Goal: Task Accomplishment & Management: Use online tool/utility

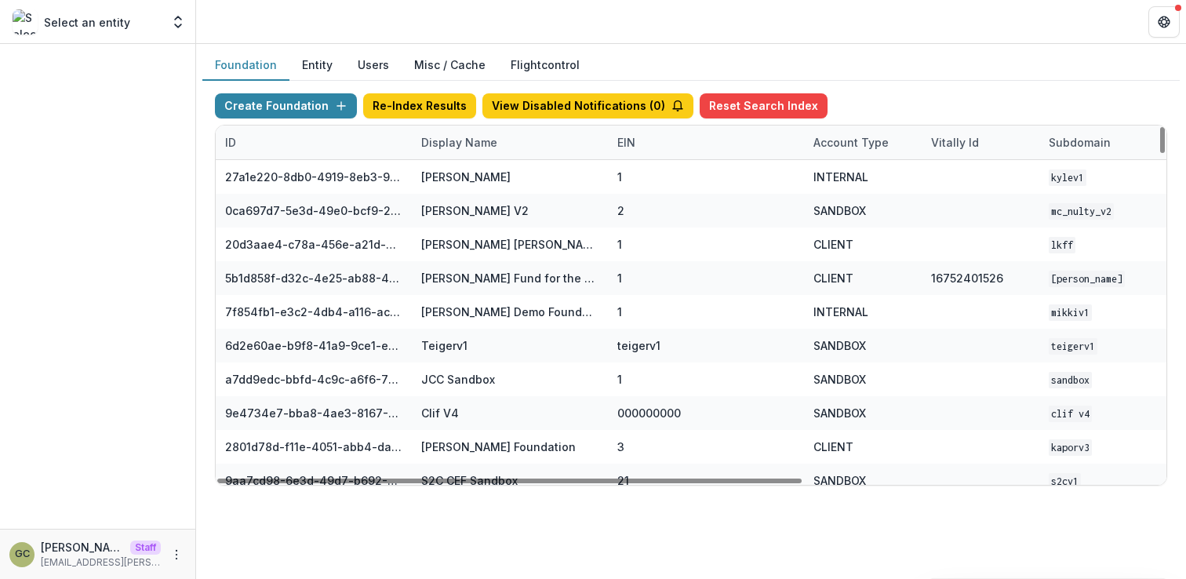
click at [433, 136] on div "Display Name" at bounding box center [459, 142] width 95 height 16
click at [445, 169] on input at bounding box center [509, 178] width 188 height 25
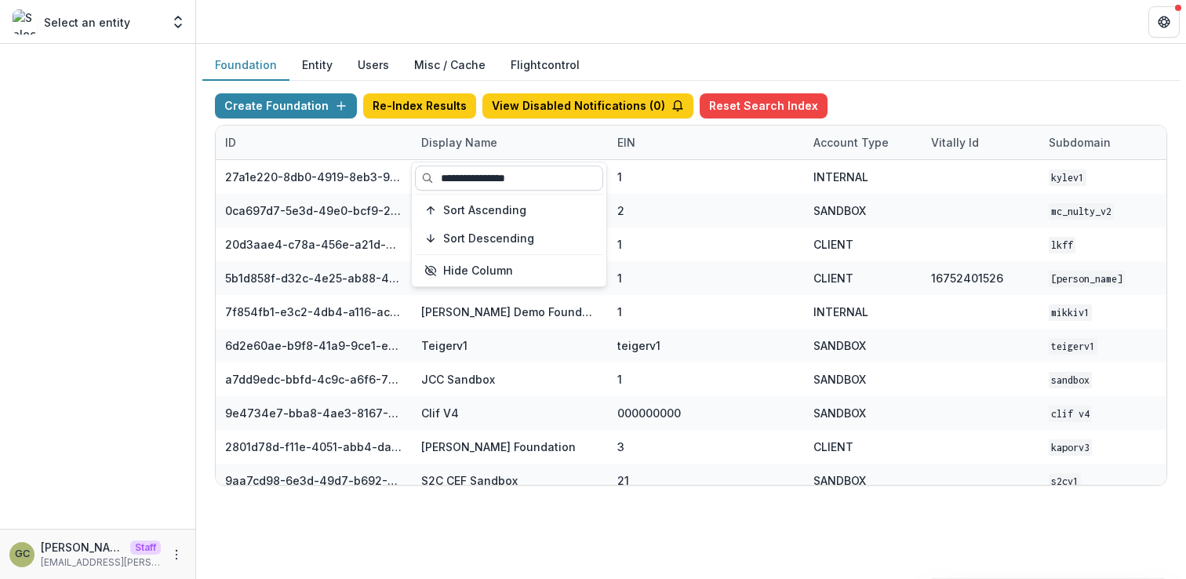
type input "**********"
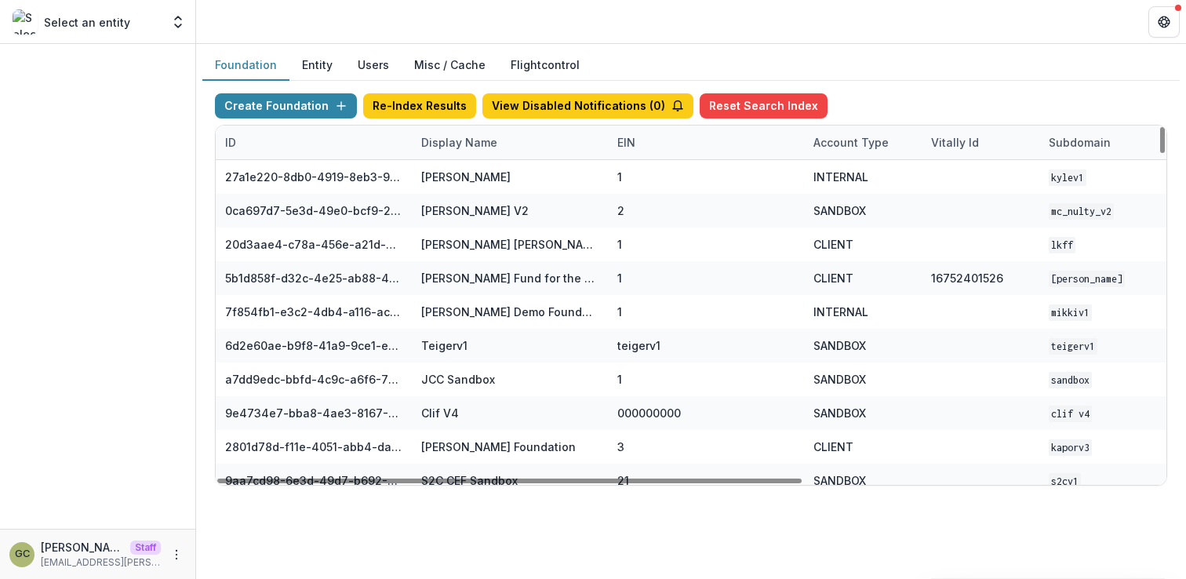
click at [498, 143] on div "Display Name" at bounding box center [459, 142] width 95 height 16
click at [471, 182] on input at bounding box center [509, 178] width 188 height 25
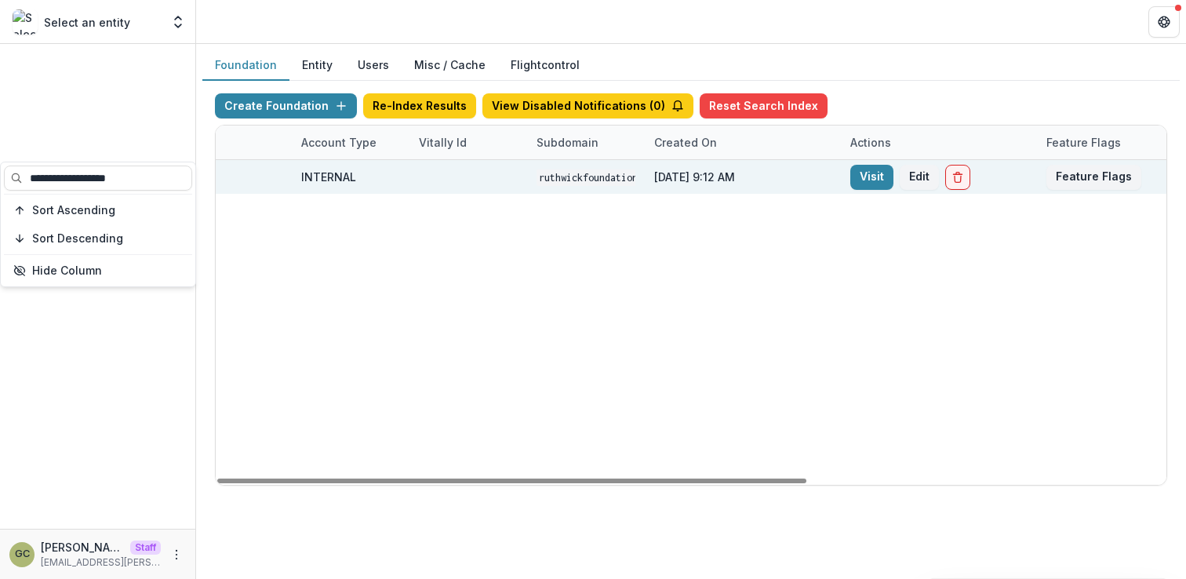
scroll to position [0, 579]
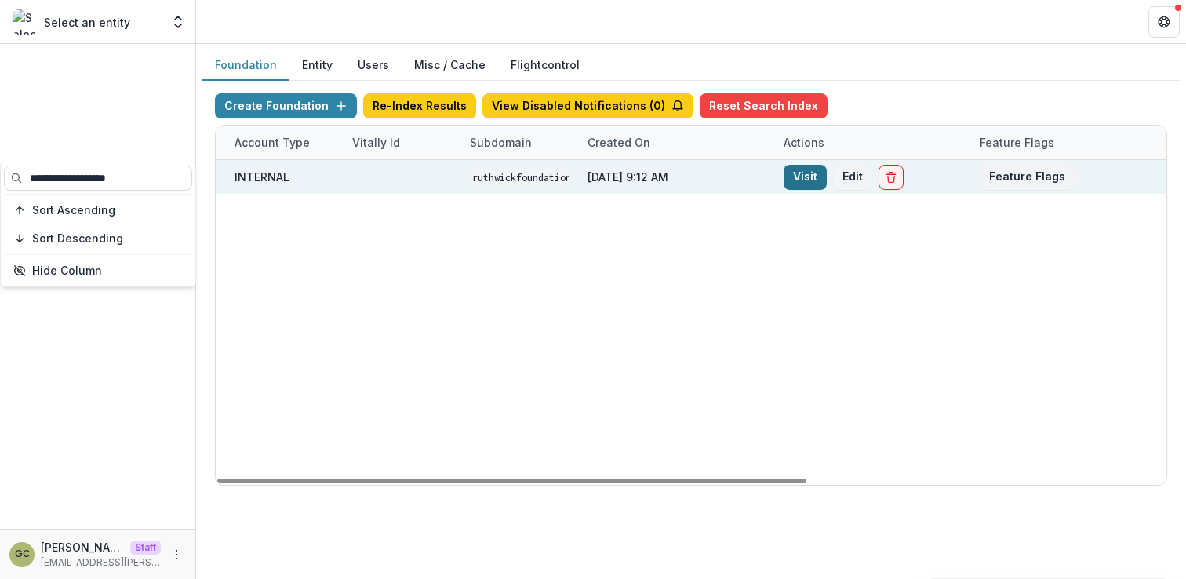
type input "**********"
click at [808, 179] on link "Visit" at bounding box center [805, 177] width 43 height 25
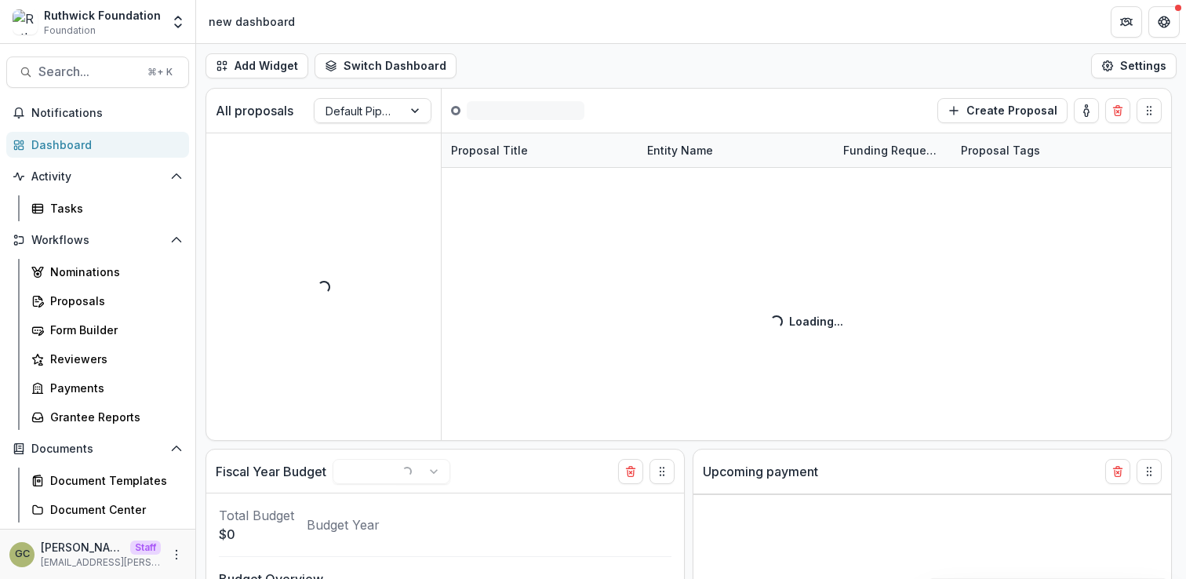
select select "******"
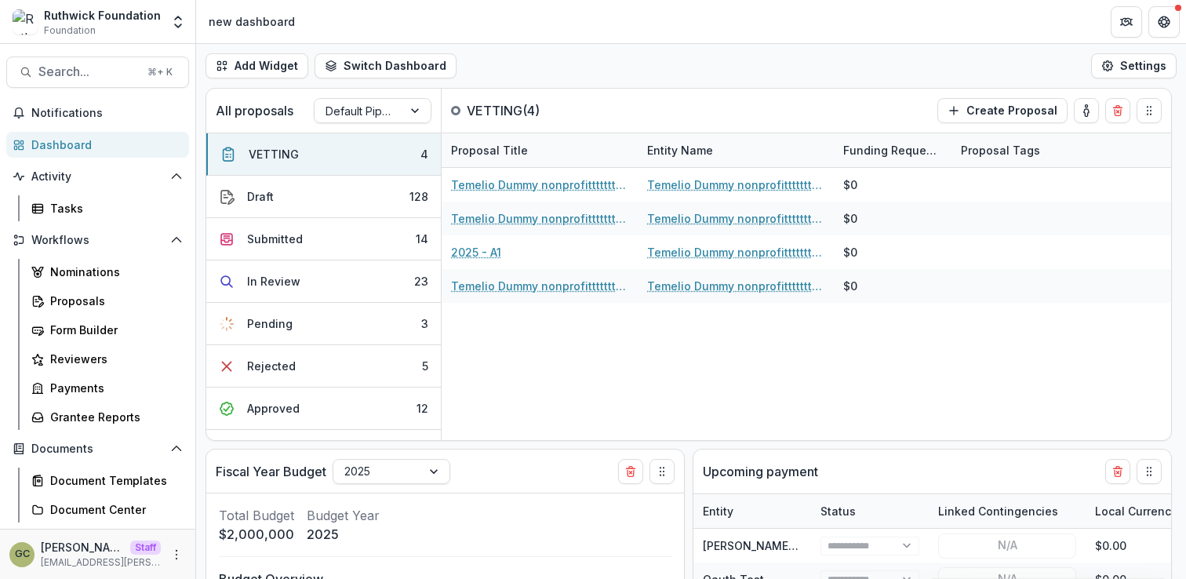
select select "******"
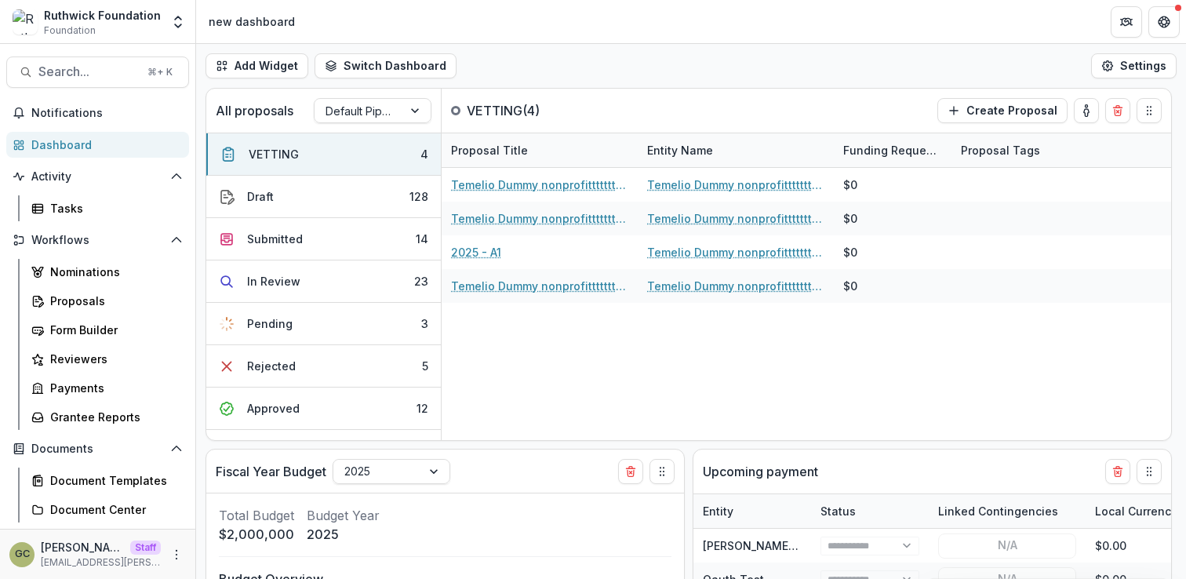
select select "******"
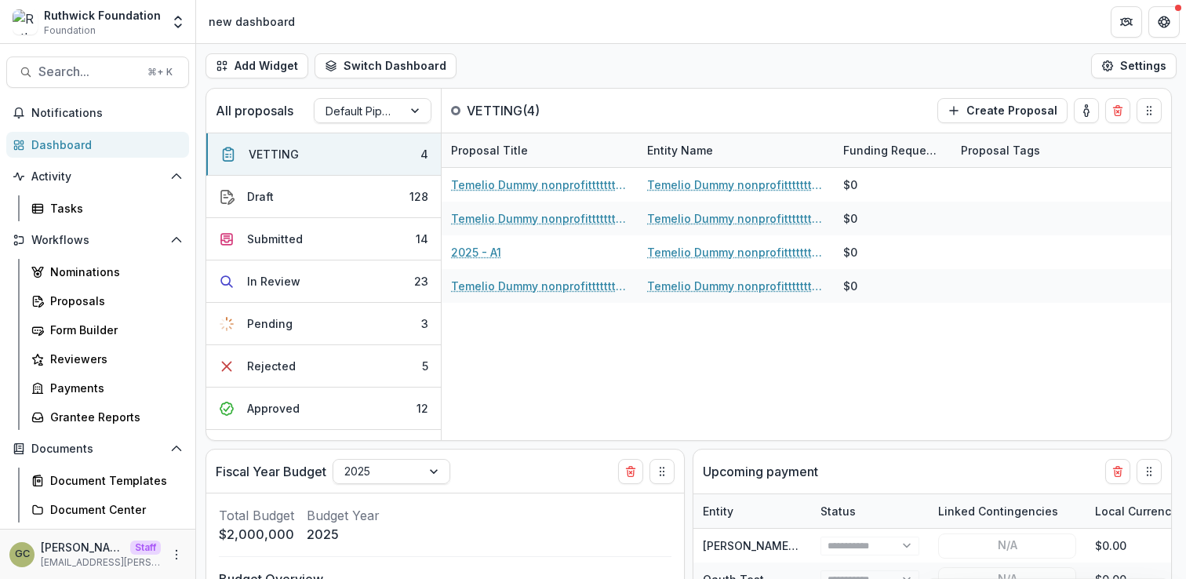
select select "******"
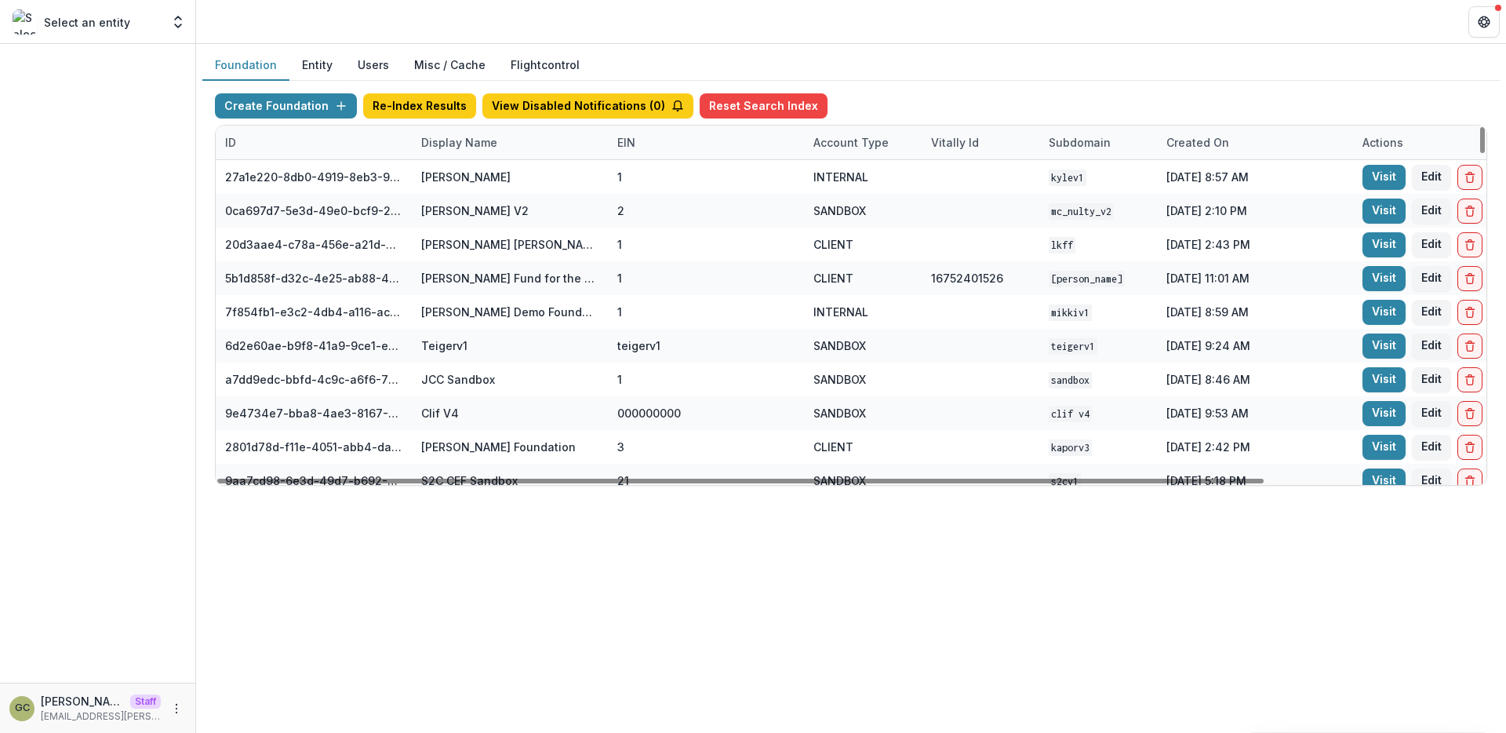
click at [469, 140] on div "Display Name" at bounding box center [459, 142] width 95 height 16
click at [446, 147] on div "Display Name" at bounding box center [459, 142] width 95 height 16
click at [456, 172] on input at bounding box center [509, 178] width 188 height 25
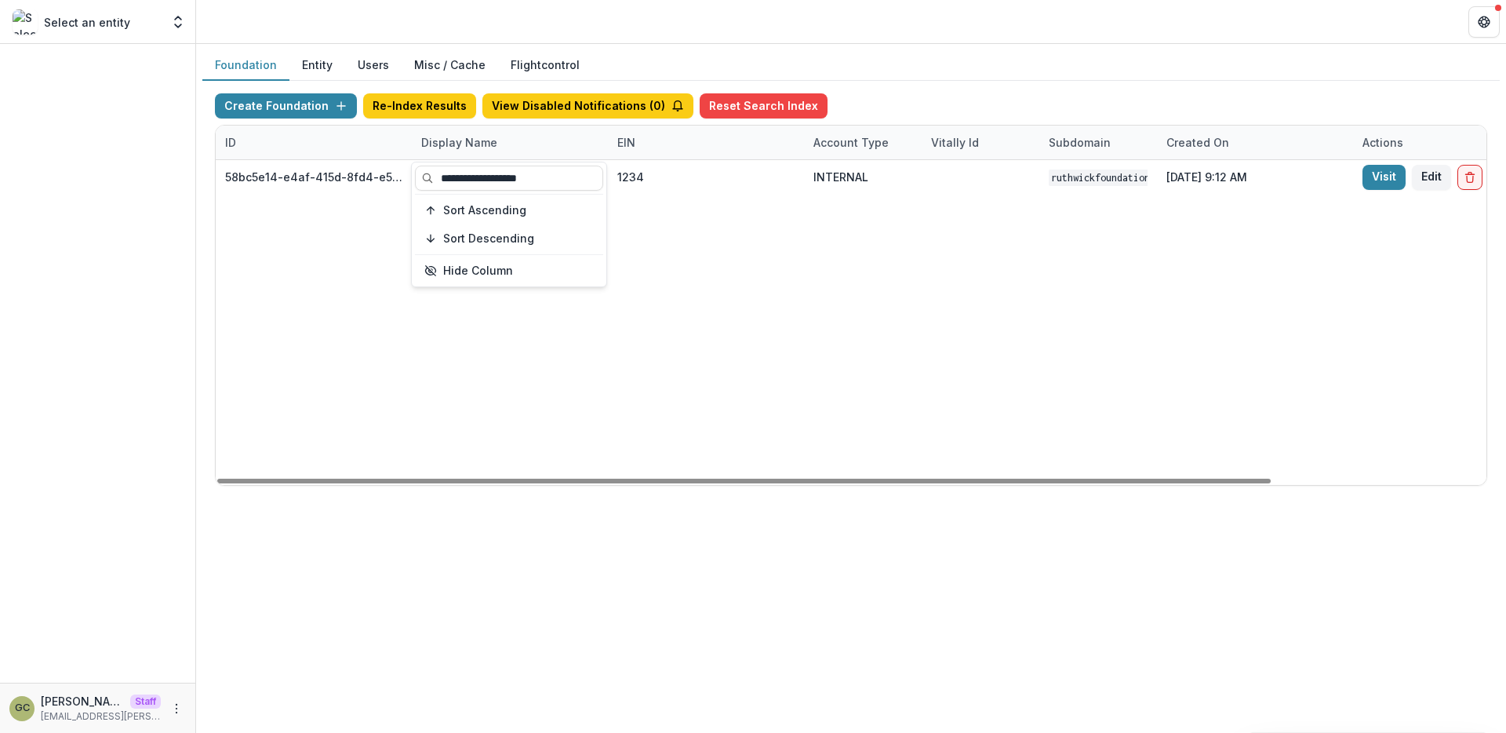
type input "**********"
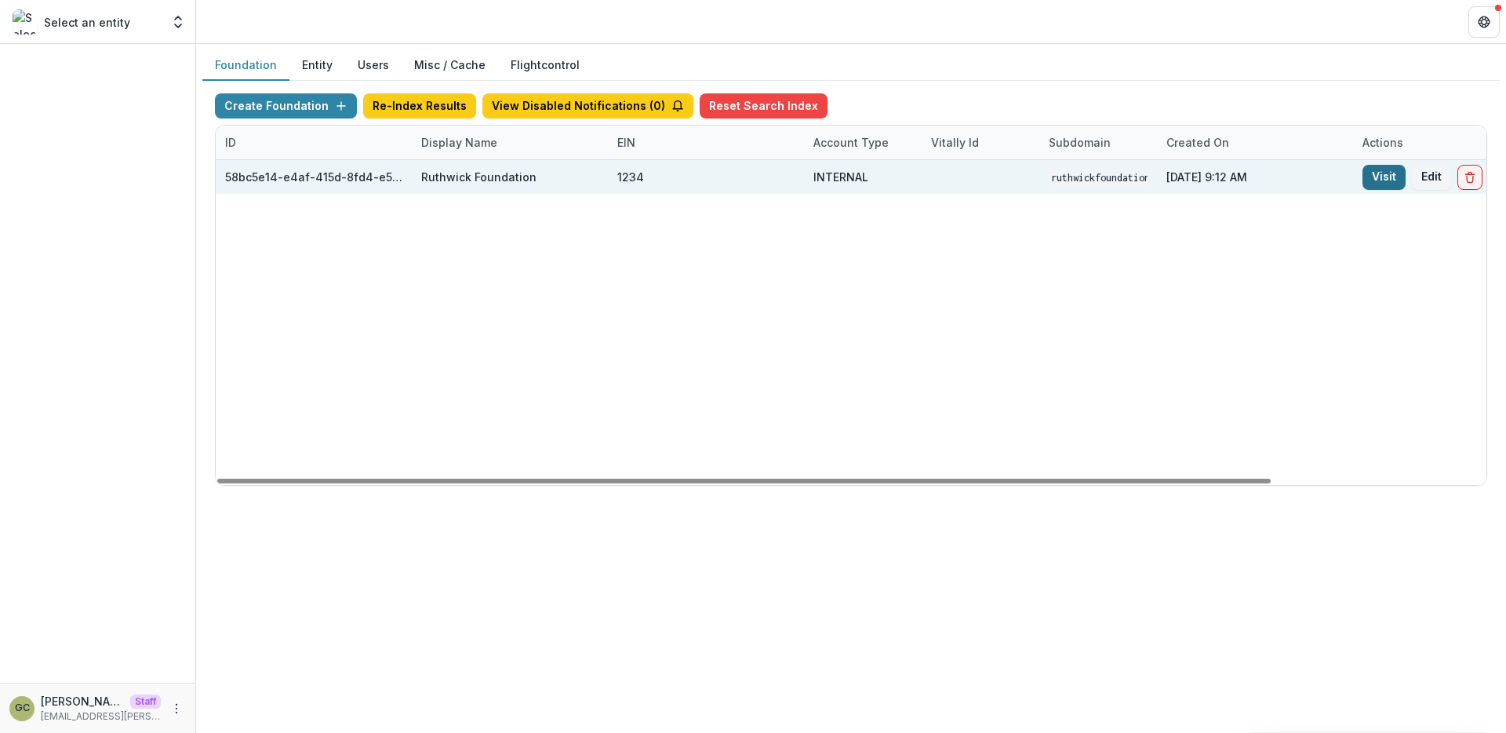
click at [1388, 174] on link "Visit" at bounding box center [1384, 177] width 43 height 25
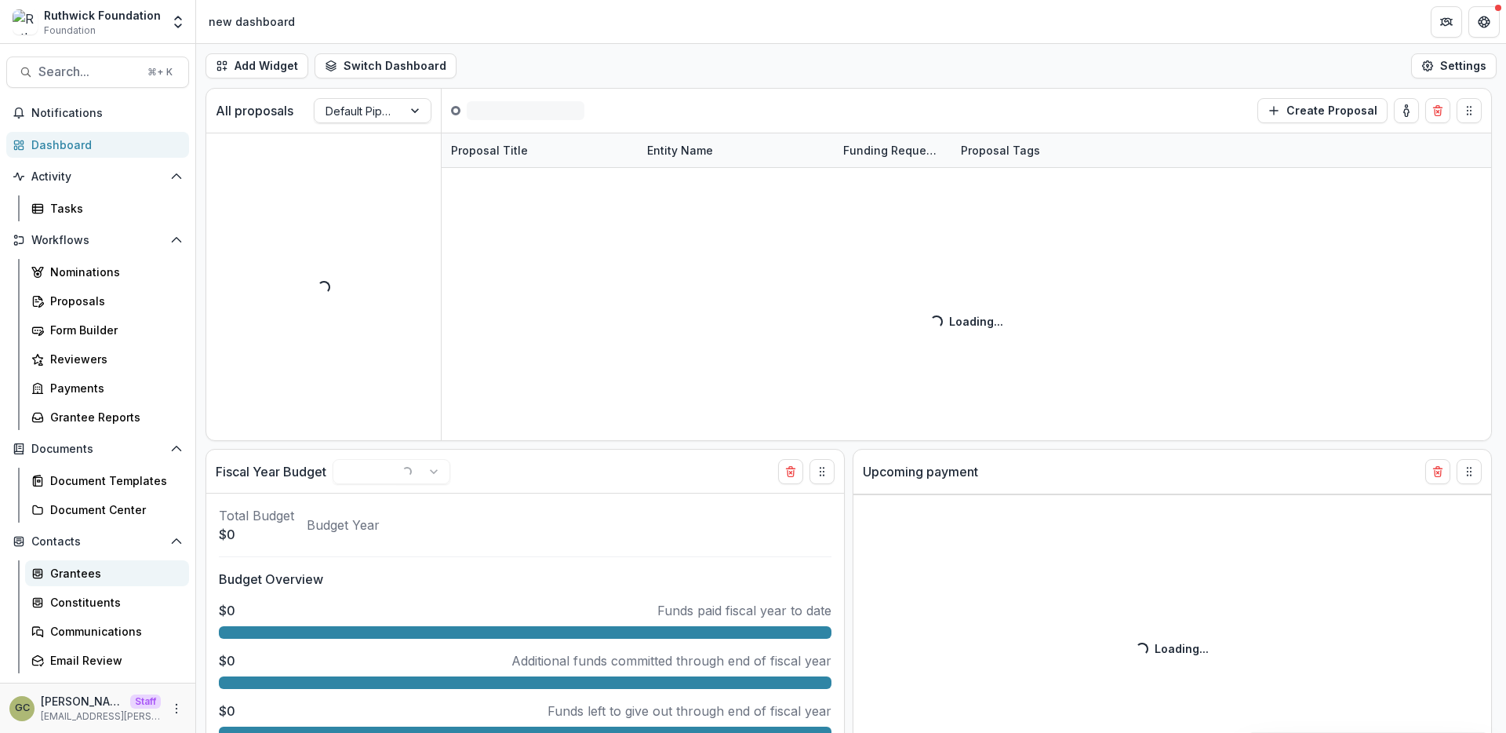
select select "******"
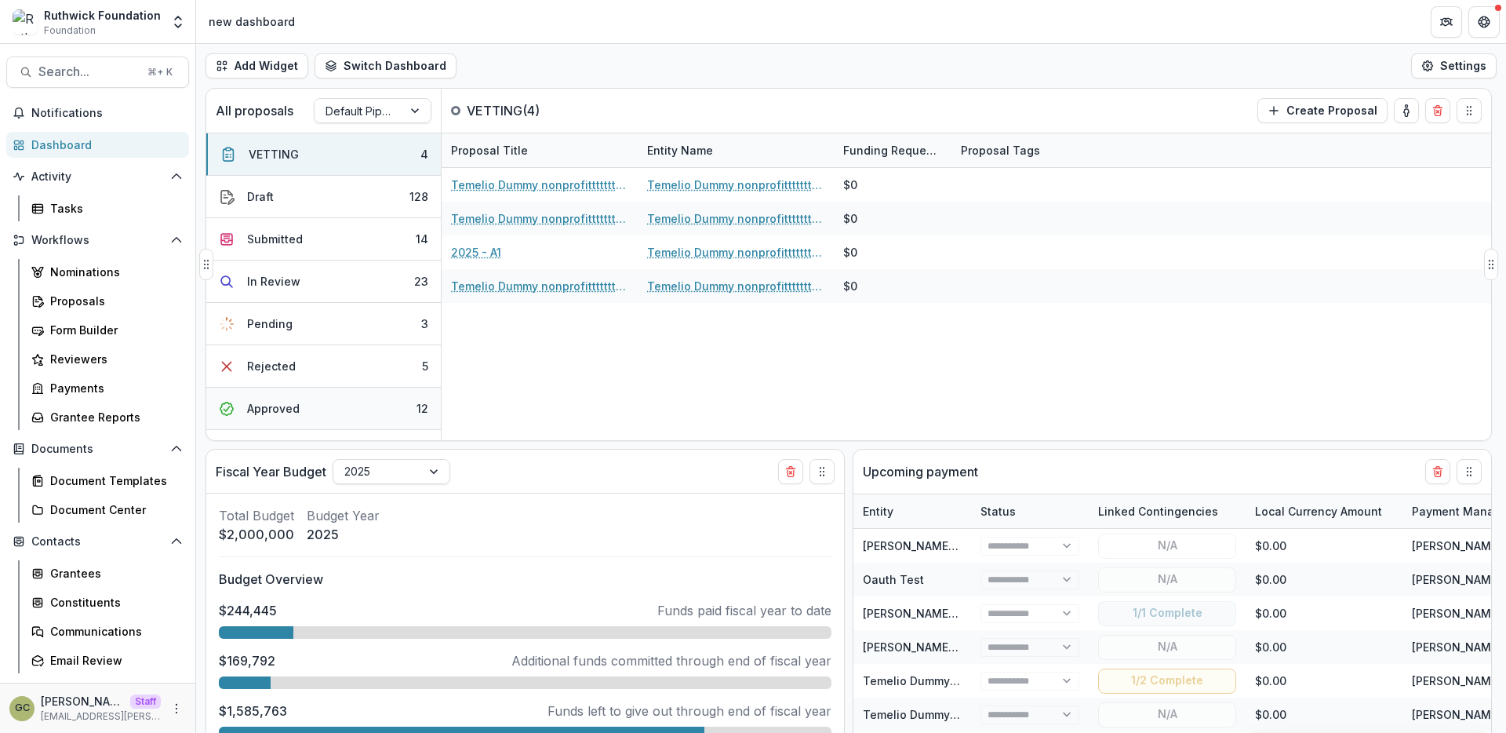
select select "******"
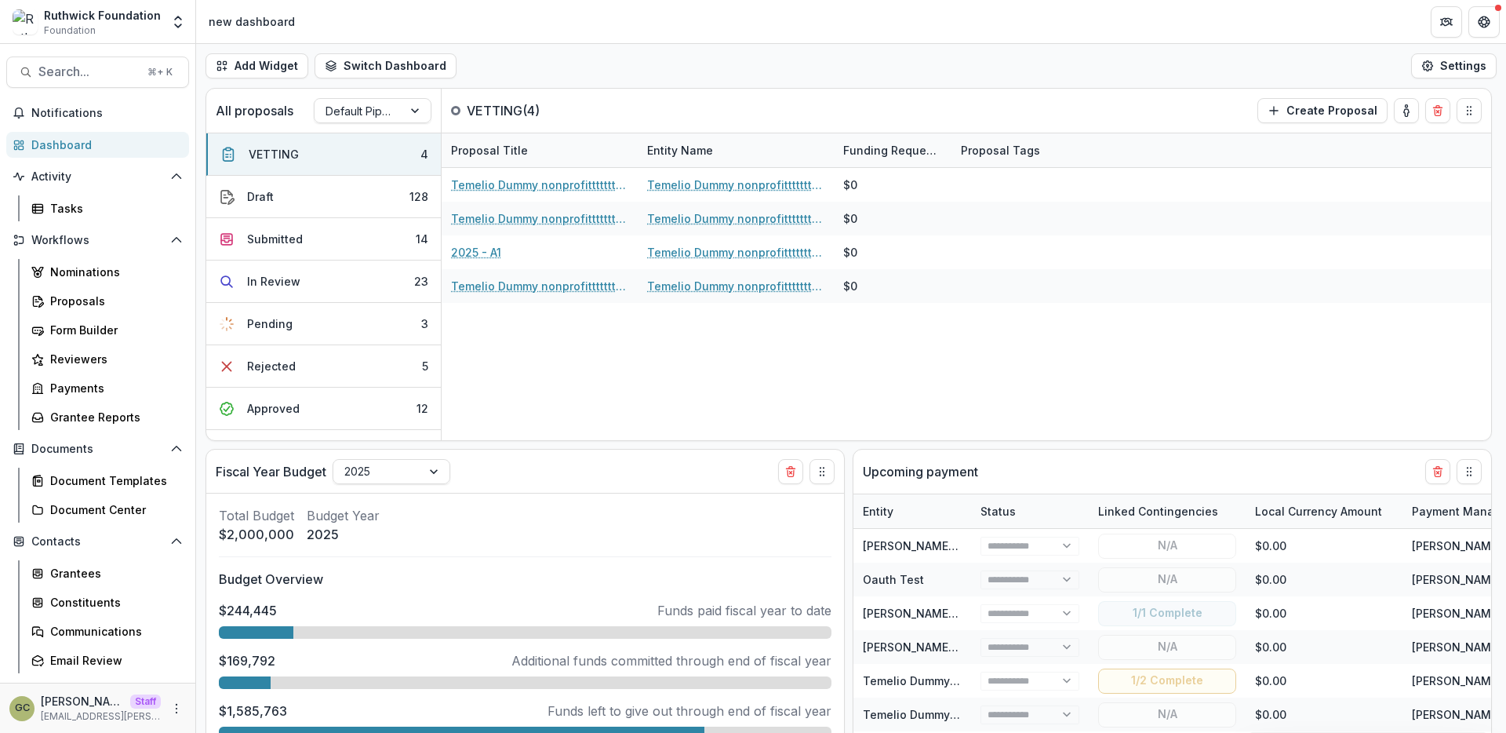
select select "******"
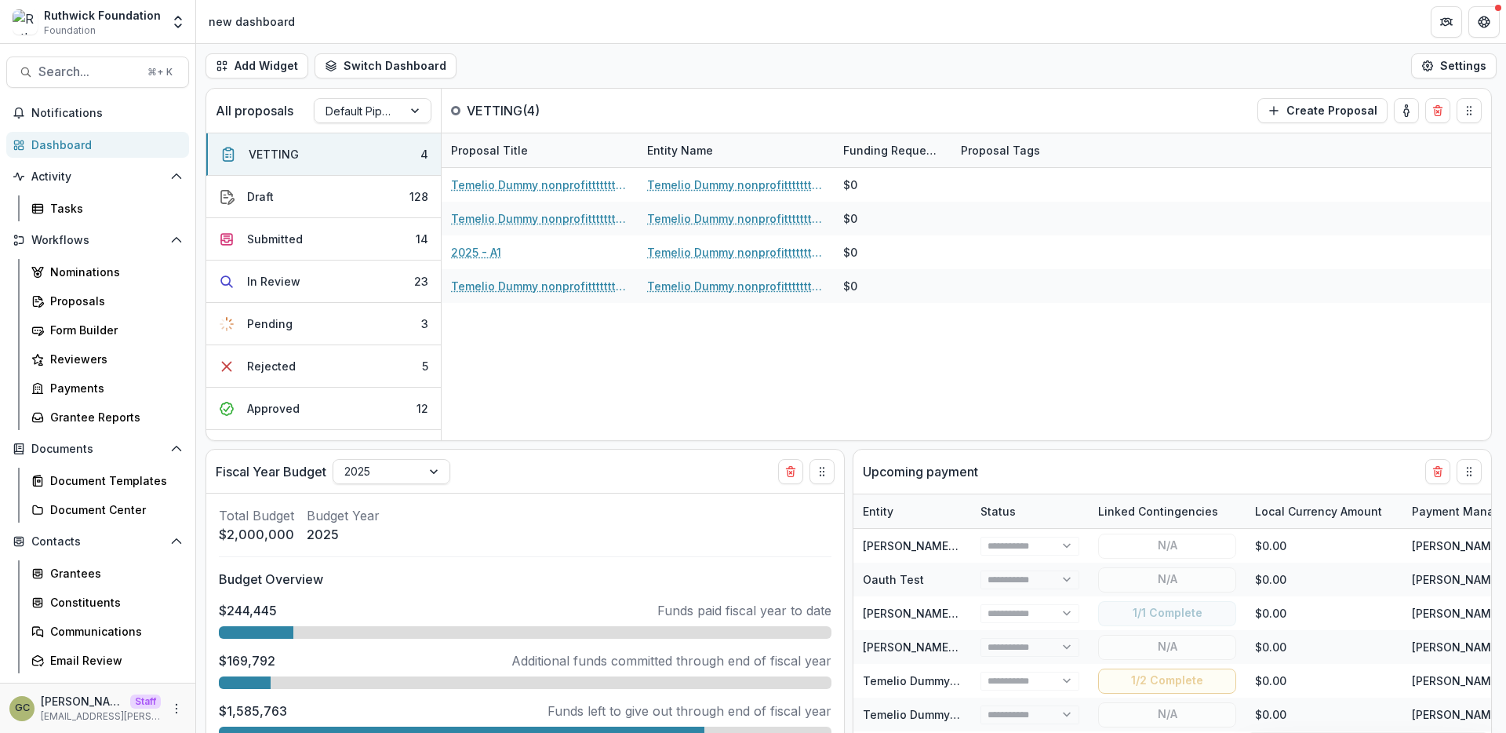
select select "******"
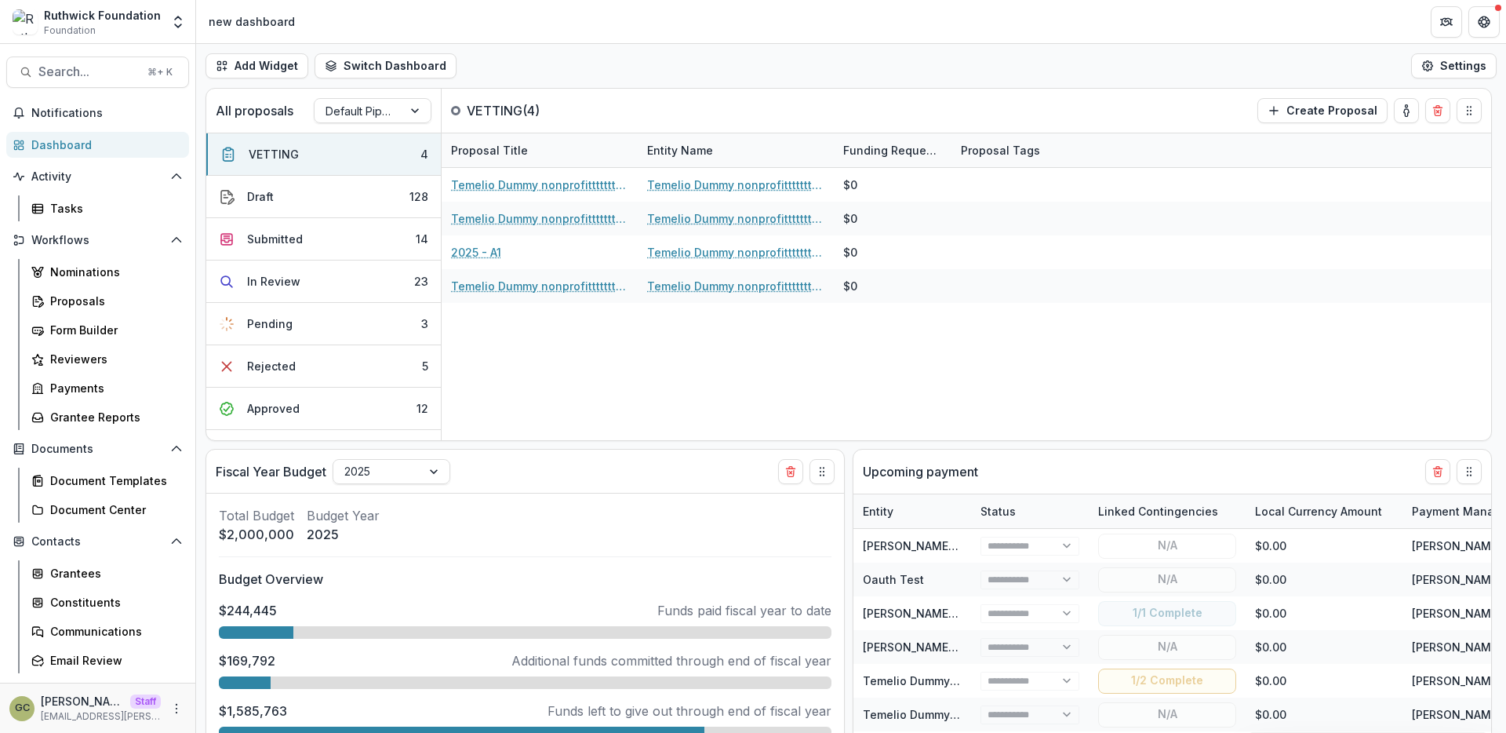
select select "******"
click at [128, 482] on div "Document Templates" at bounding box center [113, 480] width 126 height 16
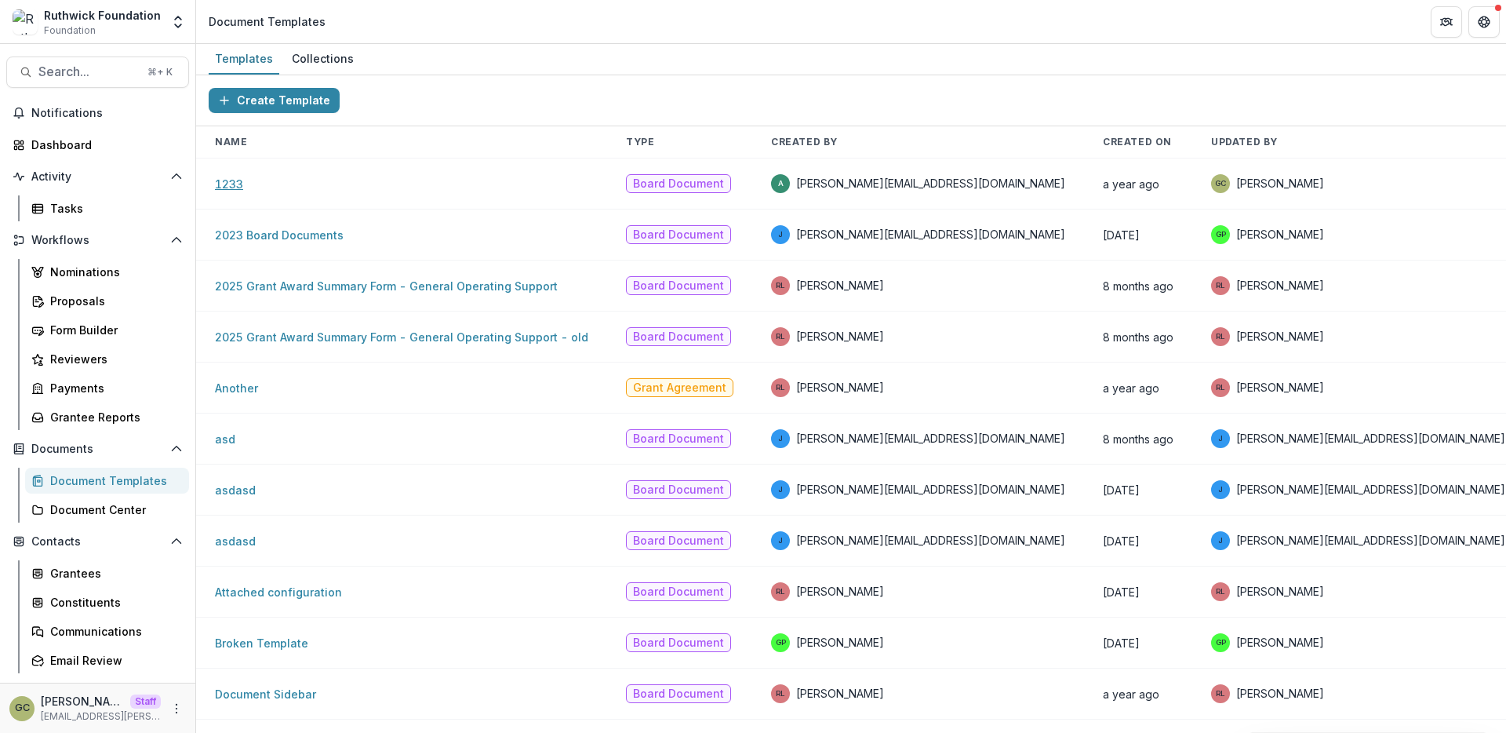
click at [229, 188] on link "1233" at bounding box center [229, 183] width 28 height 13
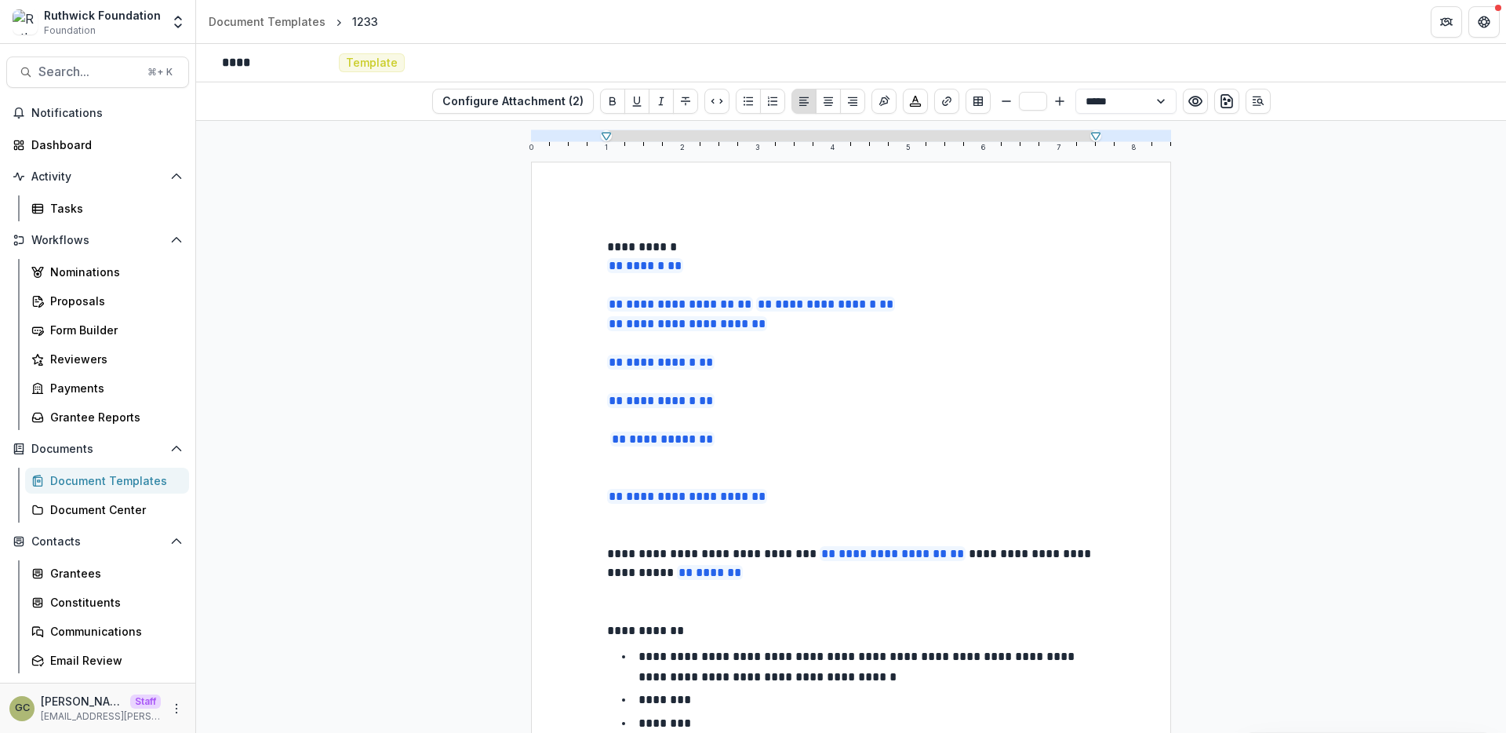
click at [708, 258] on p "** ****** **" at bounding box center [851, 267] width 488 height 20
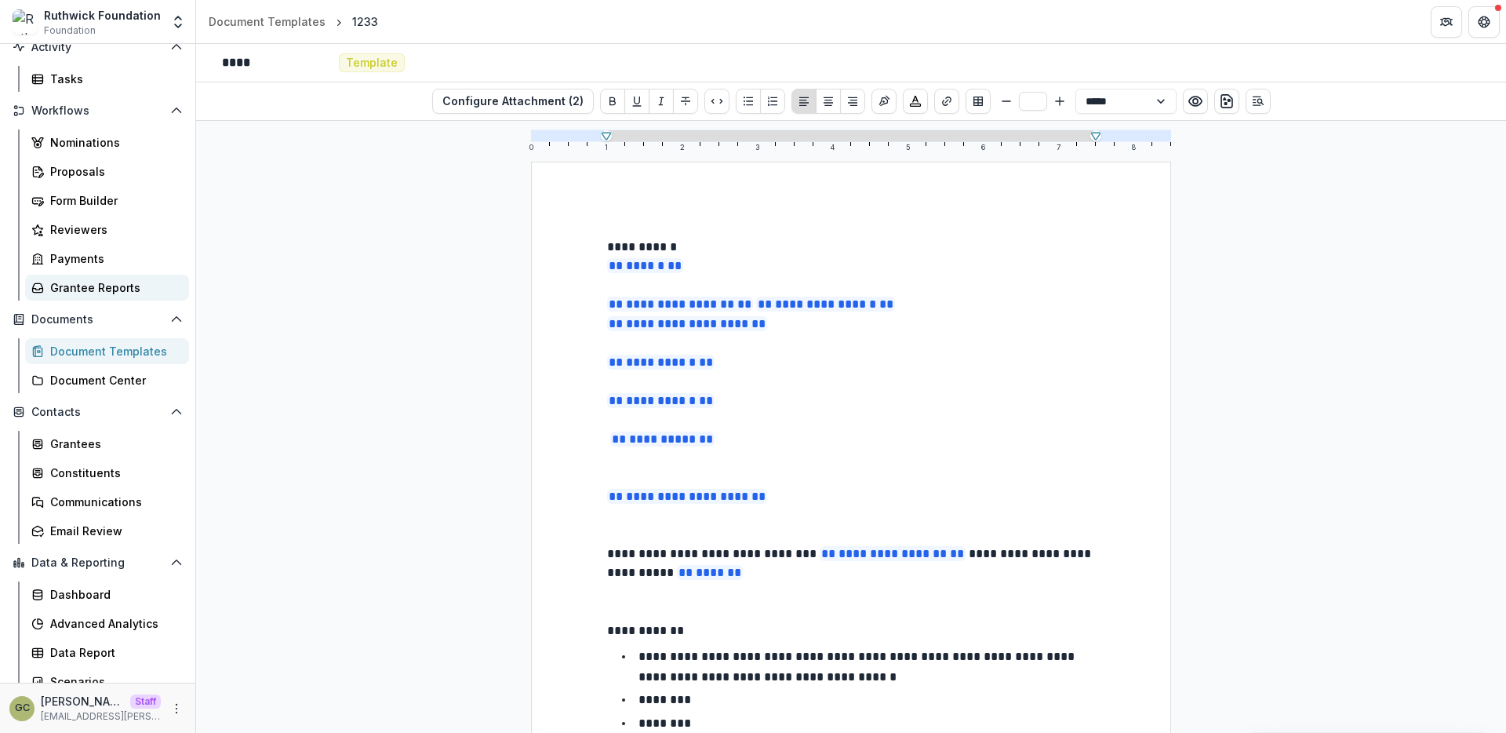
click at [116, 282] on div "Grantee Reports" at bounding box center [113, 287] width 126 height 16
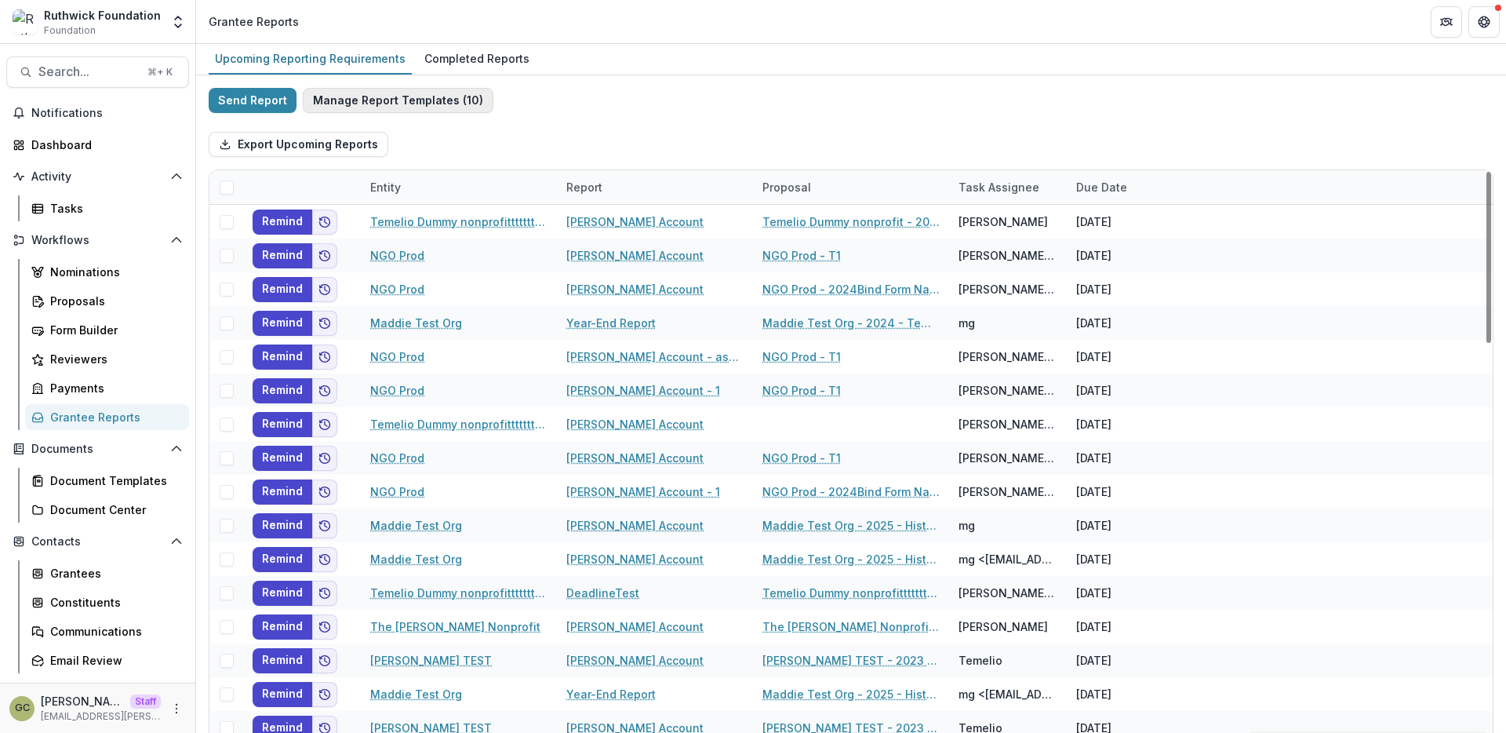
click at [420, 111] on button "Manage Report Templates ( 10 )" at bounding box center [398, 100] width 191 height 25
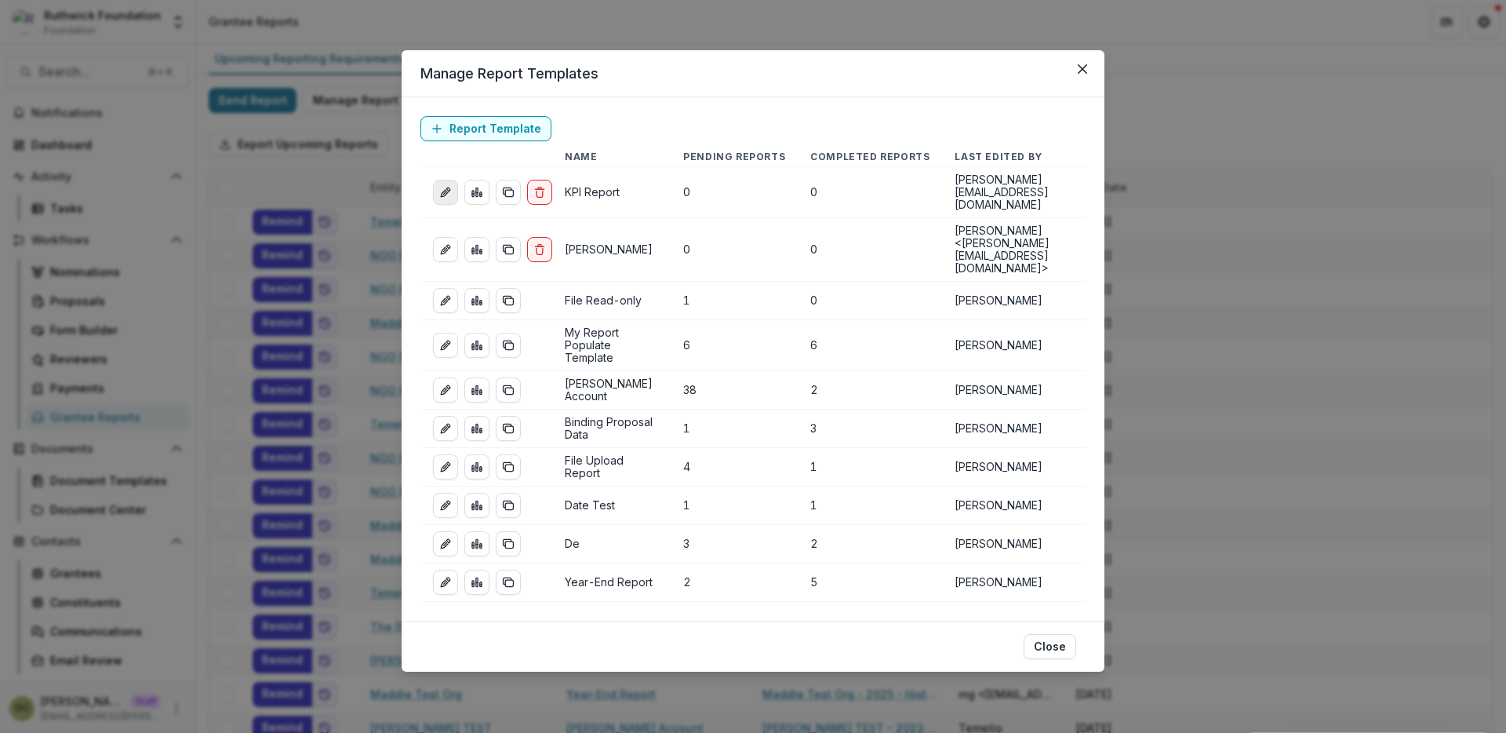
click at [446, 191] on icon "edit-report" at bounding box center [445, 192] width 13 height 13
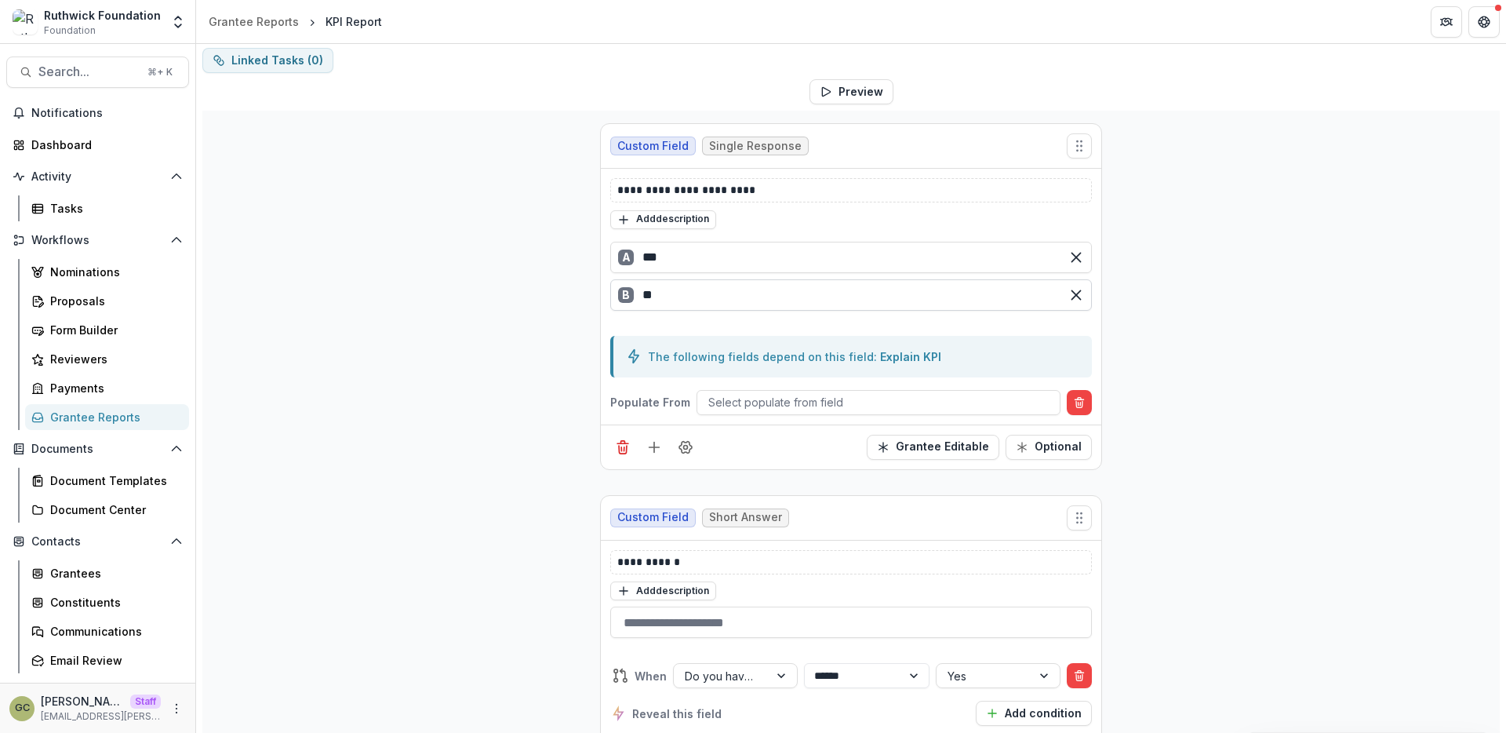
scroll to position [156, 0]
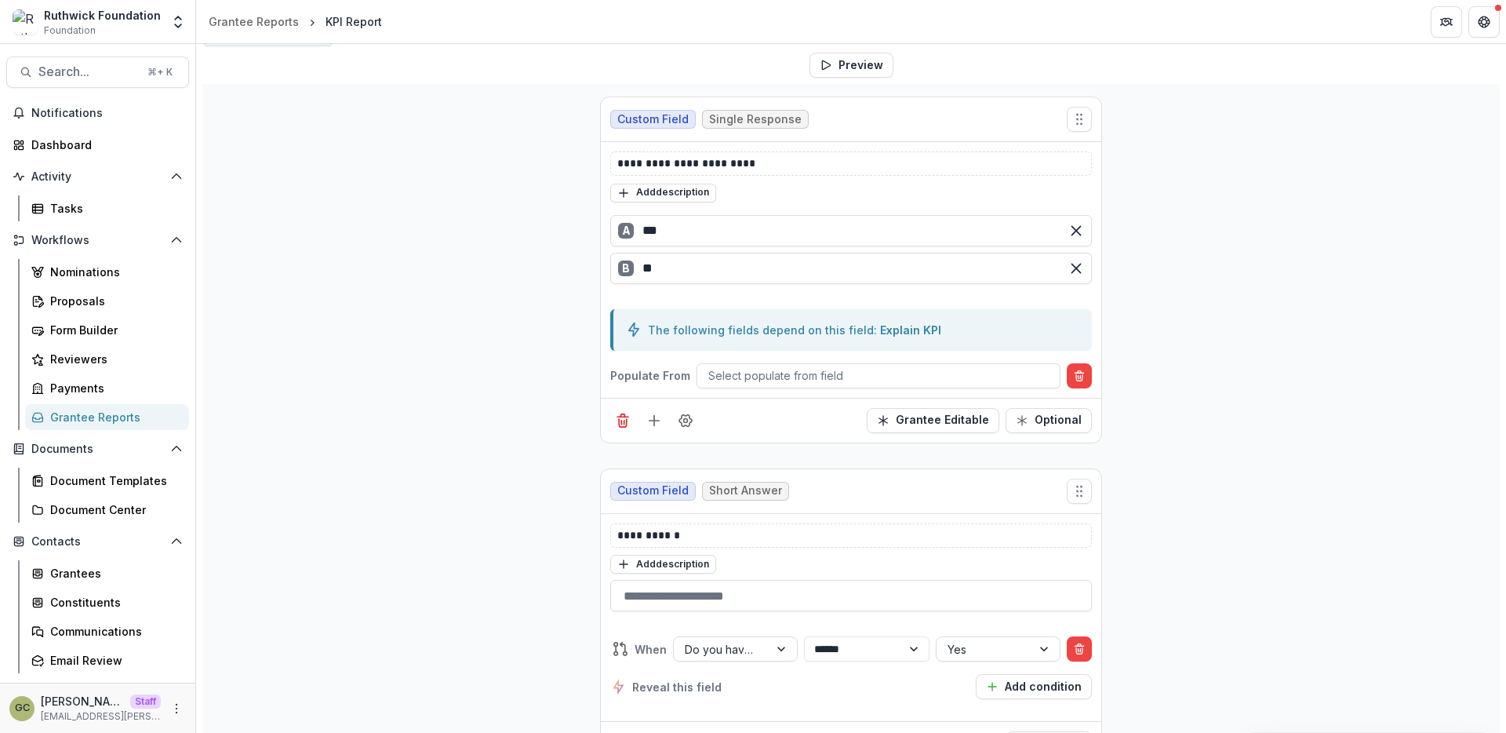
click at [633, 424] on div at bounding box center [654, 420] width 88 height 25
click at [646, 424] on icon "Add field" at bounding box center [654, 421] width 16 height 16
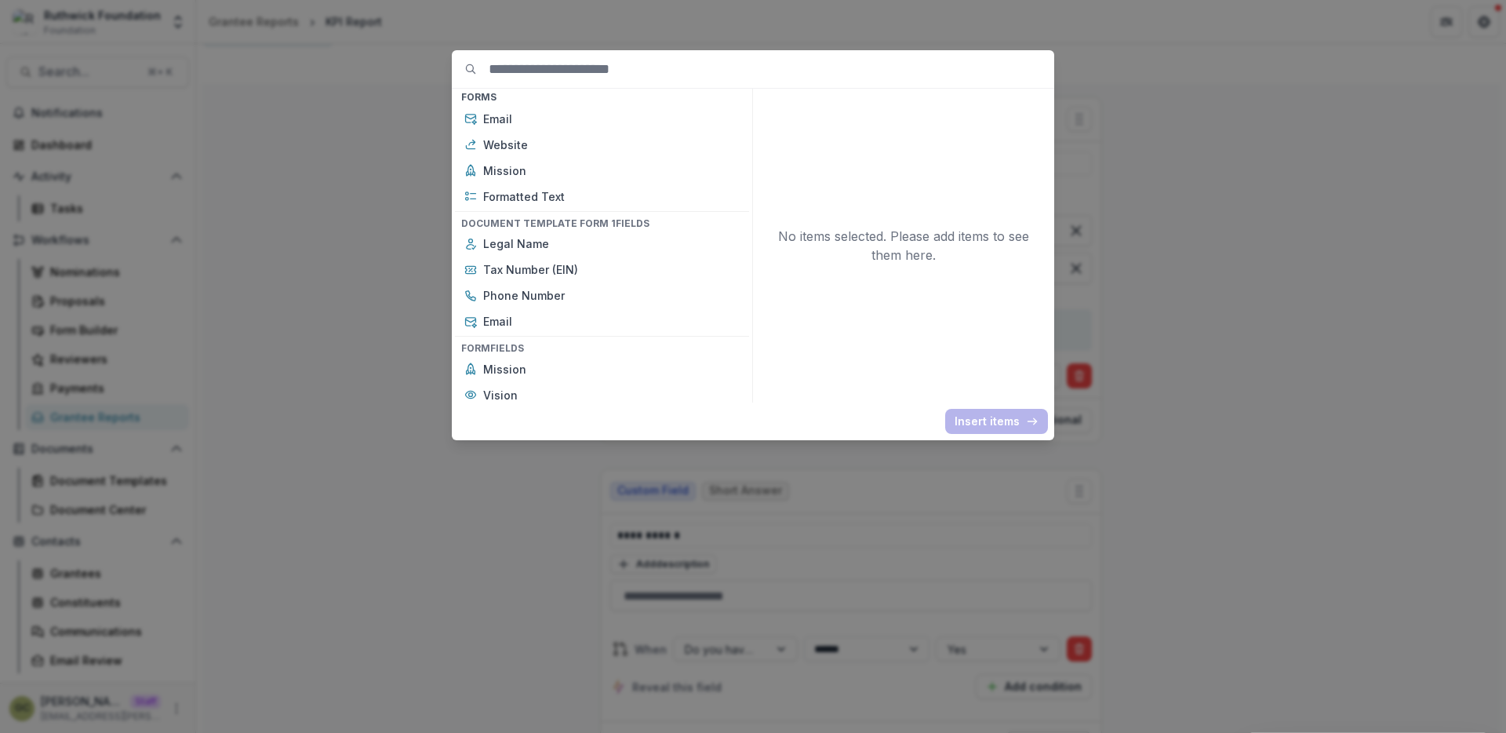
scroll to position [4744, 0]
drag, startPoint x: 534, startPoint y: 218, endPoint x: 611, endPoint y: 216, distance: 76.9
click at [611, 216] on h4 "Document Template Form 1 Fields" at bounding box center [602, 217] width 294 height 17
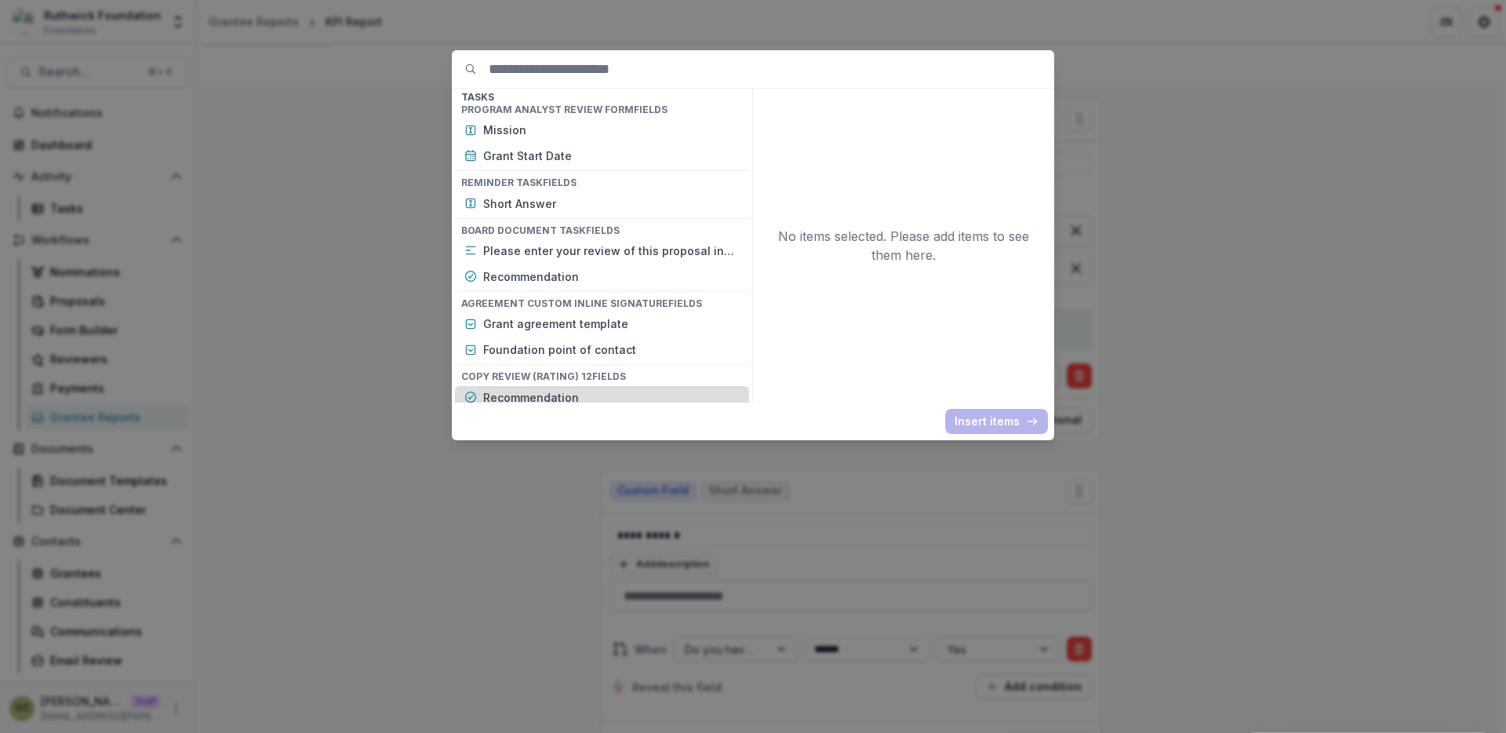
scroll to position [8320, 0]
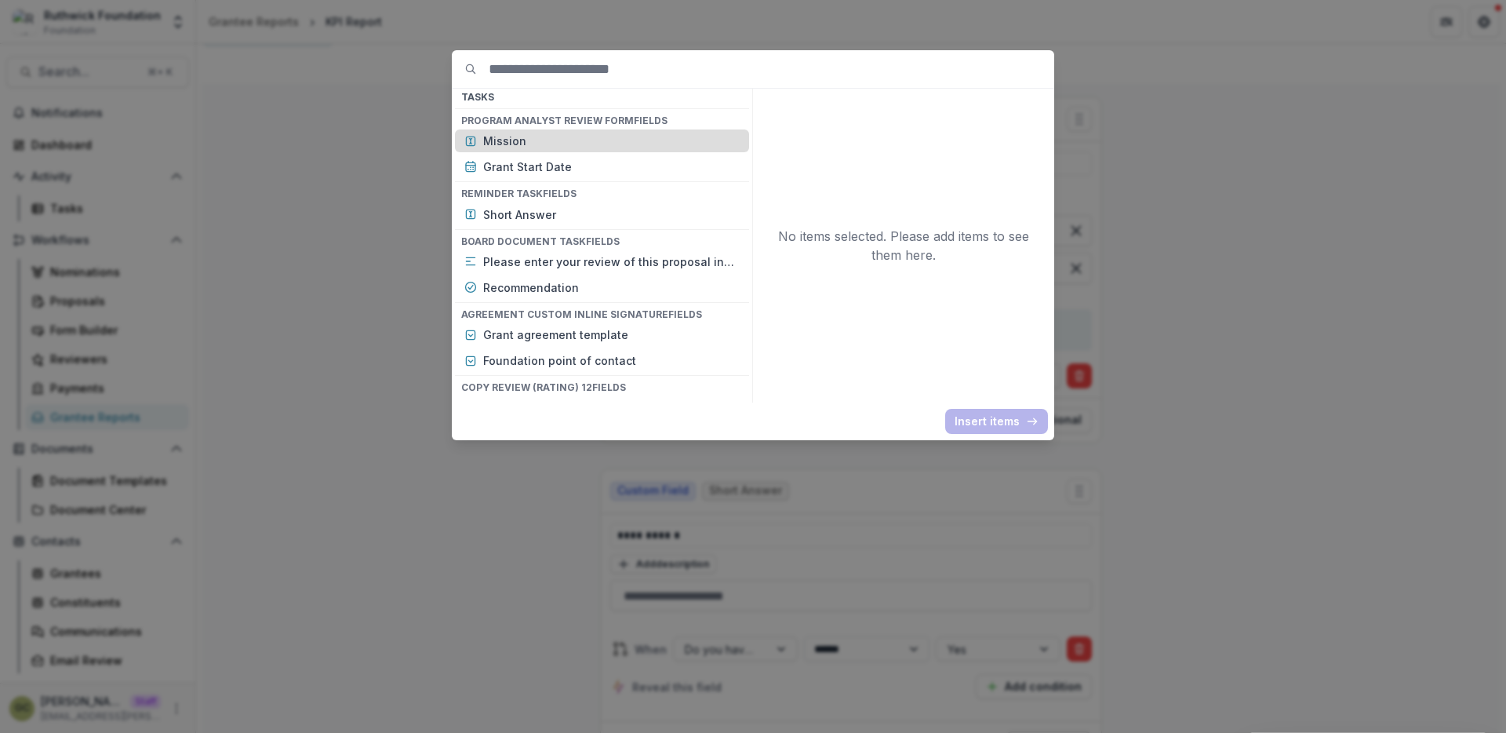
click at [515, 137] on p "Mission" at bounding box center [611, 141] width 257 height 16
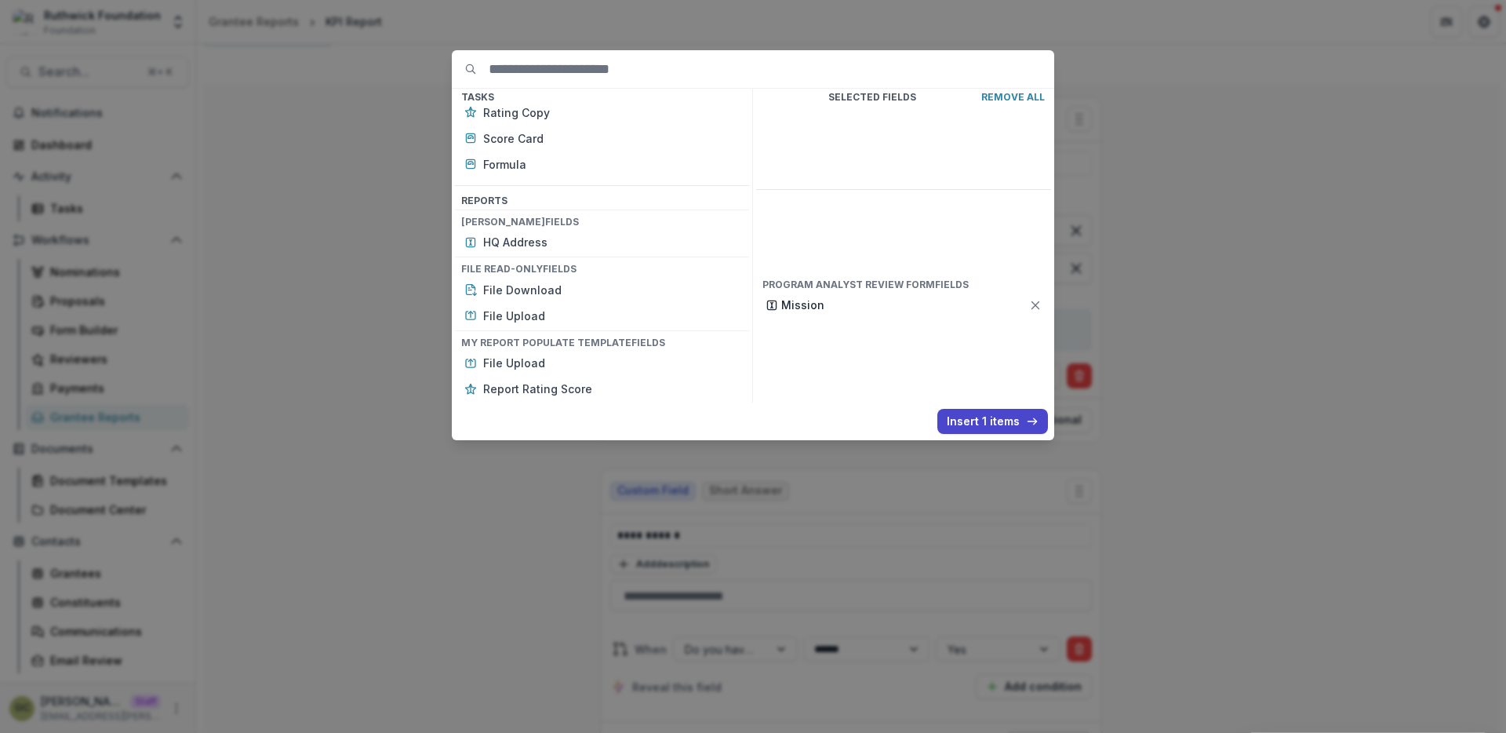
scroll to position [9313, 0]
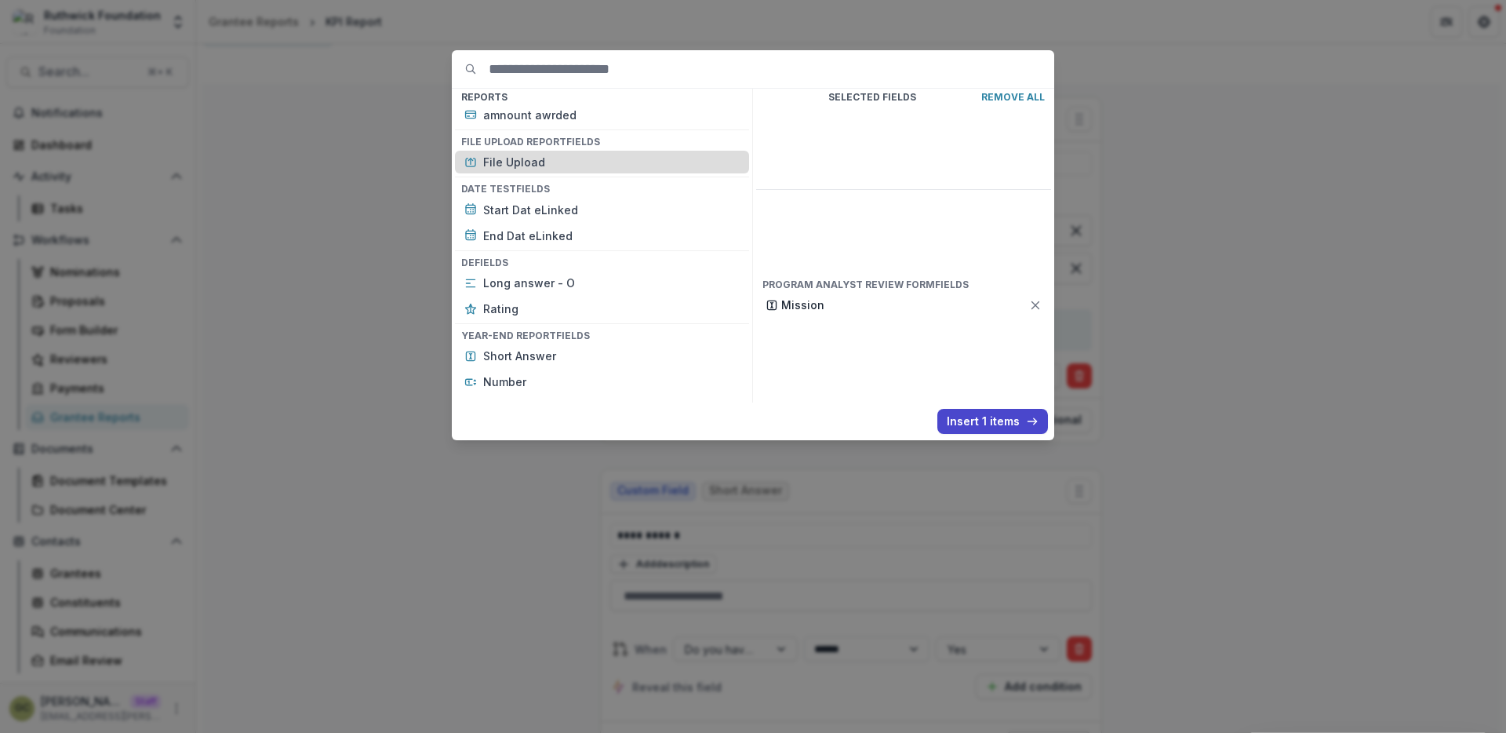
click at [555, 157] on p "File Upload" at bounding box center [611, 162] width 257 height 16
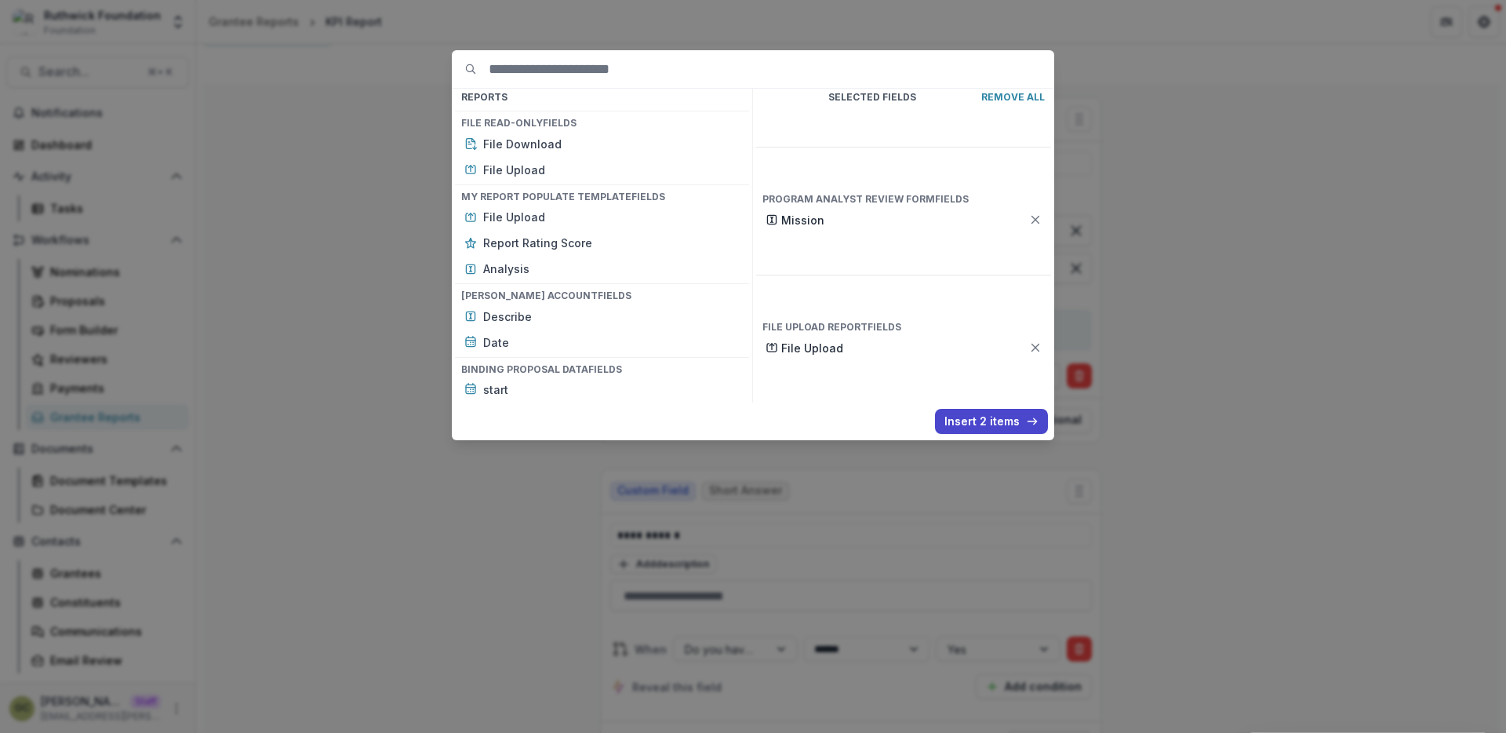
scroll to position [8974, 0]
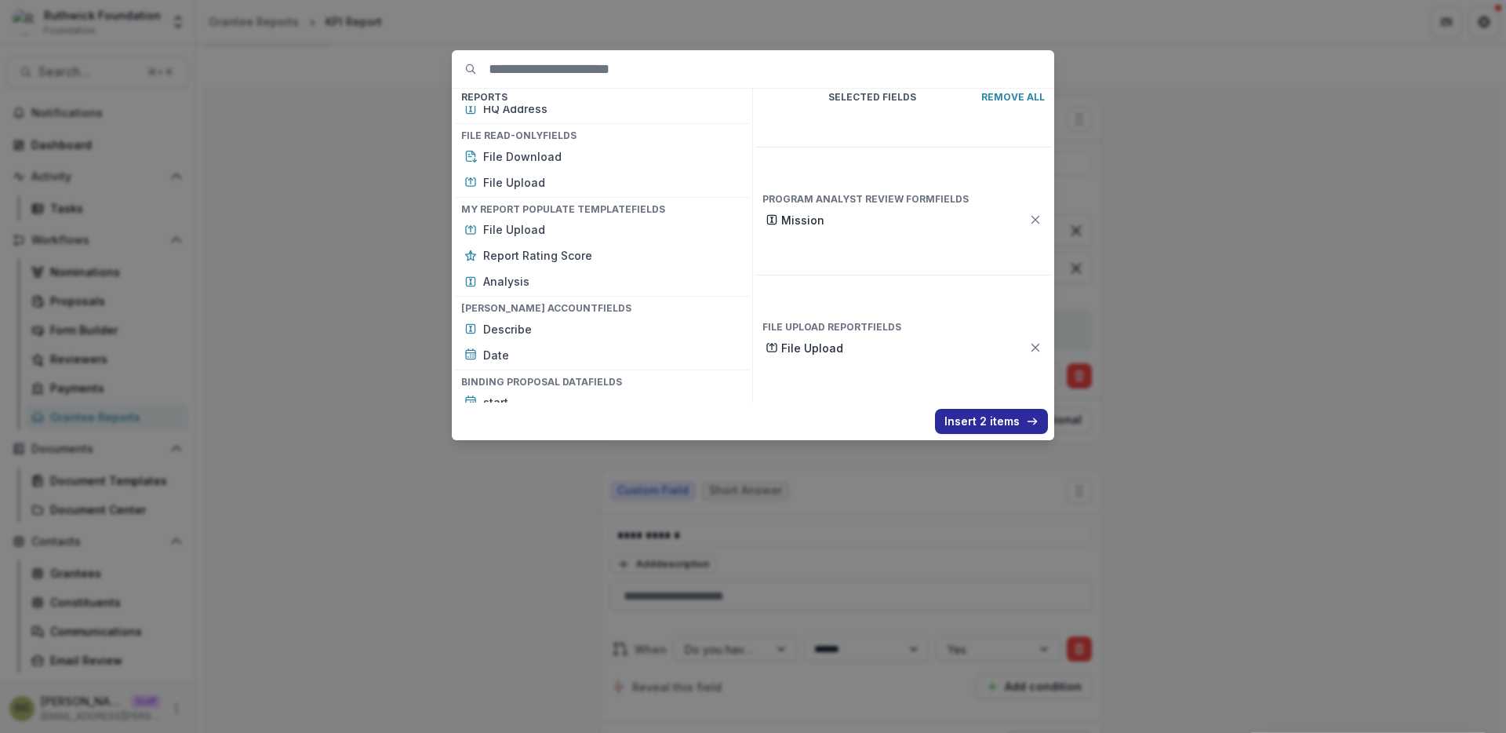
click at [977, 415] on button "Insert 2 items" at bounding box center [991, 421] width 113 height 25
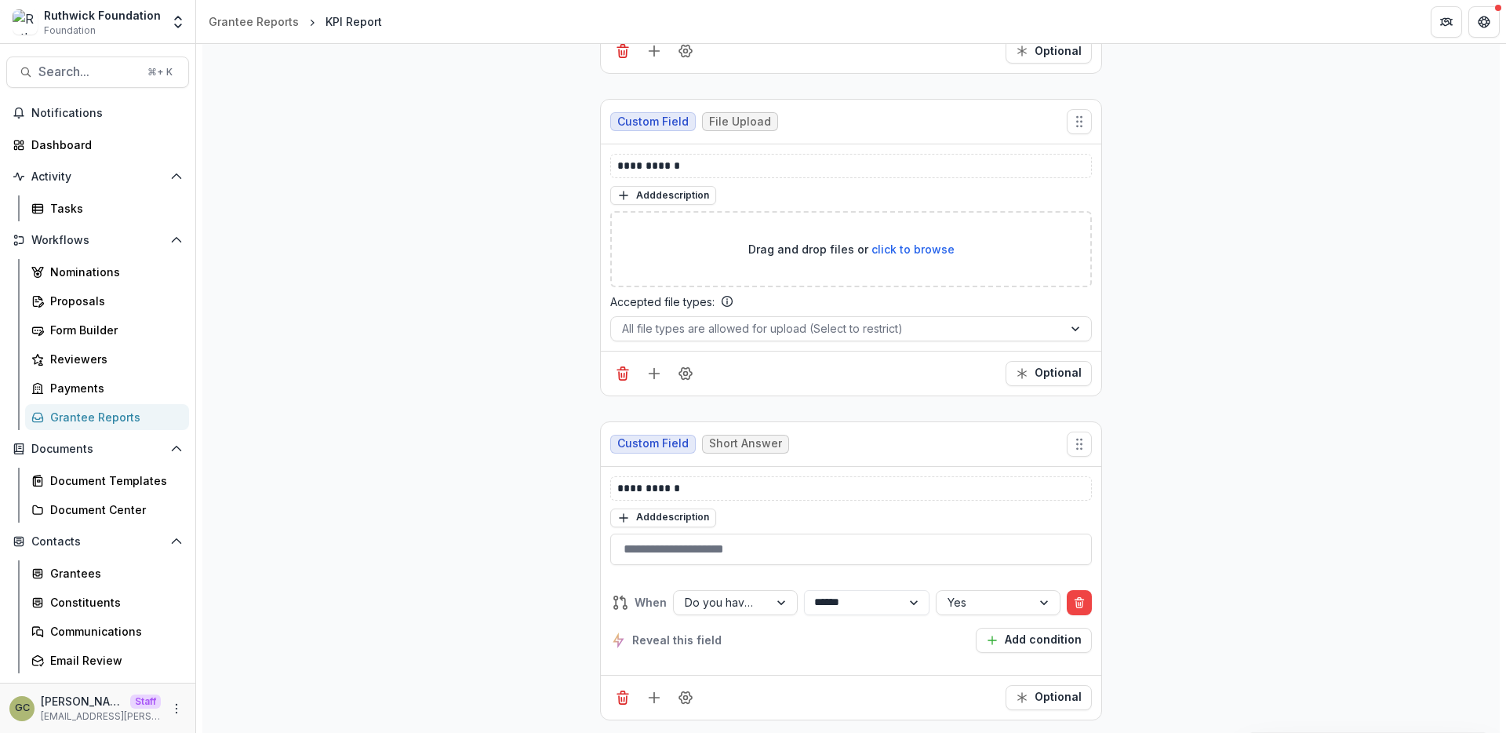
scroll to position [755, 0]
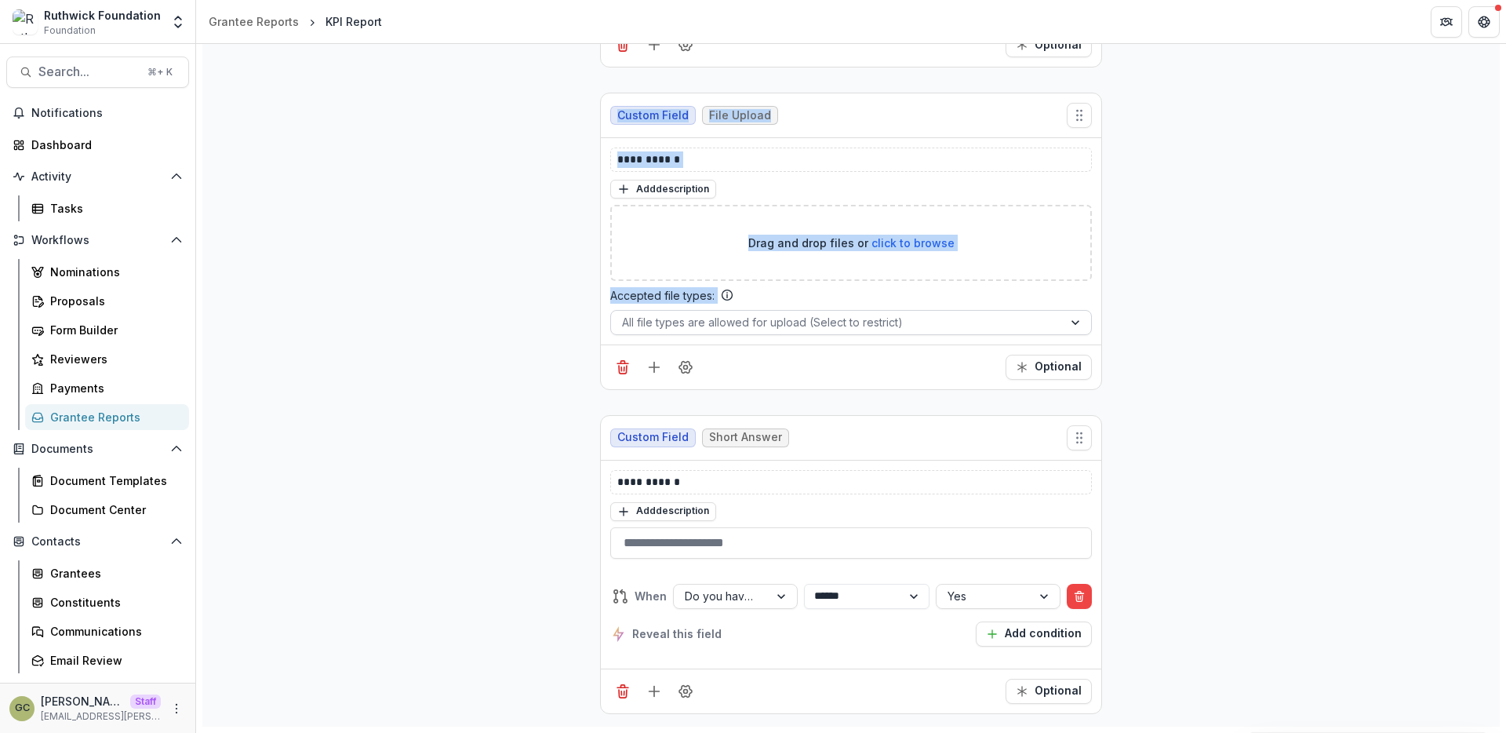
drag, startPoint x: 599, startPoint y: 118, endPoint x: 804, endPoint y: 325, distance: 291.8
click at [804, 325] on div "**********" at bounding box center [851, 241] width 500 height 296
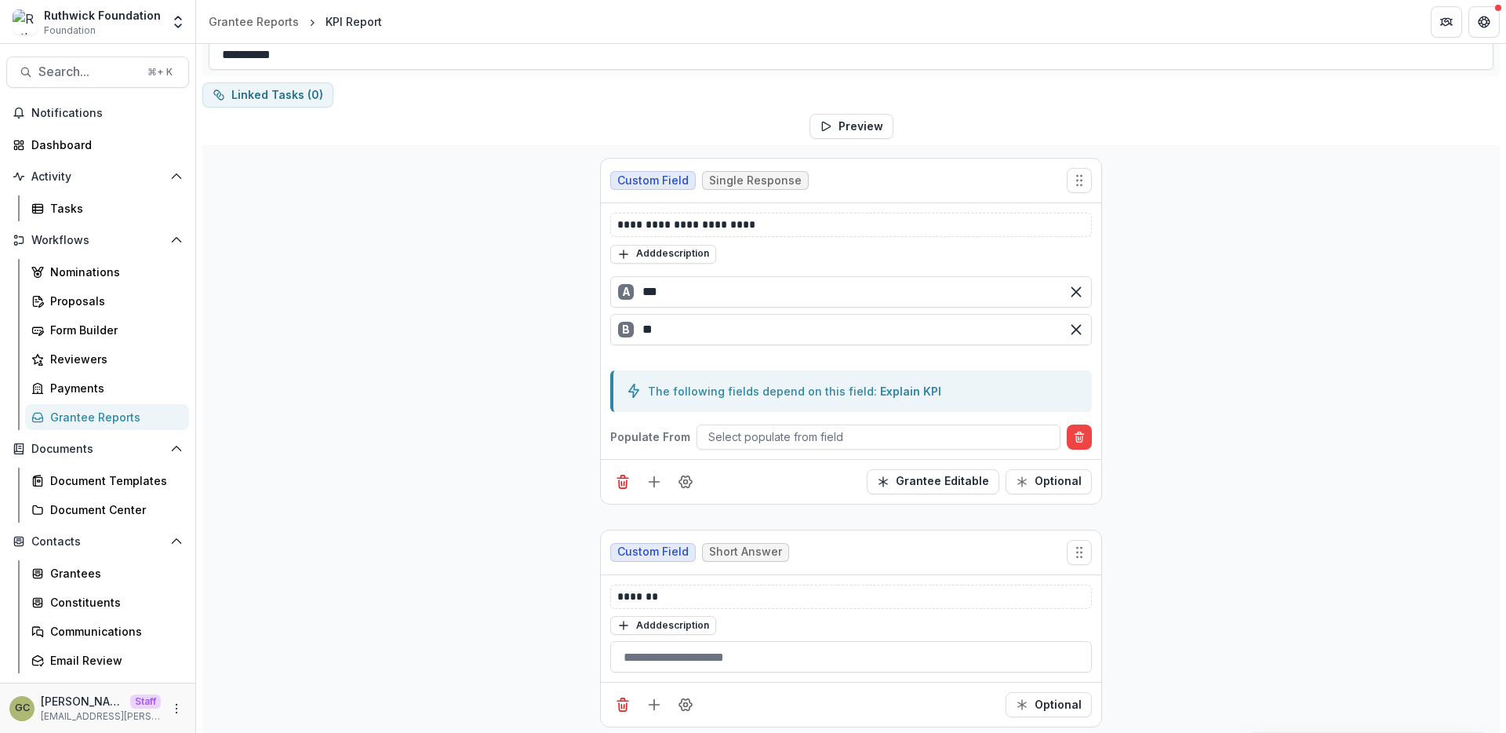
scroll to position [0, 0]
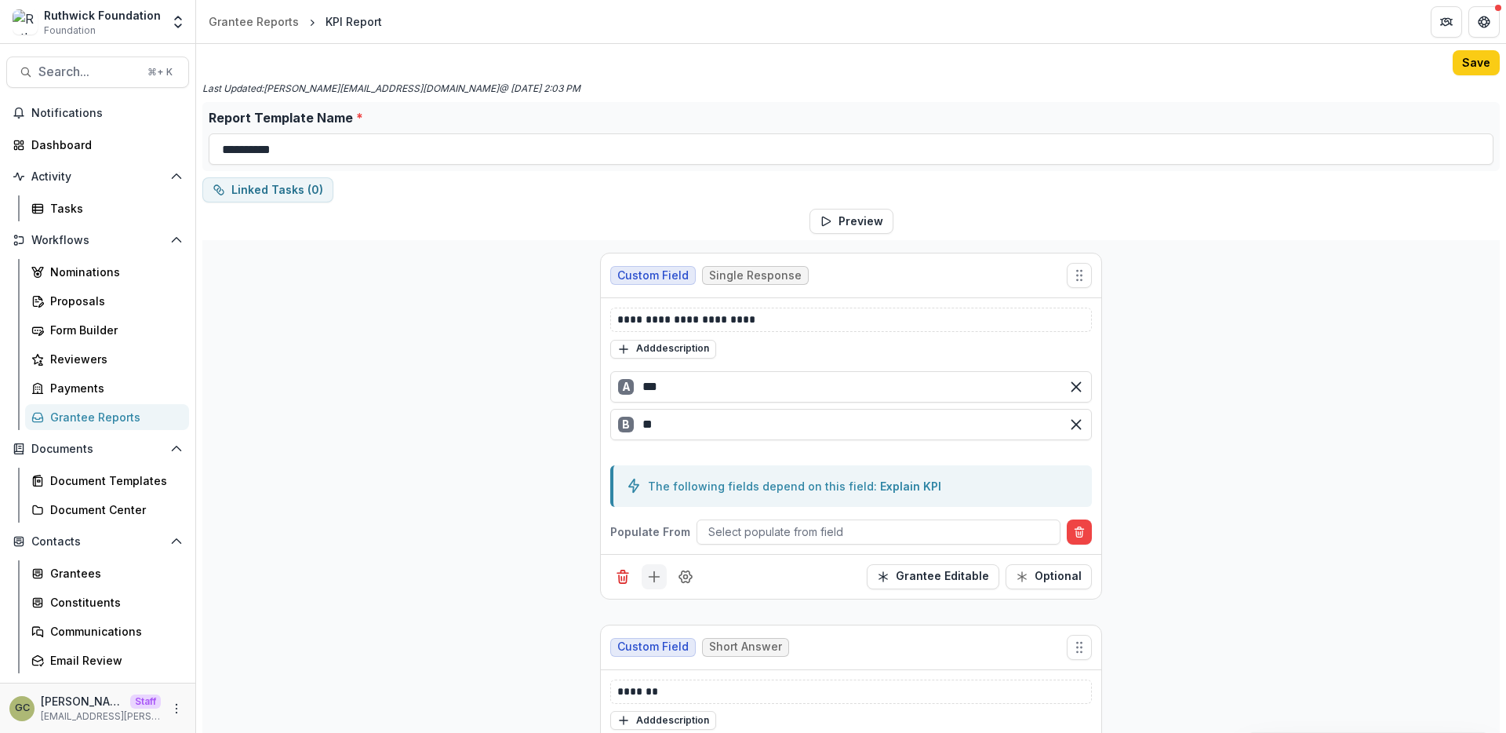
click at [650, 584] on button "Add field" at bounding box center [654, 576] width 25 height 25
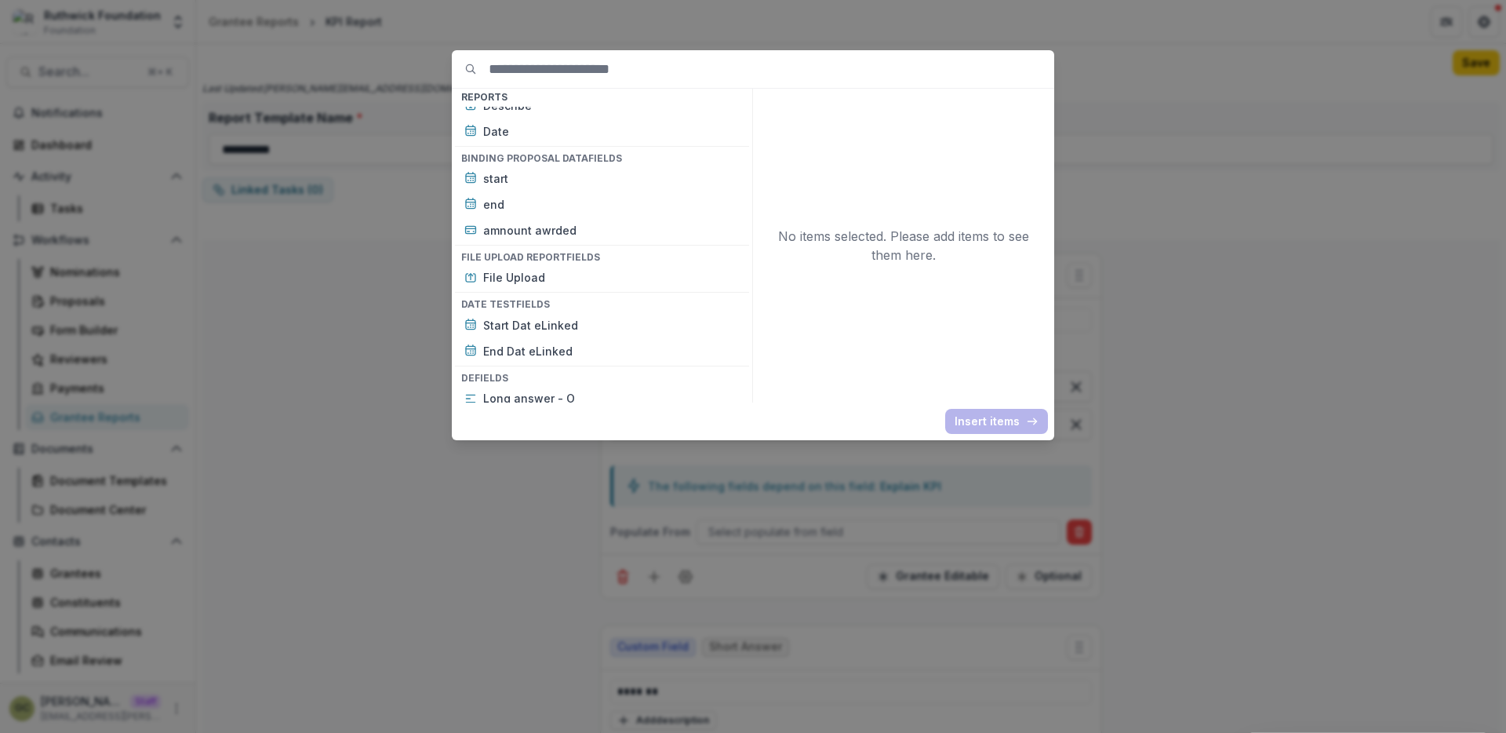
scroll to position [9313, 0]
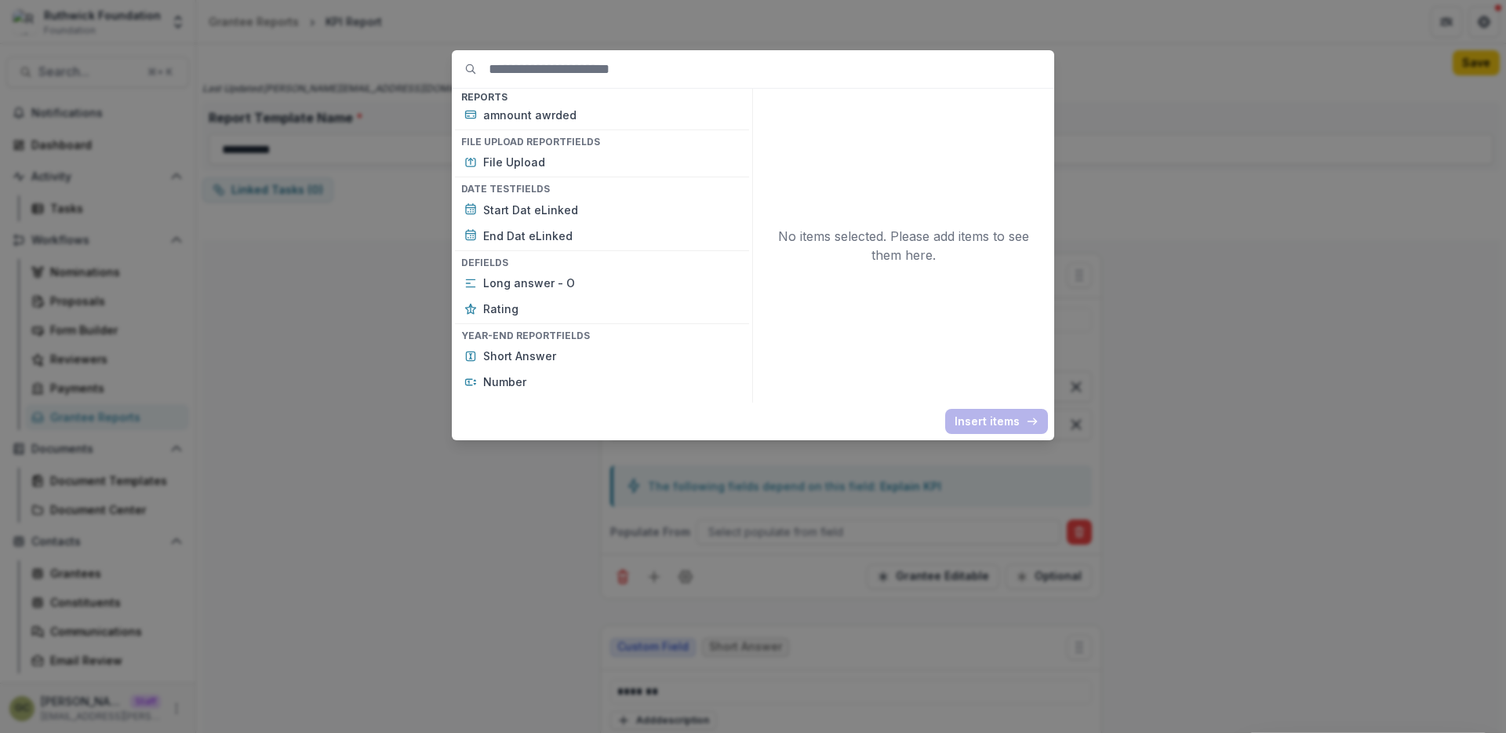
click at [664, 508] on div "Basic Fields New Page File Download File Upload Text Block Currency Phone Numbe…" at bounding box center [753, 366] width 1506 height 733
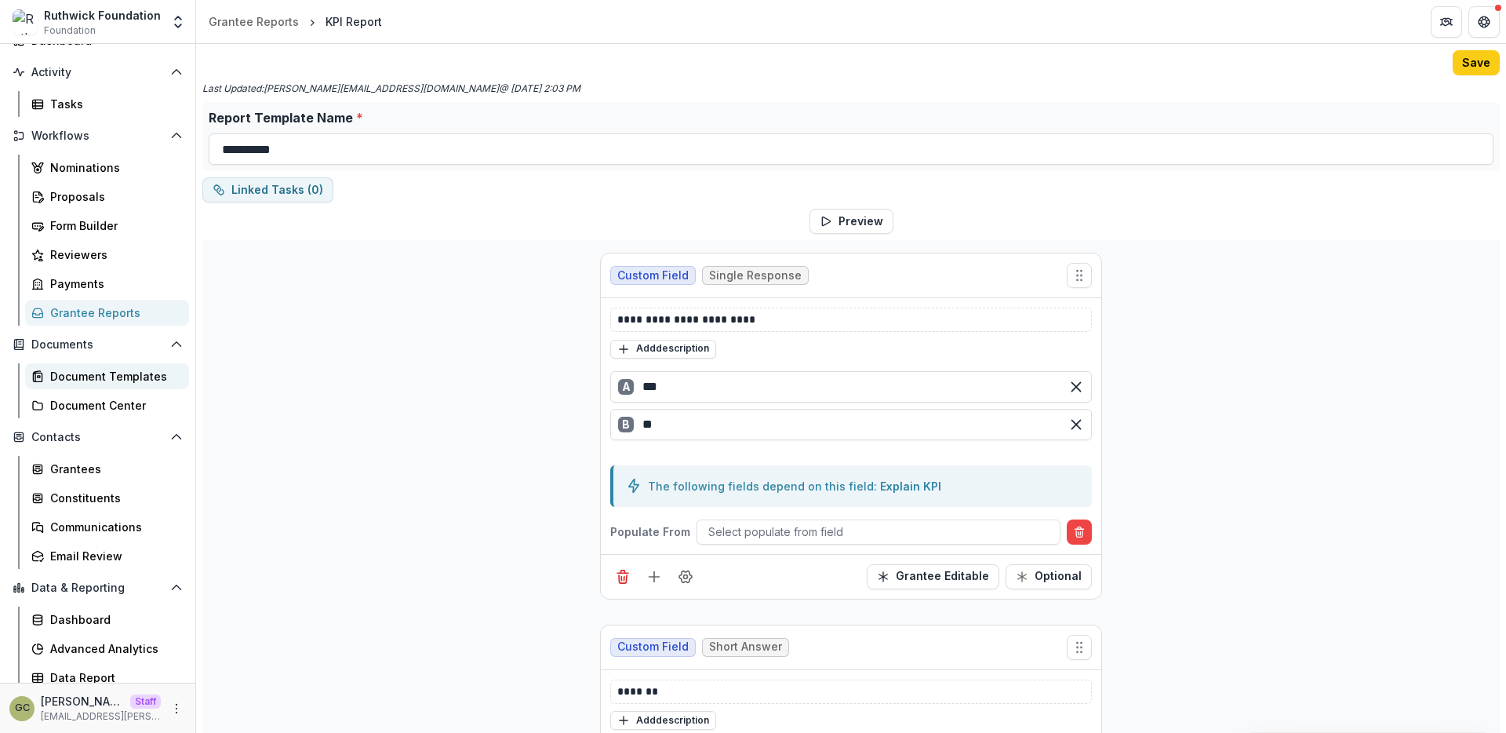
scroll to position [110, 0]
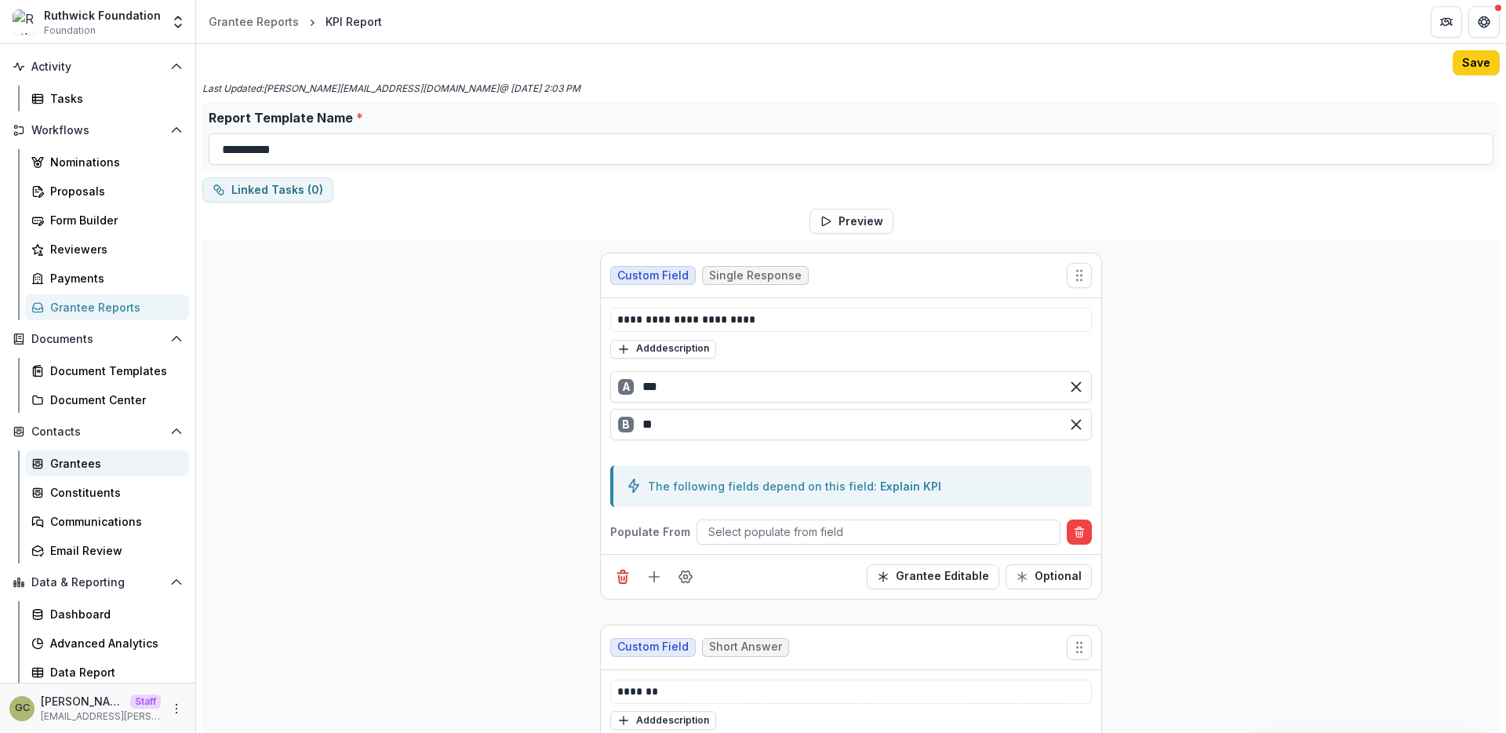
click at [74, 464] on div "Grantees" at bounding box center [113, 463] width 126 height 16
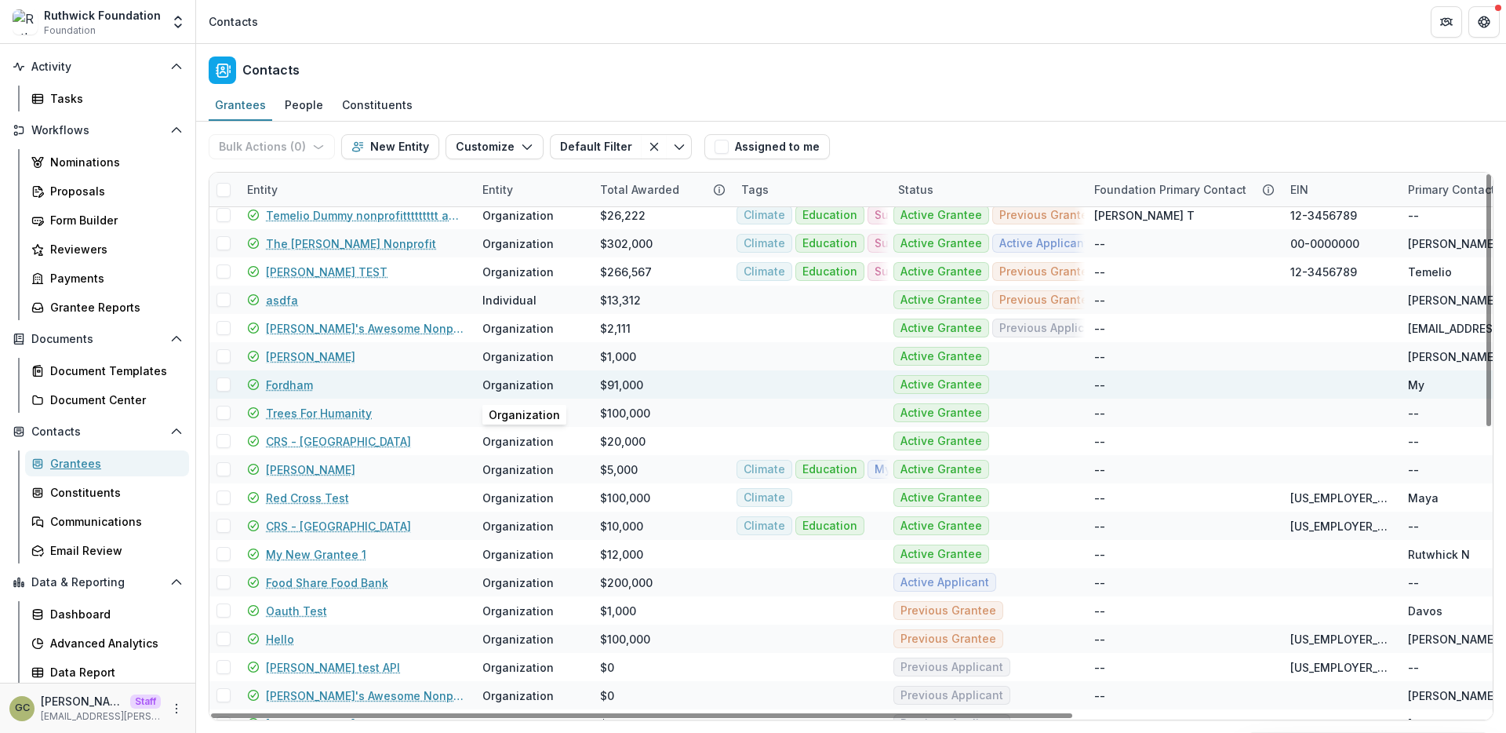
scroll to position [6, 1]
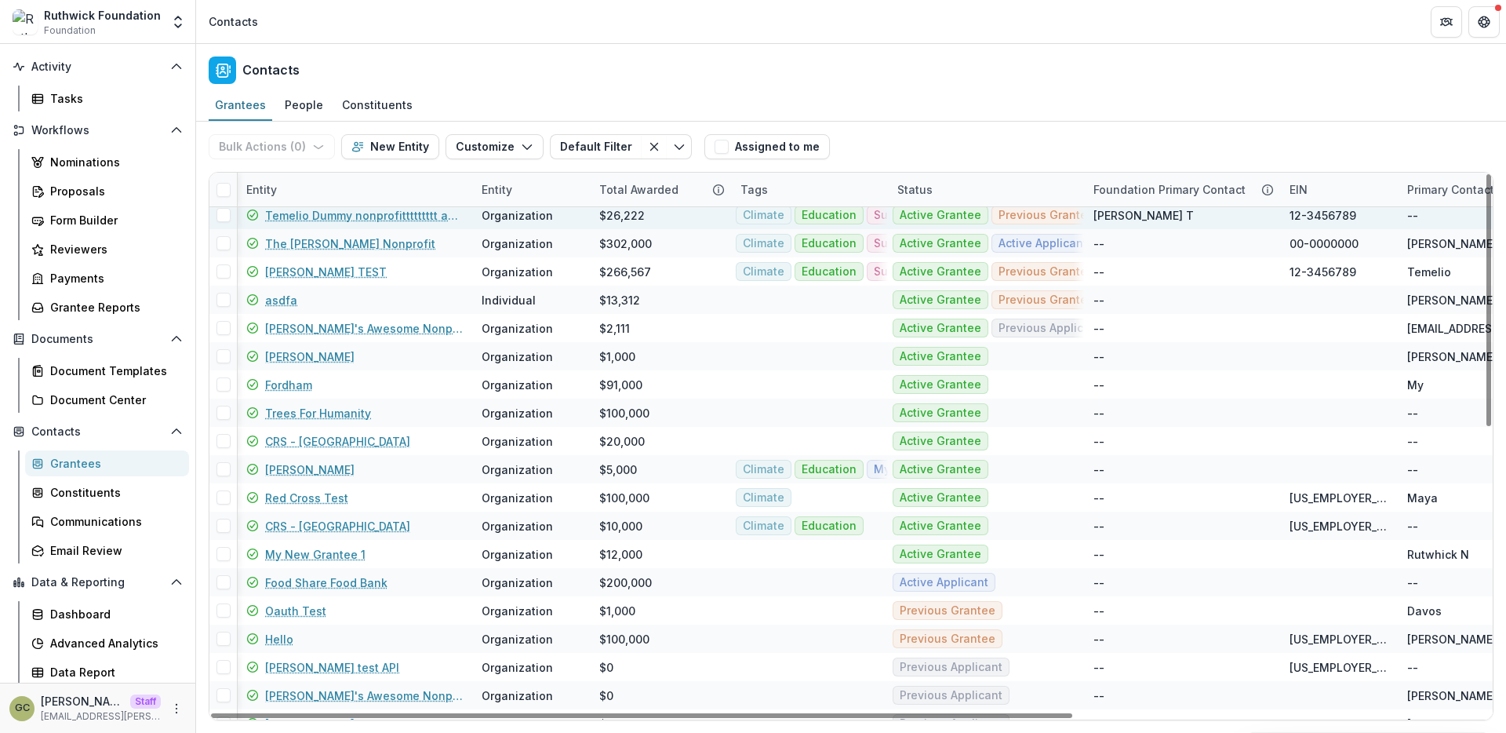
click at [353, 216] on link "Temelio Dummy nonprofittttttttt a4 sda16s5d" at bounding box center [364, 215] width 198 height 16
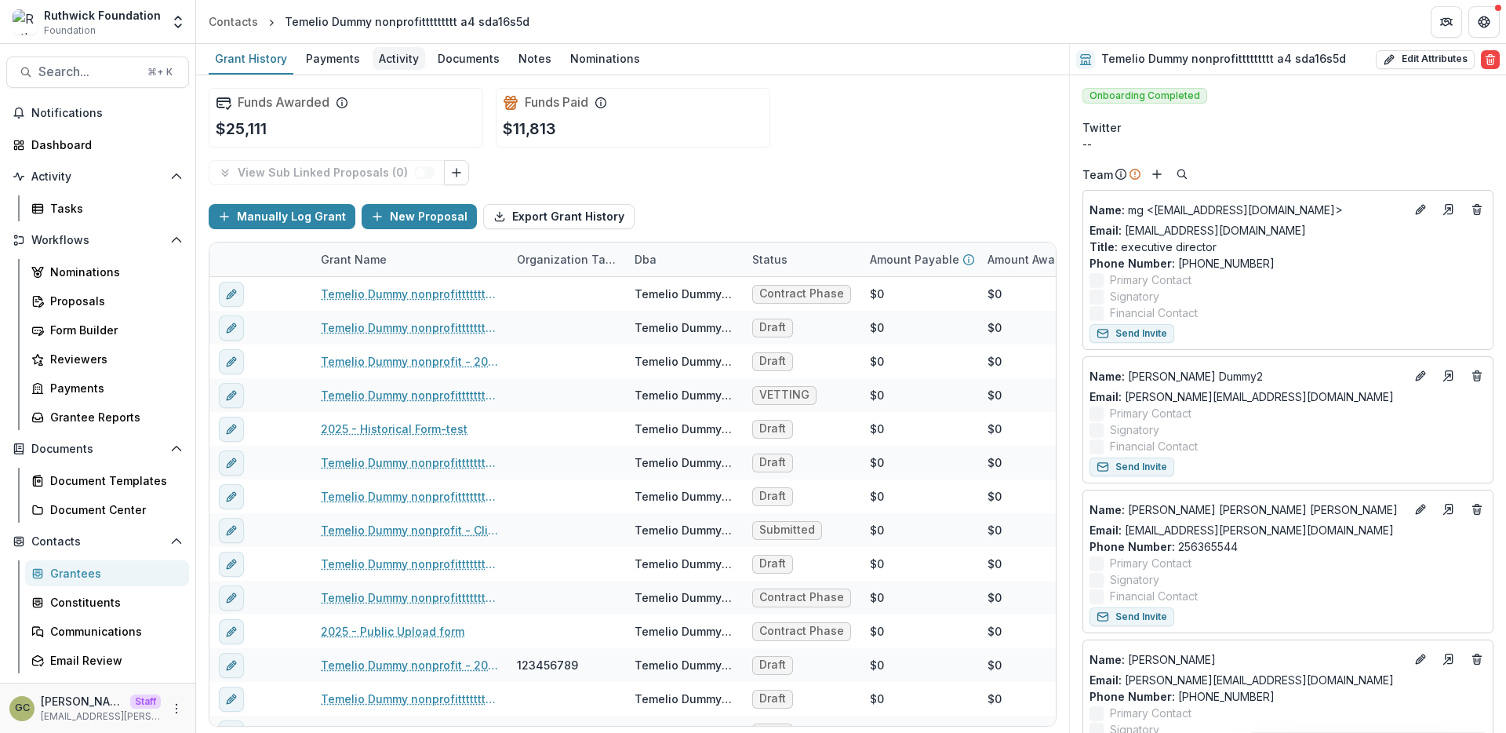
click at [389, 59] on div "Activity" at bounding box center [399, 58] width 53 height 23
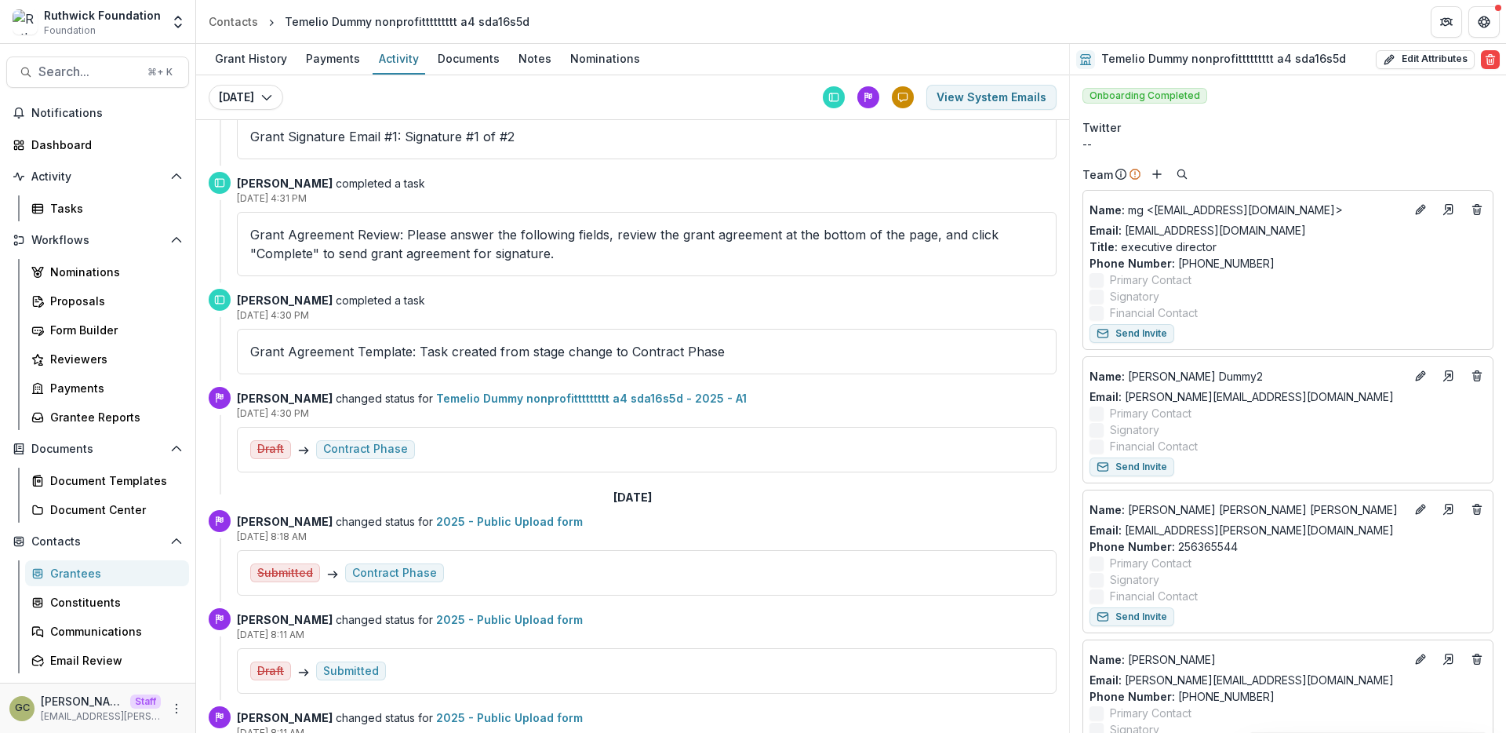
scroll to position [398, 0]
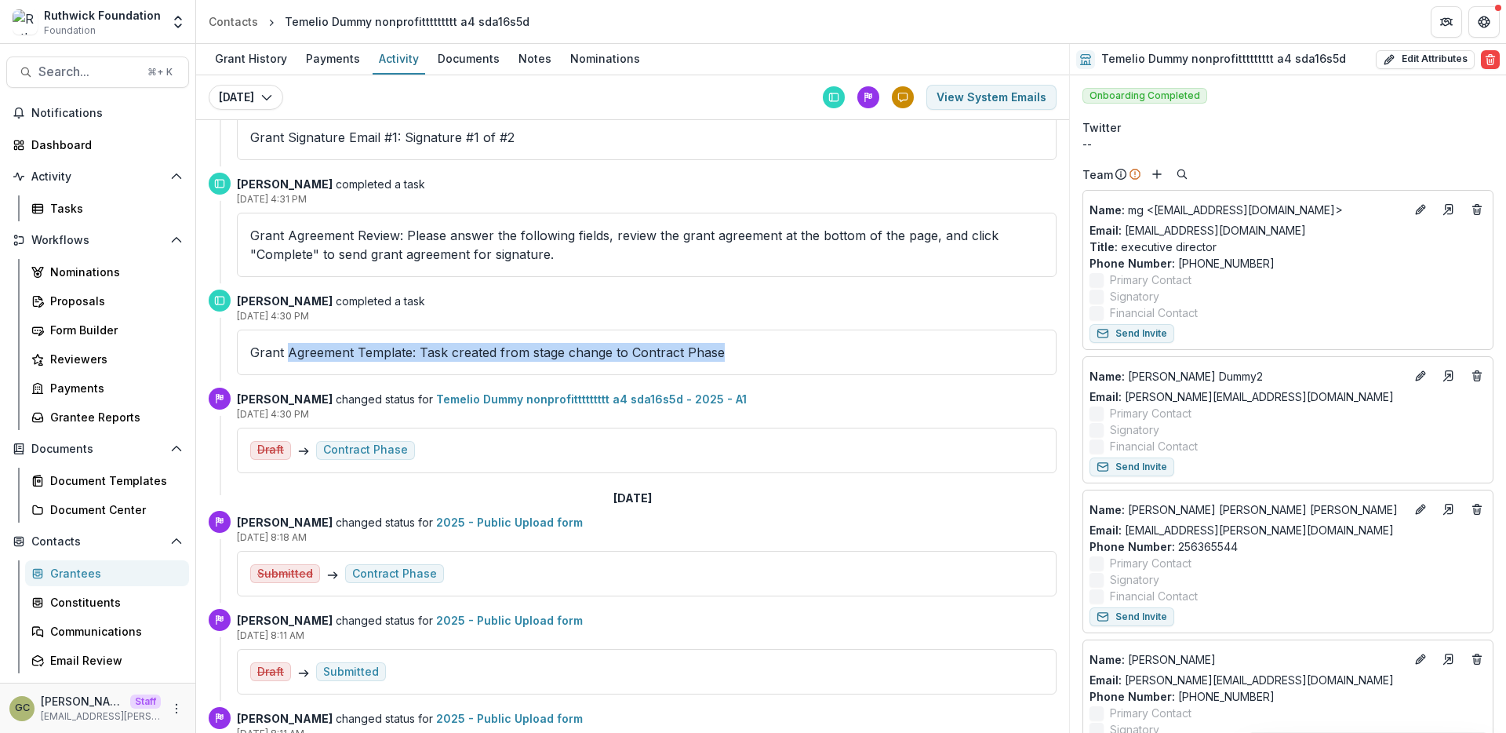
drag, startPoint x: 286, startPoint y: 355, endPoint x: 565, endPoint y: 366, distance: 279.5
click at [566, 367] on div "Grant Agreement Template: Task created from stage change to Contract Phase" at bounding box center [647, 351] width 820 height 45
click at [605, 359] on p "Grant Agreement Template: Task created from stage change to Contract Phase" at bounding box center [646, 352] width 793 height 19
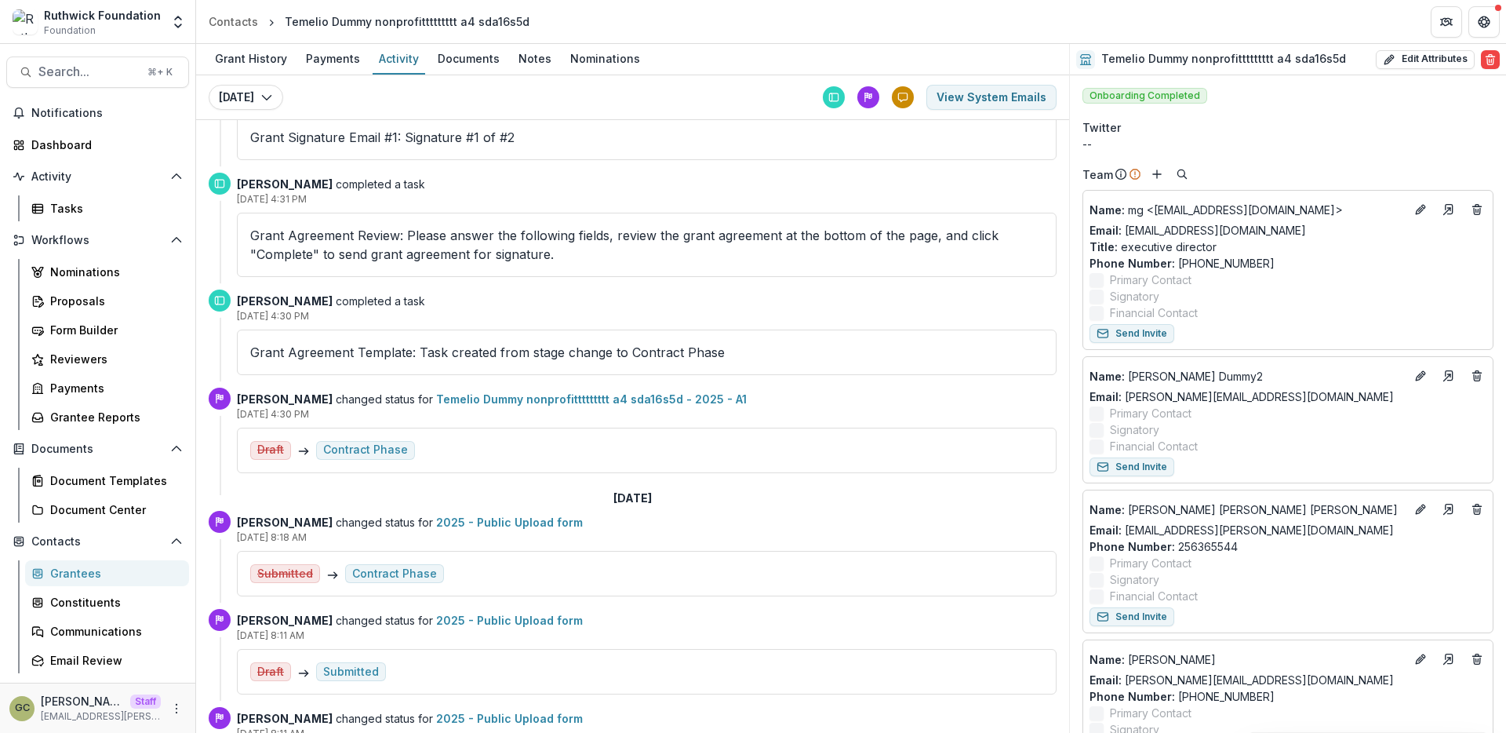
click at [822, 303] on p "Ruthwick LOI completed a task" at bounding box center [647, 301] width 820 height 16
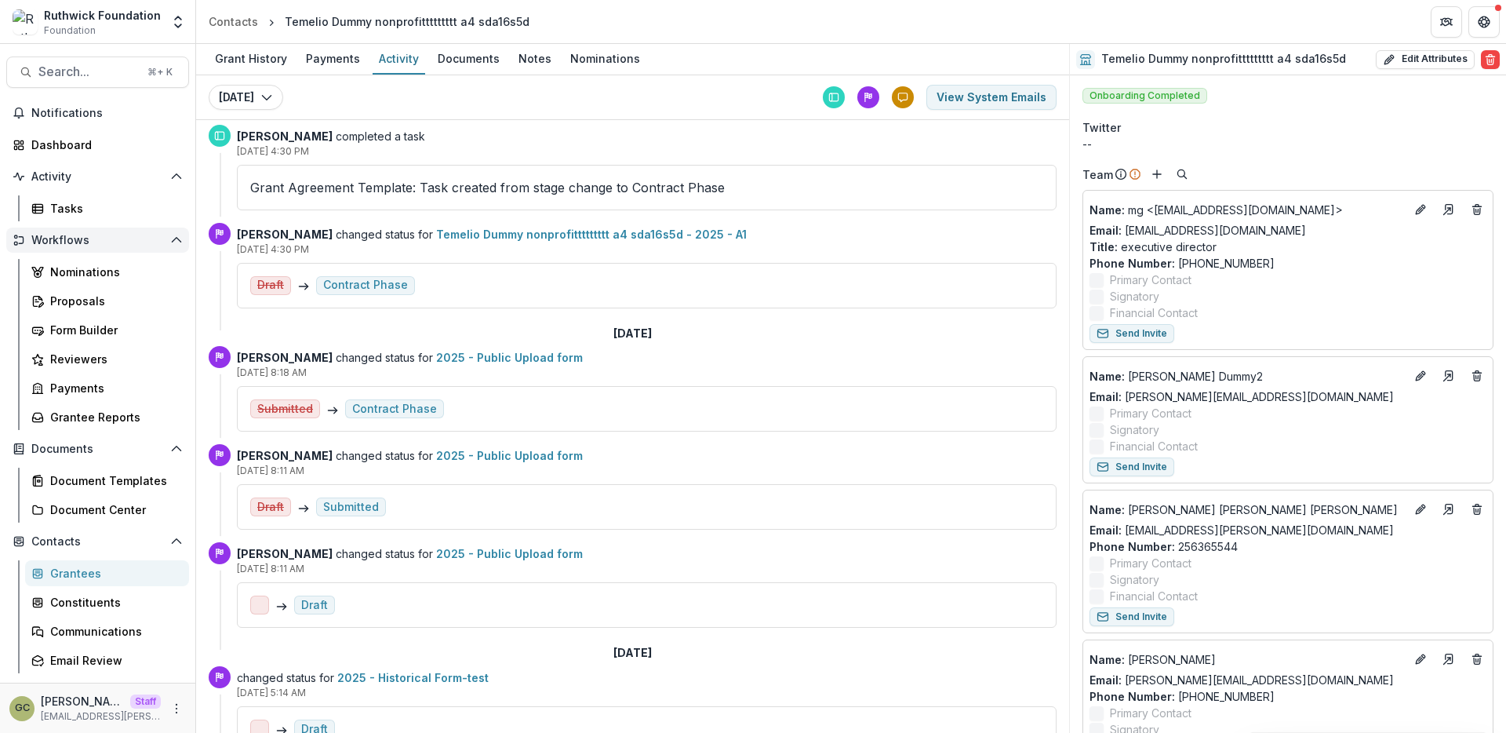
scroll to position [533, 0]
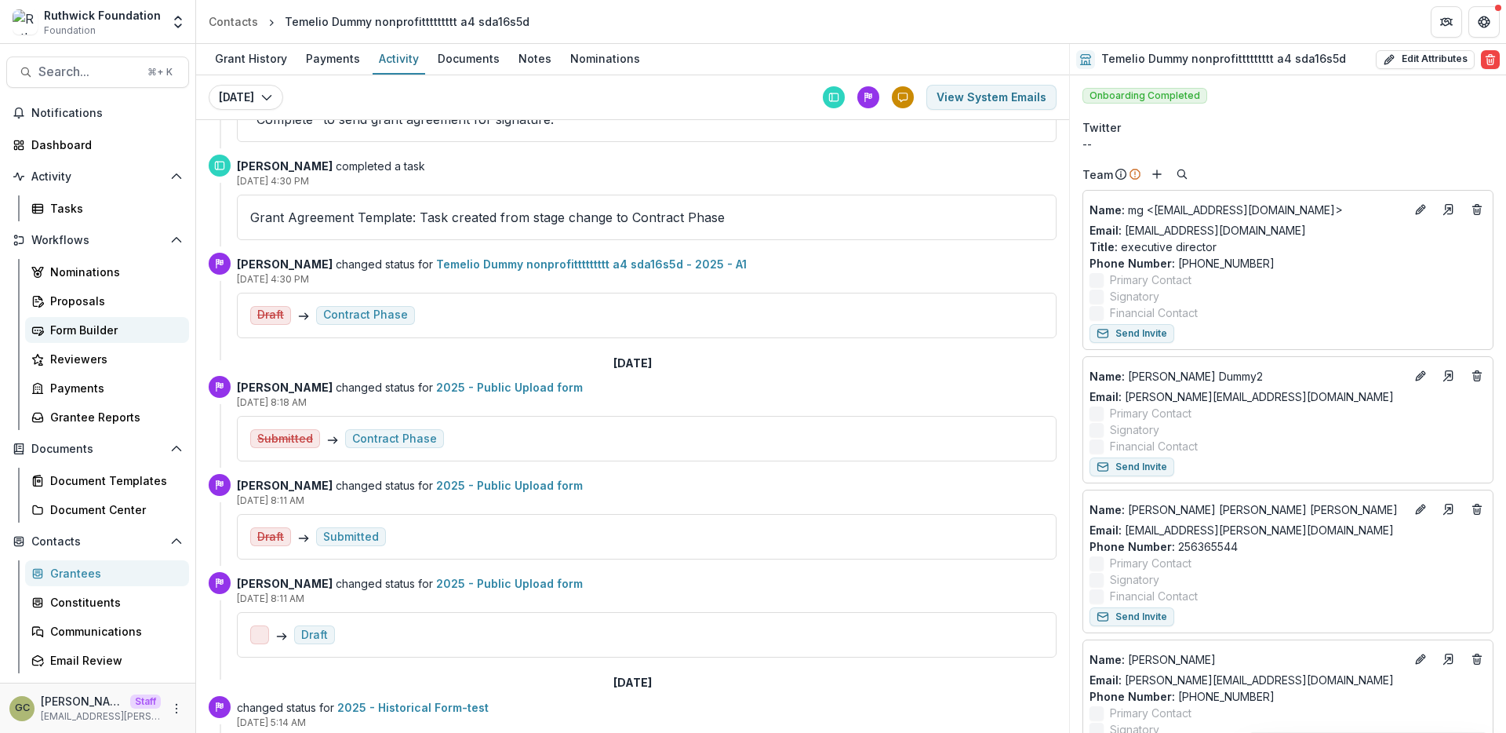
click at [114, 323] on div "Form Builder" at bounding box center [113, 330] width 126 height 16
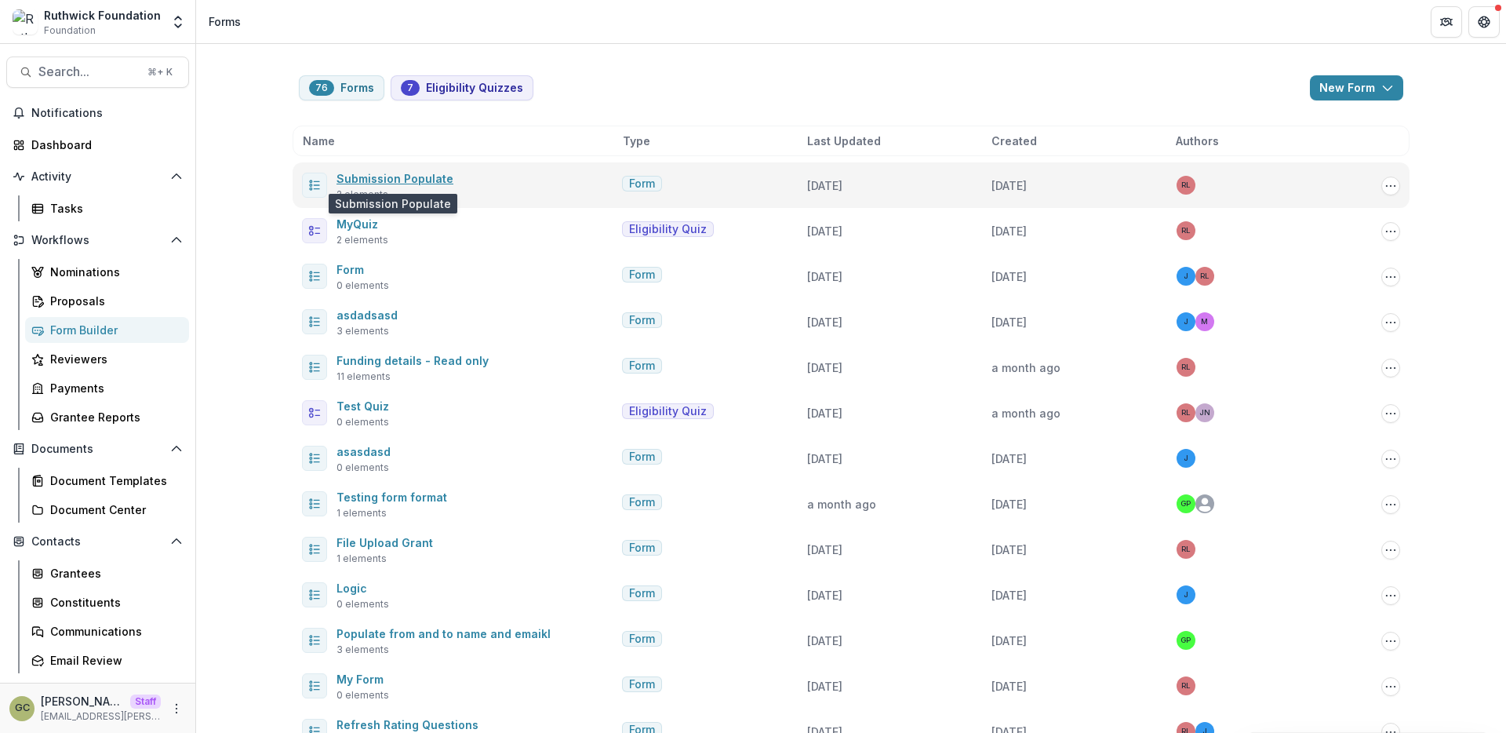
click at [422, 177] on link "Submission Populate" at bounding box center [395, 178] width 117 height 13
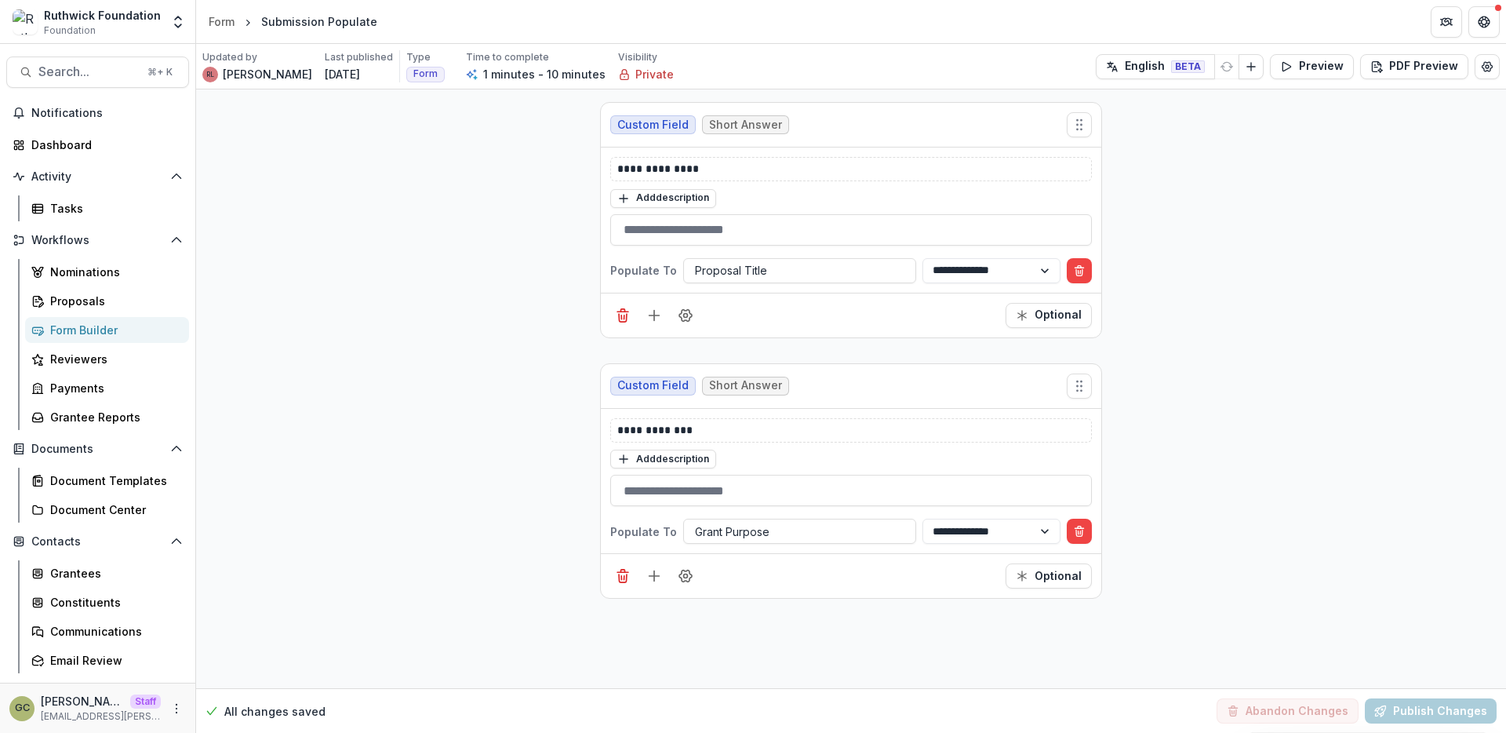
drag, startPoint x: 317, startPoint y: 74, endPoint x: 366, endPoint y: 78, distance: 48.8
click at [366, 78] on div "3 days ago" at bounding box center [359, 74] width 68 height 16
drag, startPoint x: 309, startPoint y: 56, endPoint x: 353, endPoint y: 89, distance: 54.4
click at [353, 89] on div "Updated by RL Ruthwick LOI Last published 3 days ago Type Form Time to complete…" at bounding box center [851, 66] width 1310 height 45
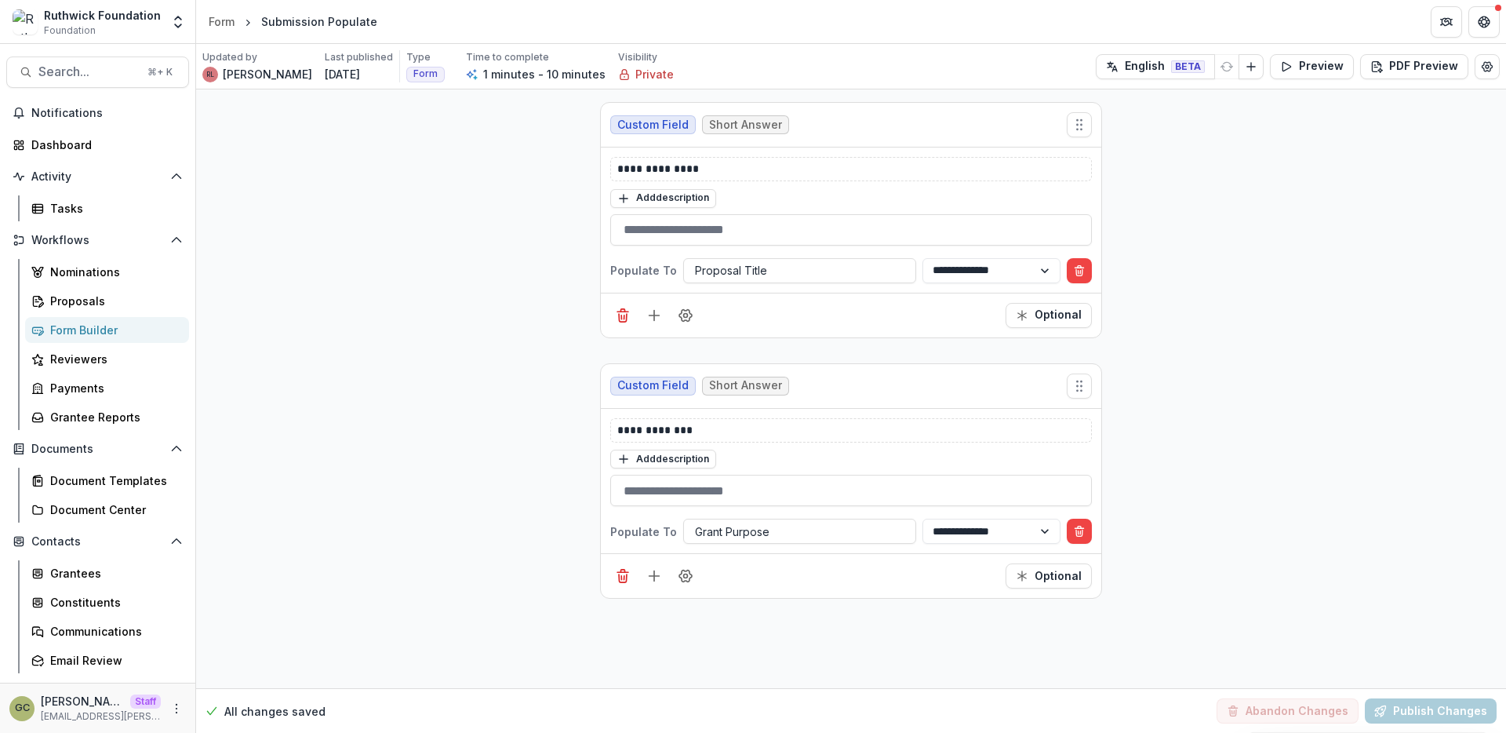
click at [353, 89] on div "Updated by RL Ruthwick LOI Last published 3 days ago Type Form Time to complete…" at bounding box center [851, 66] width 1310 height 45
click at [111, 332] on div "Form Builder" at bounding box center [113, 330] width 126 height 16
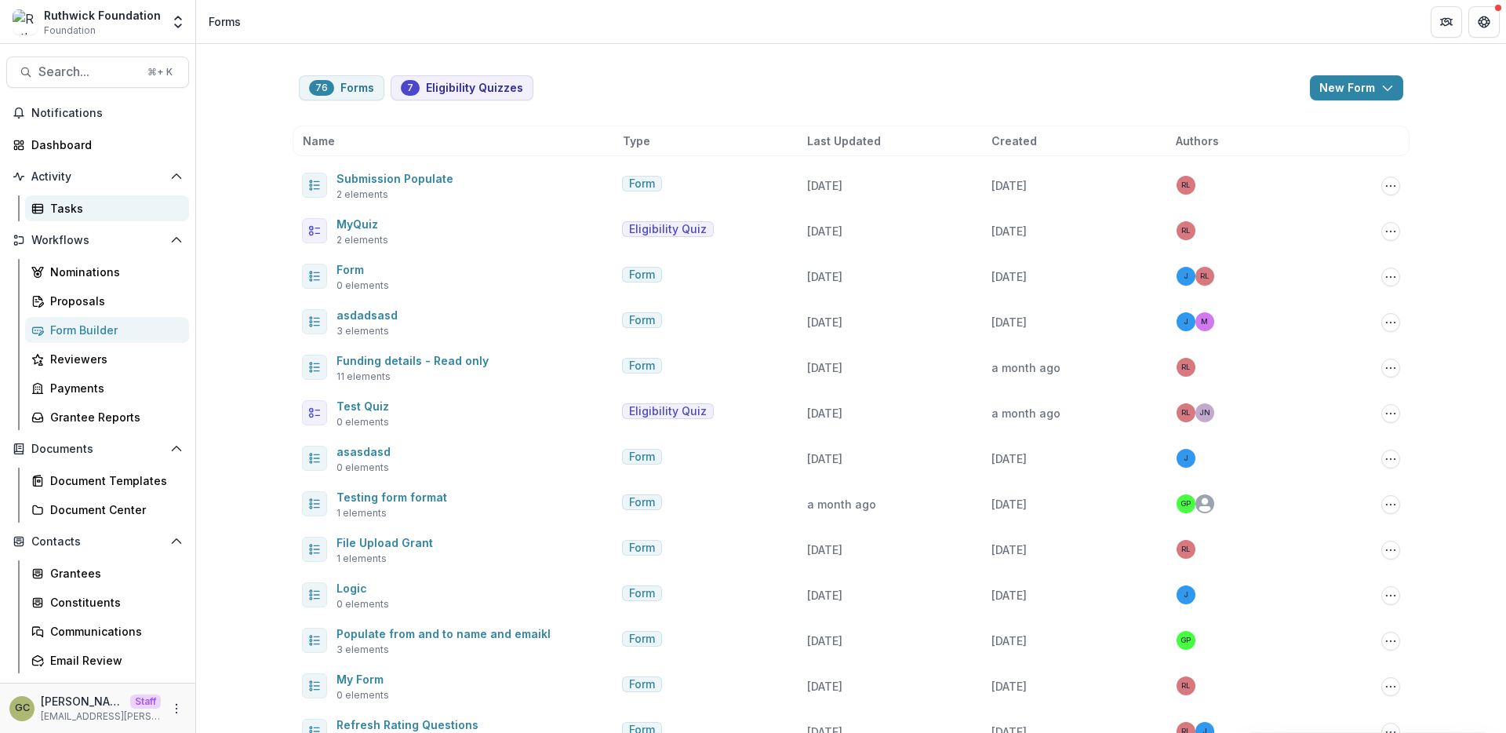
click at [84, 209] on div "Tasks" at bounding box center [113, 208] width 126 height 16
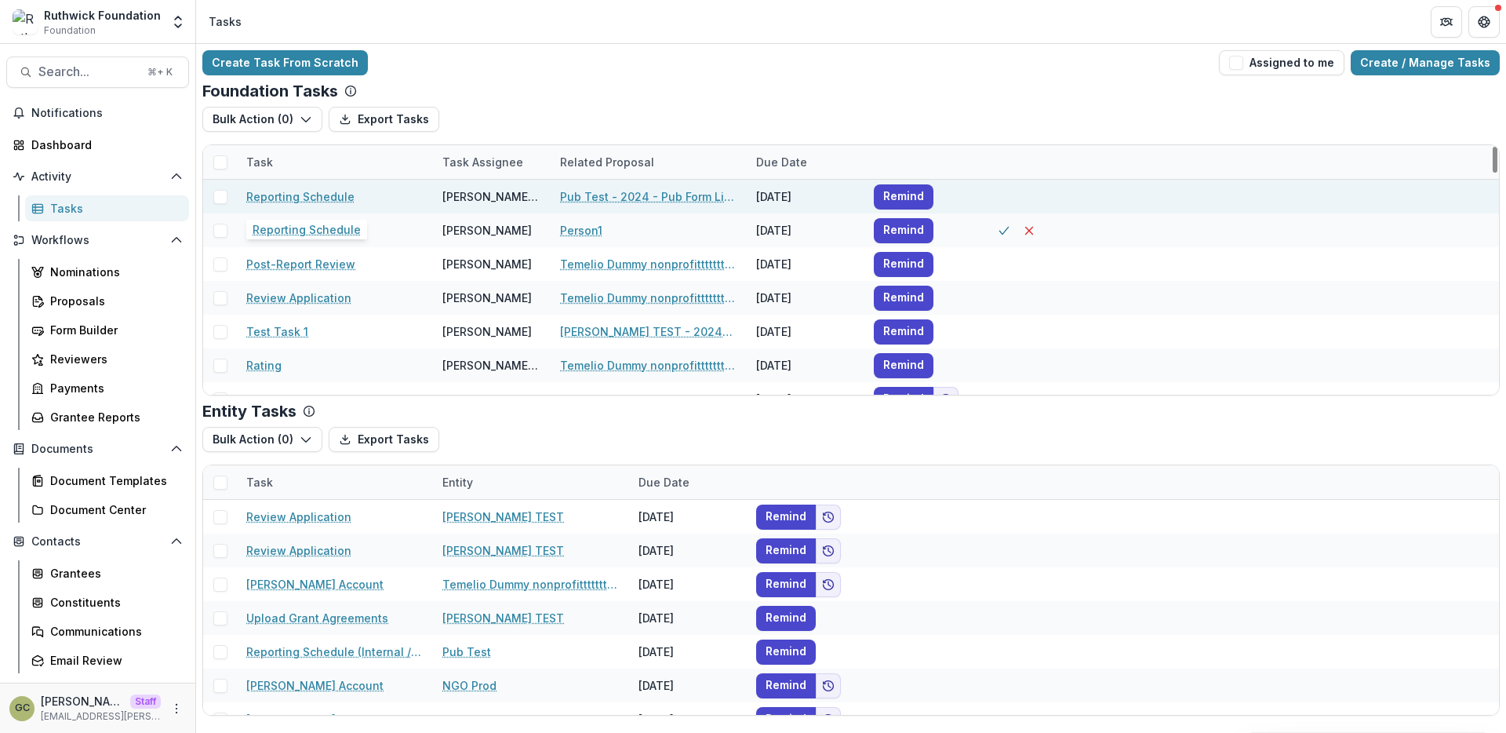
click at [327, 198] on link "Reporting Schedule" at bounding box center [300, 196] width 108 height 16
click at [218, 198] on span at bounding box center [220, 197] width 14 height 14
click at [371, 123] on button "Export Tasks" at bounding box center [381, 119] width 111 height 25
click at [118, 406] on link "Grantee Reports" at bounding box center [107, 417] width 164 height 26
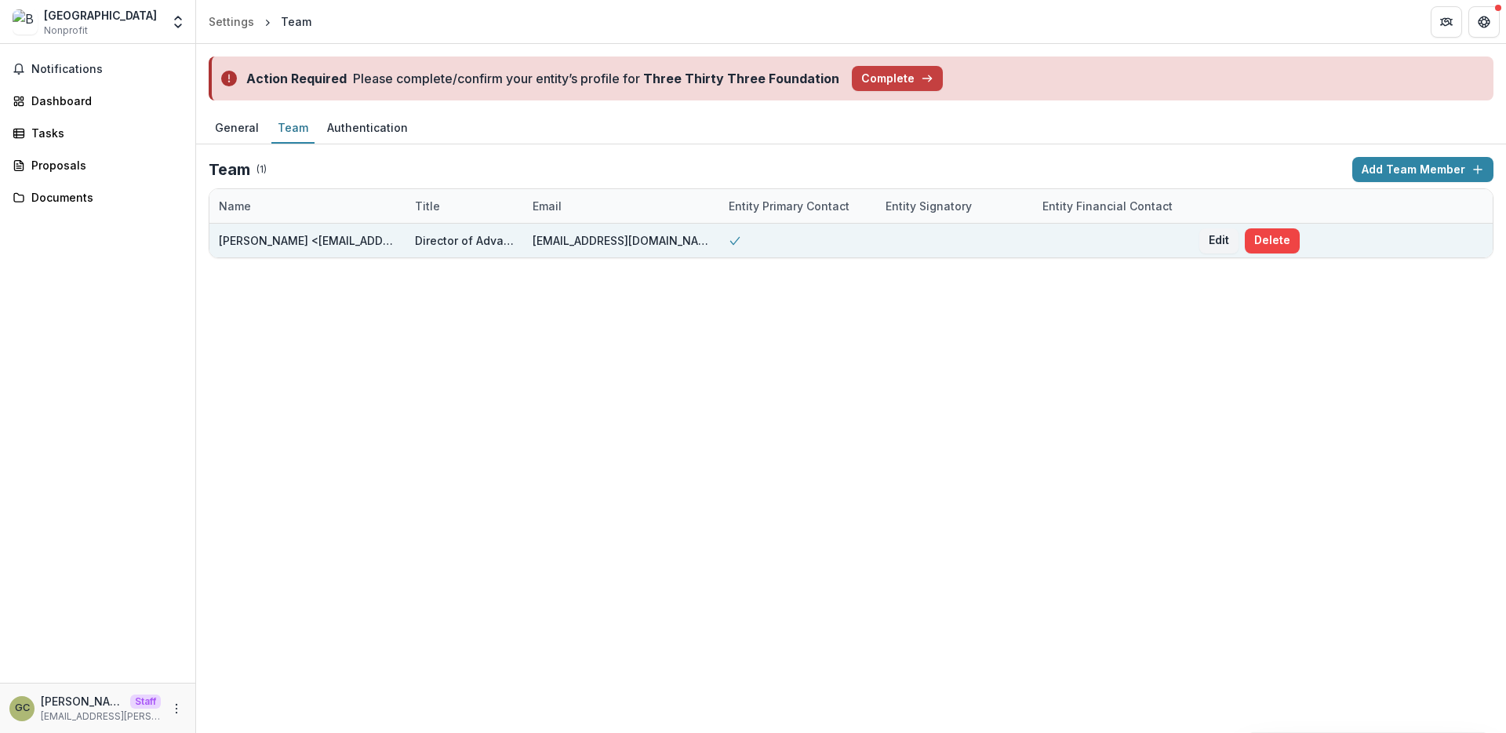
click at [754, 234] on div at bounding box center [797, 241] width 157 height 34
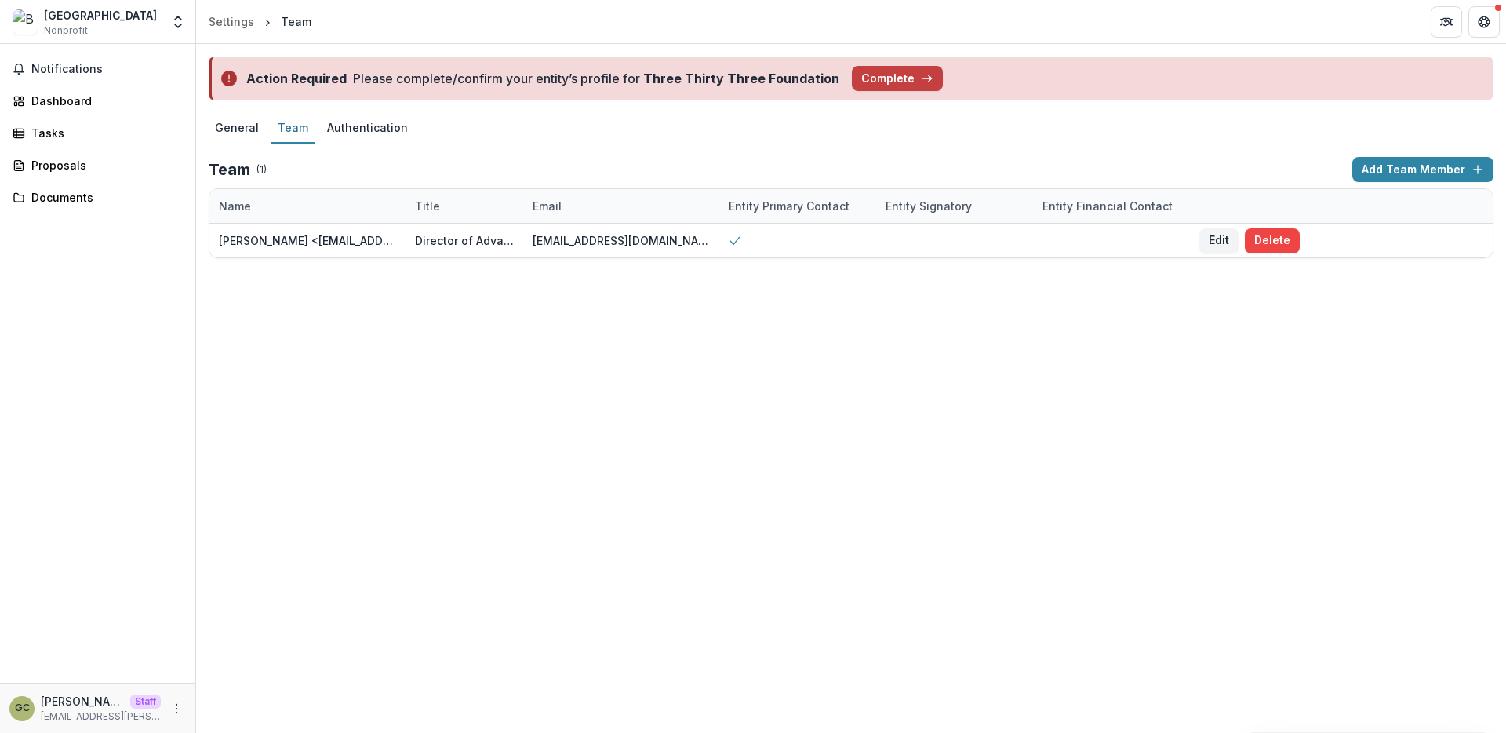
click at [854, 320] on div "Action Required Please complete/confirm your entity’s profile for Three Thirty …" at bounding box center [851, 388] width 1310 height 689
click at [877, 73] on button "Complete" at bounding box center [897, 78] width 91 height 25
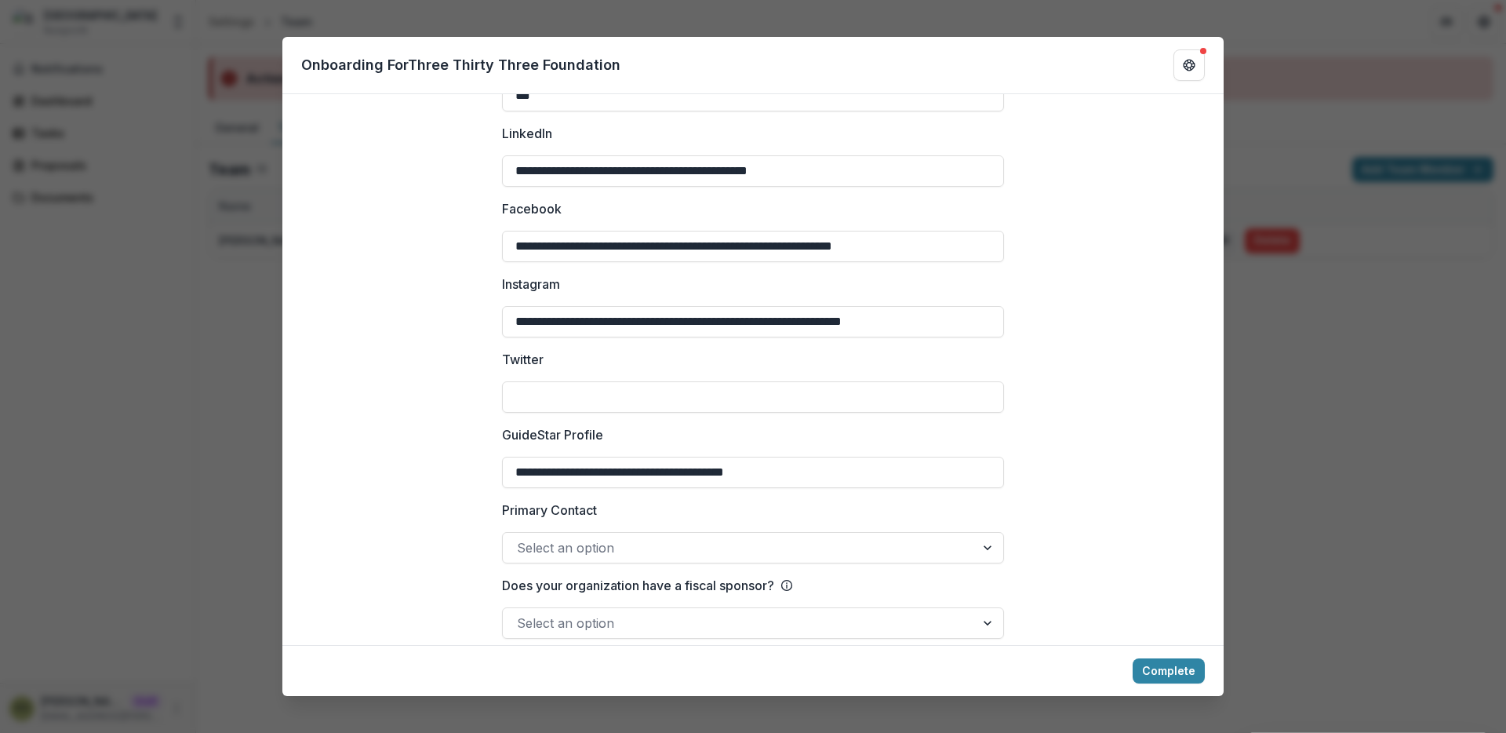
scroll to position [2058, 0]
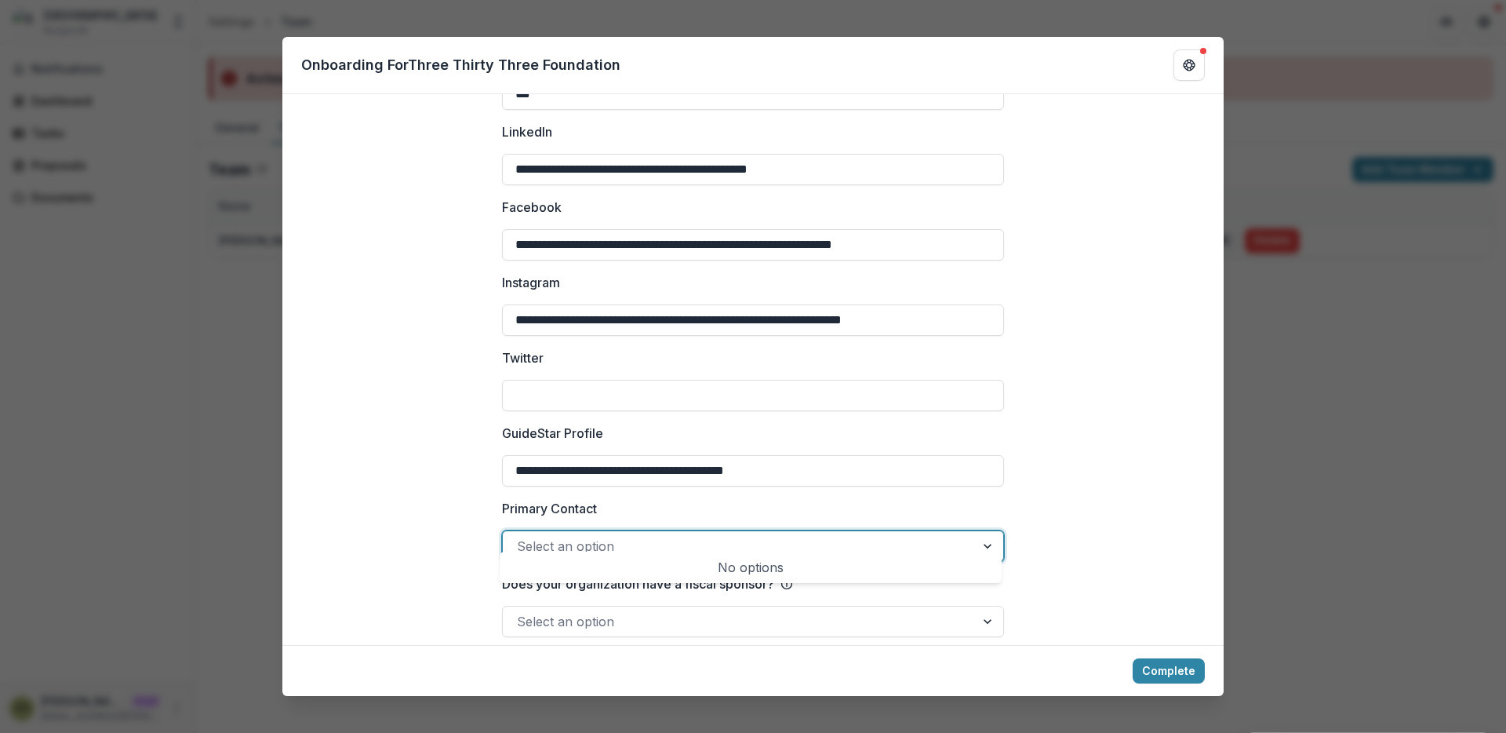
click at [792, 535] on div at bounding box center [739, 546] width 444 height 22
click at [777, 535] on div at bounding box center [739, 546] width 444 height 22
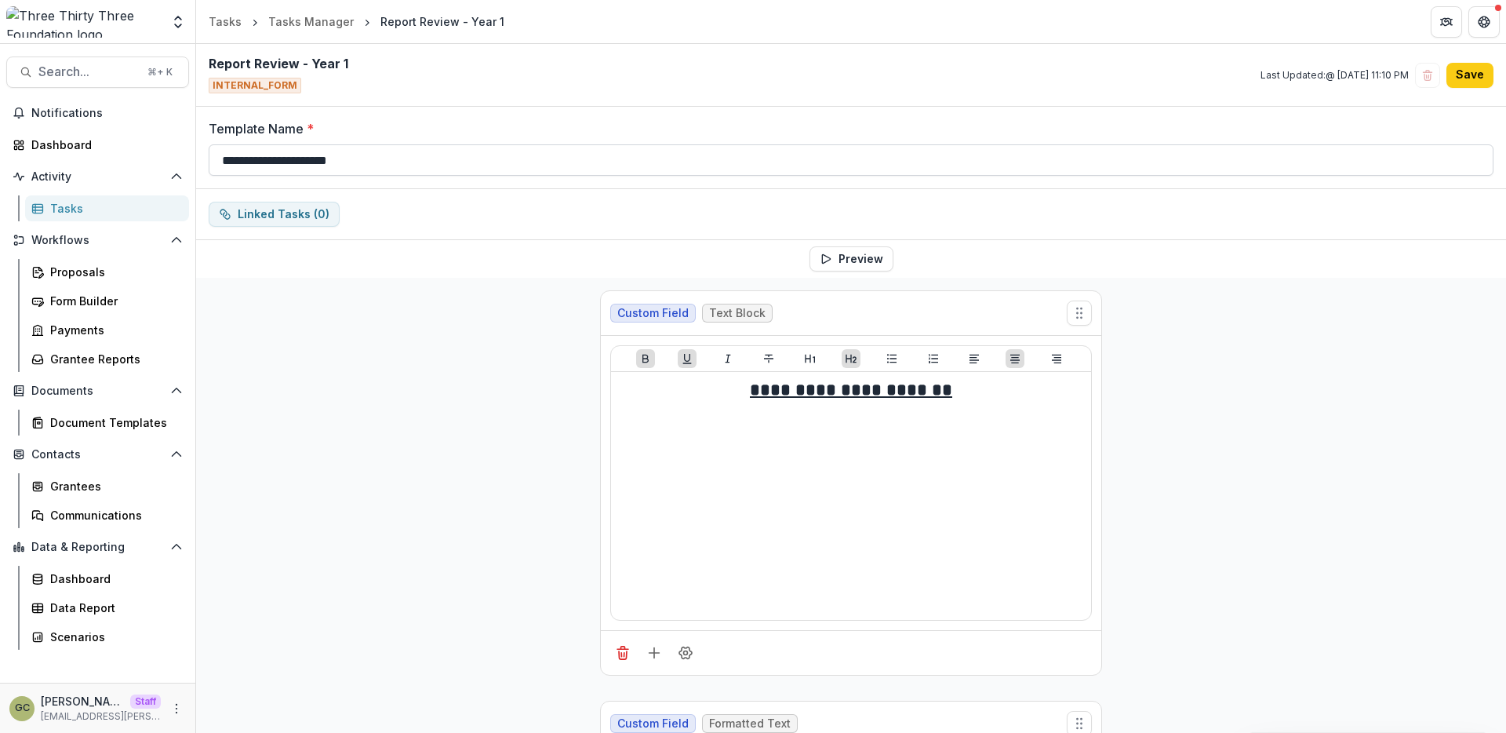
click at [784, 165] on input "**********" at bounding box center [851, 159] width 1285 height 31
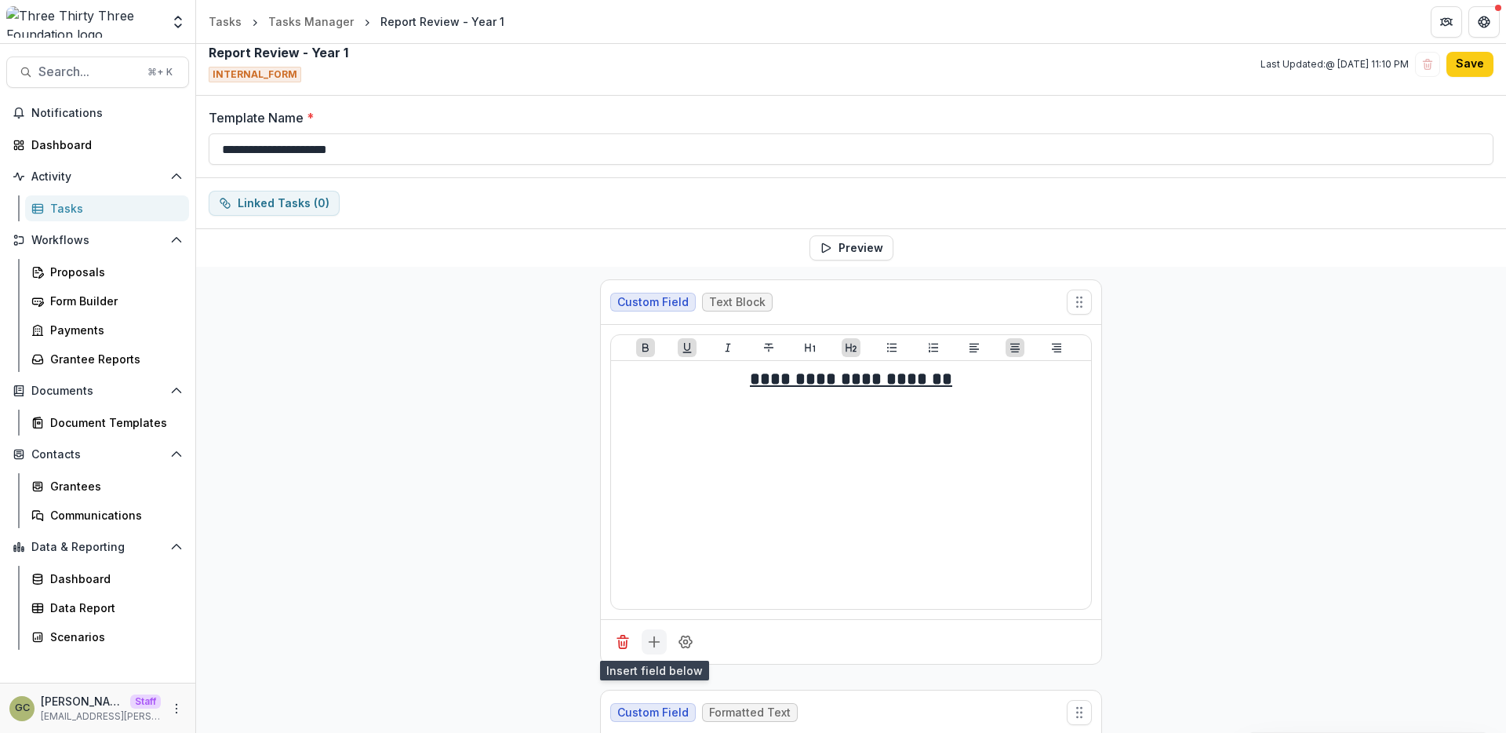
click at [650, 636] on icon "Add field" at bounding box center [654, 642] width 16 height 16
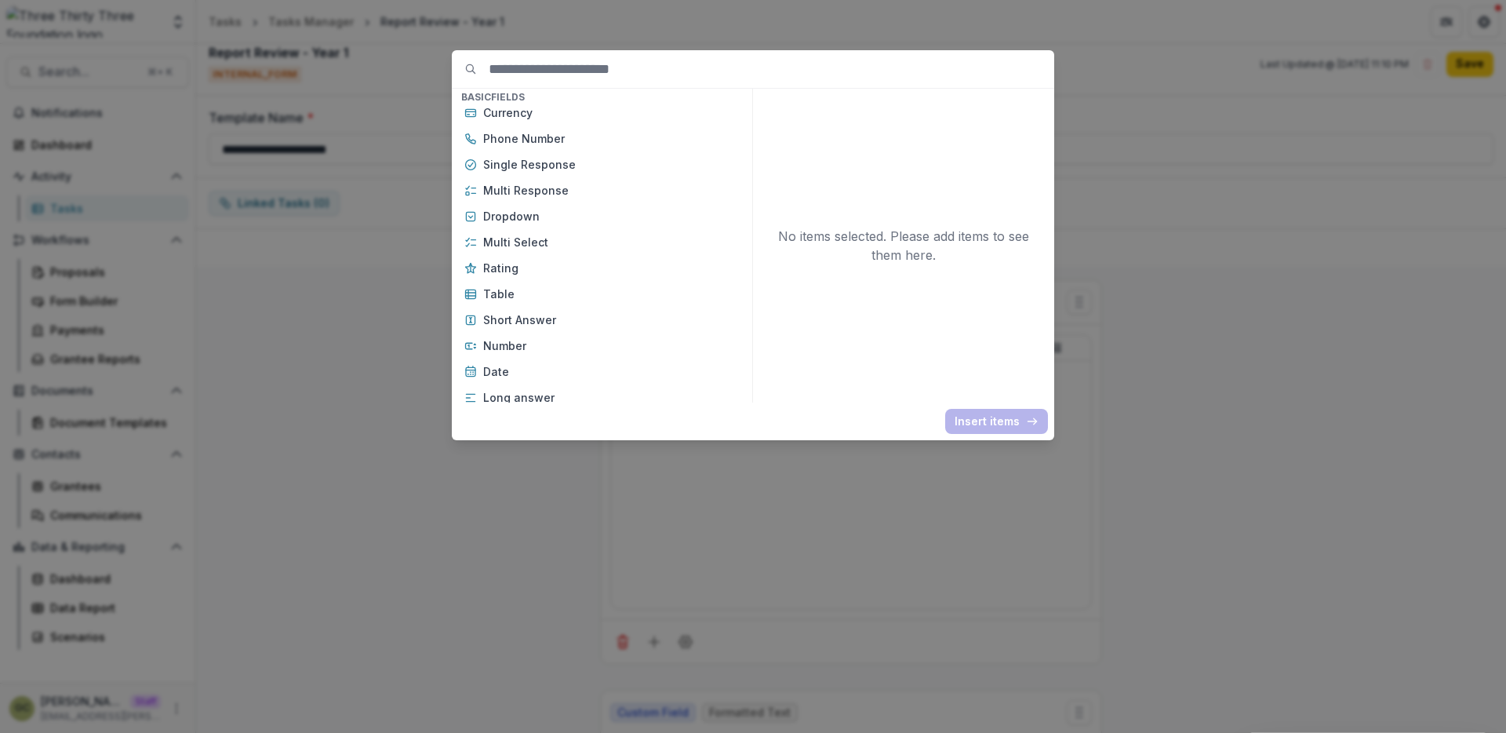
scroll to position [0, 0]
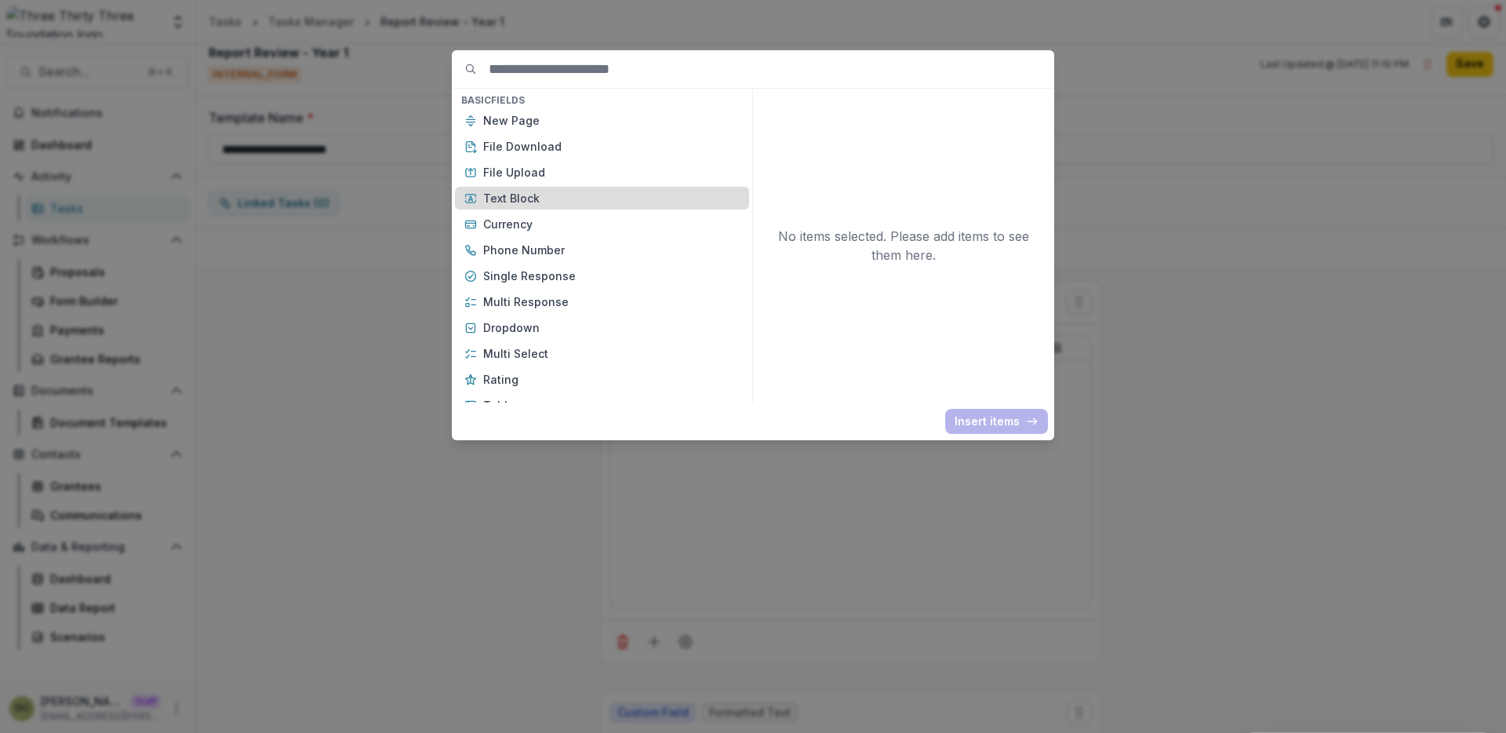
click at [566, 203] on p "Text Block" at bounding box center [611, 198] width 257 height 16
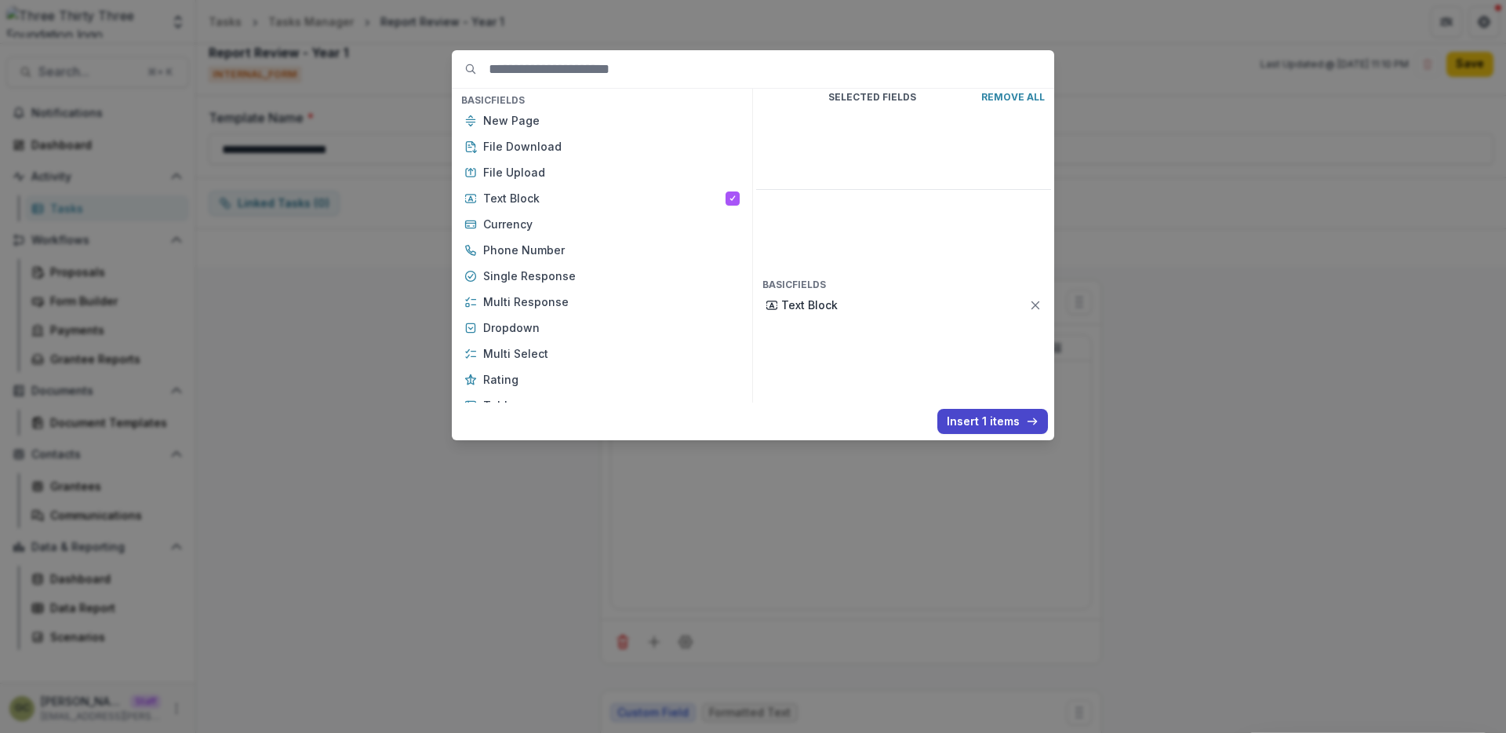
click at [1143, 349] on div "Basic Fields New Page File Download File Upload Text Block Currency Phone Numbe…" at bounding box center [753, 366] width 1506 height 733
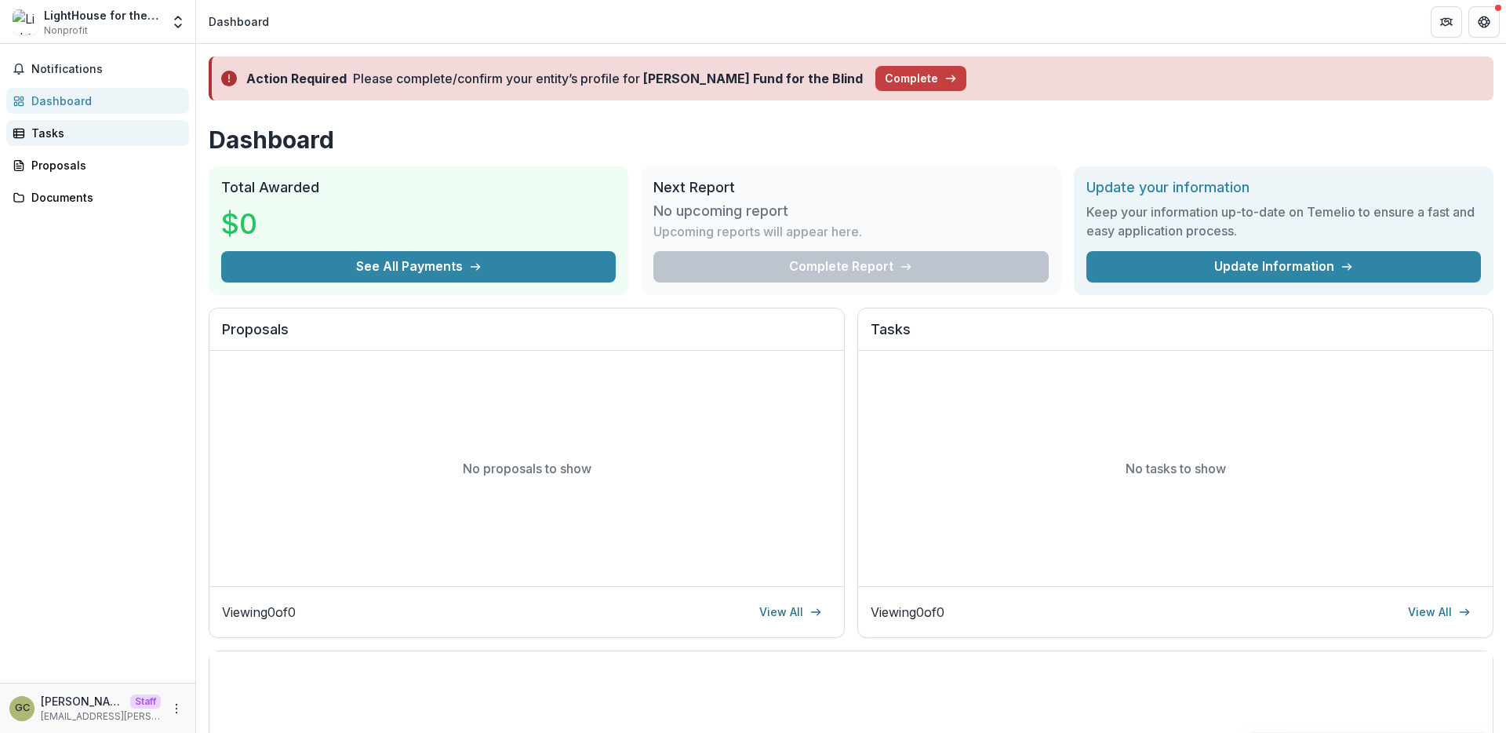
click at [123, 131] on div "Tasks" at bounding box center [103, 133] width 145 height 16
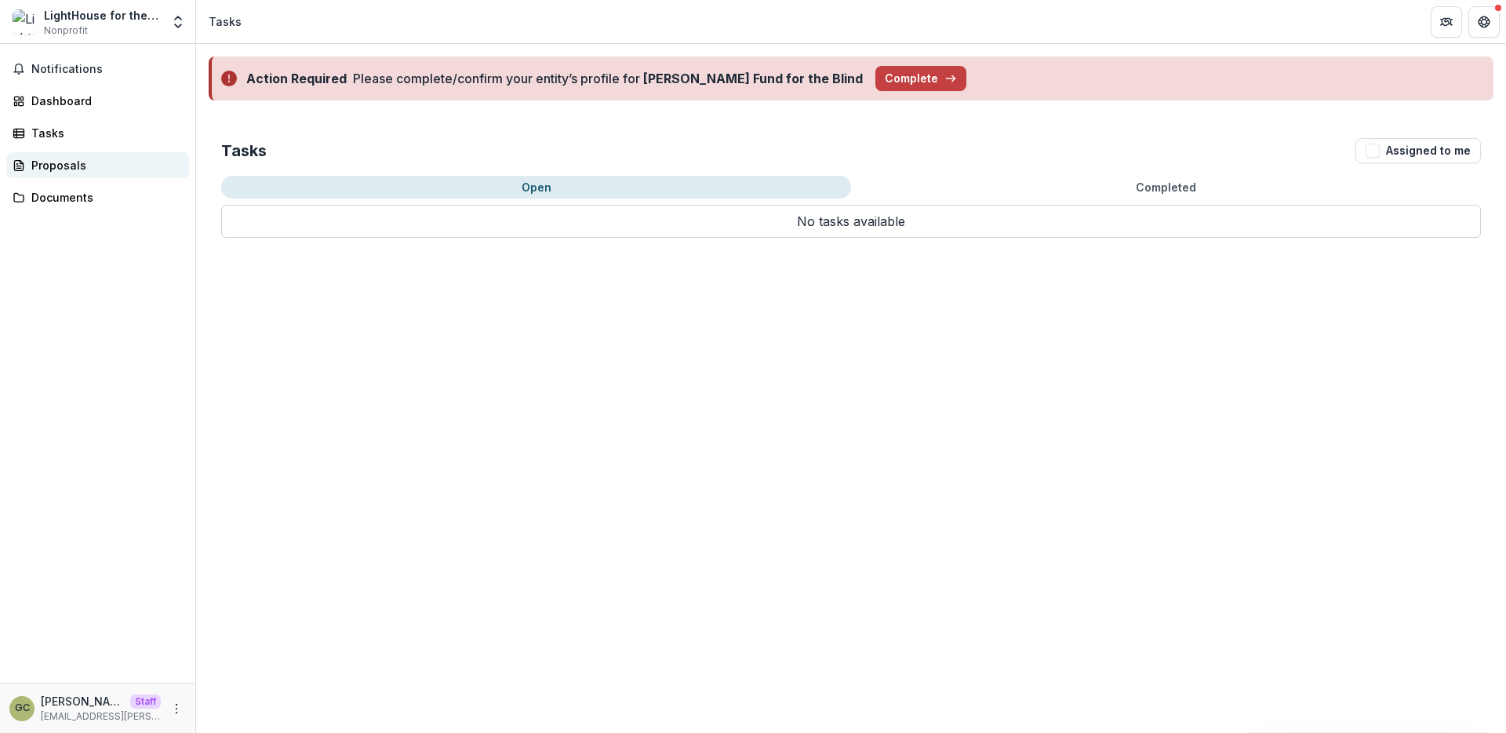
click at [132, 166] on div "Proposals" at bounding box center [103, 165] width 145 height 16
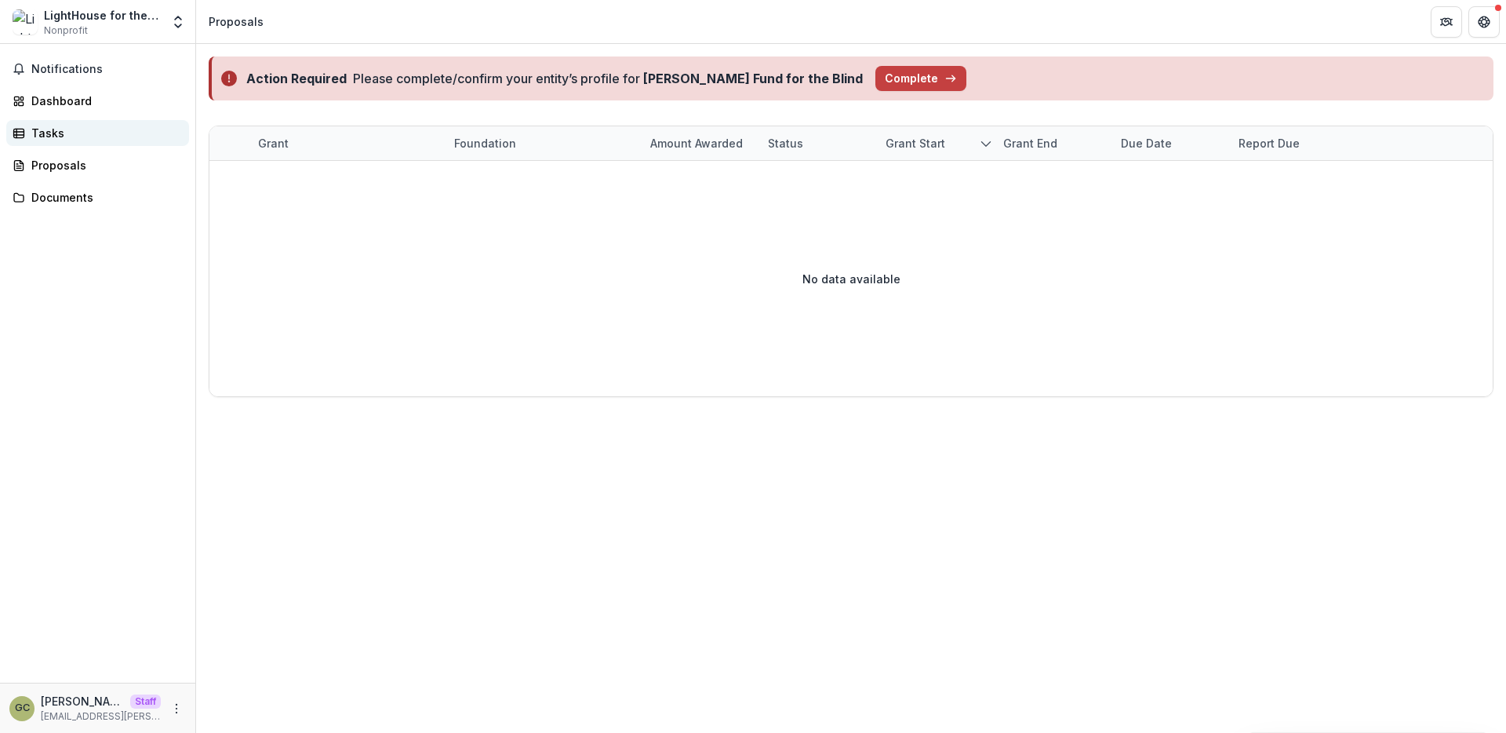
click at [112, 143] on link "Tasks" at bounding box center [97, 133] width 183 height 26
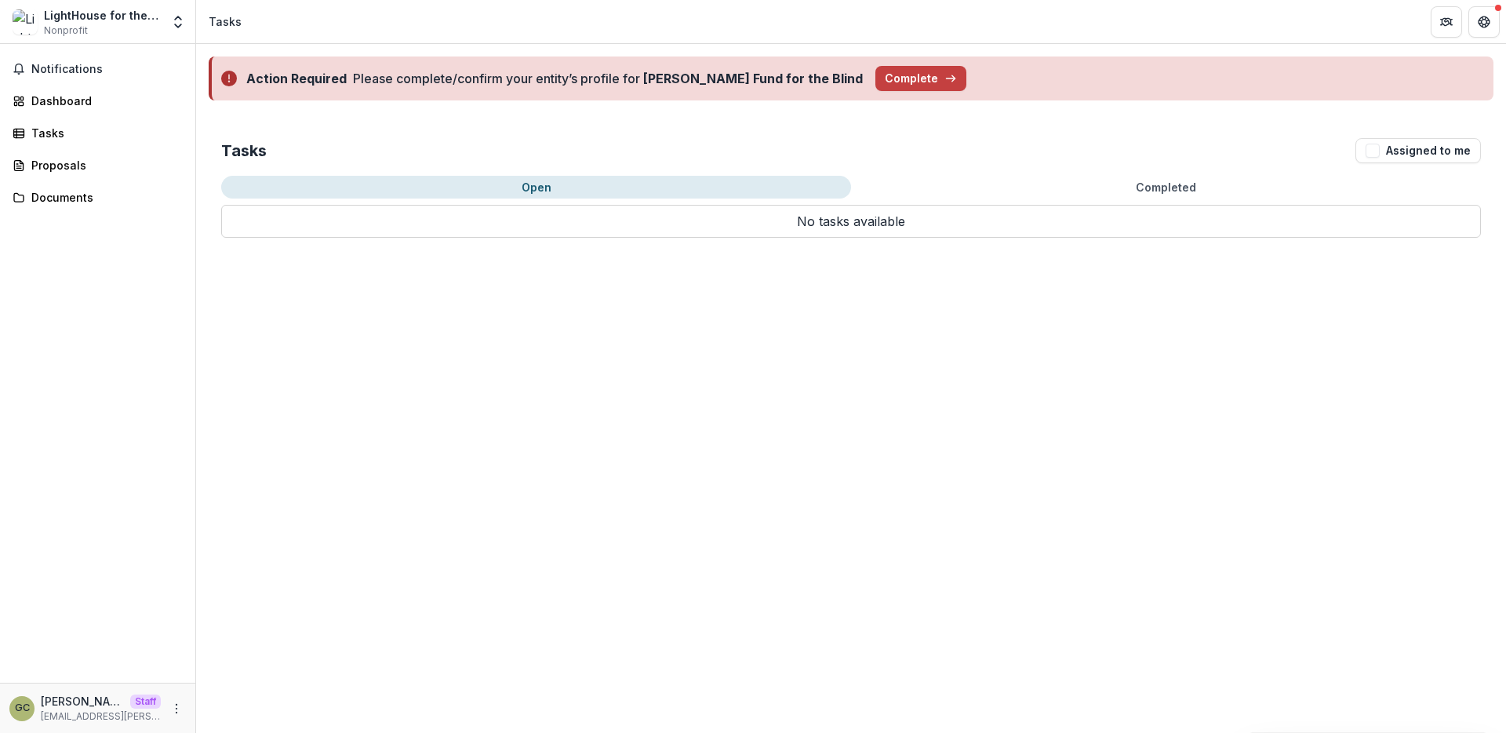
click at [93, 150] on div "Notifications Dashboard Tasks Proposals Documents" at bounding box center [97, 363] width 195 height 639
click at [82, 164] on div "Proposals" at bounding box center [103, 165] width 145 height 16
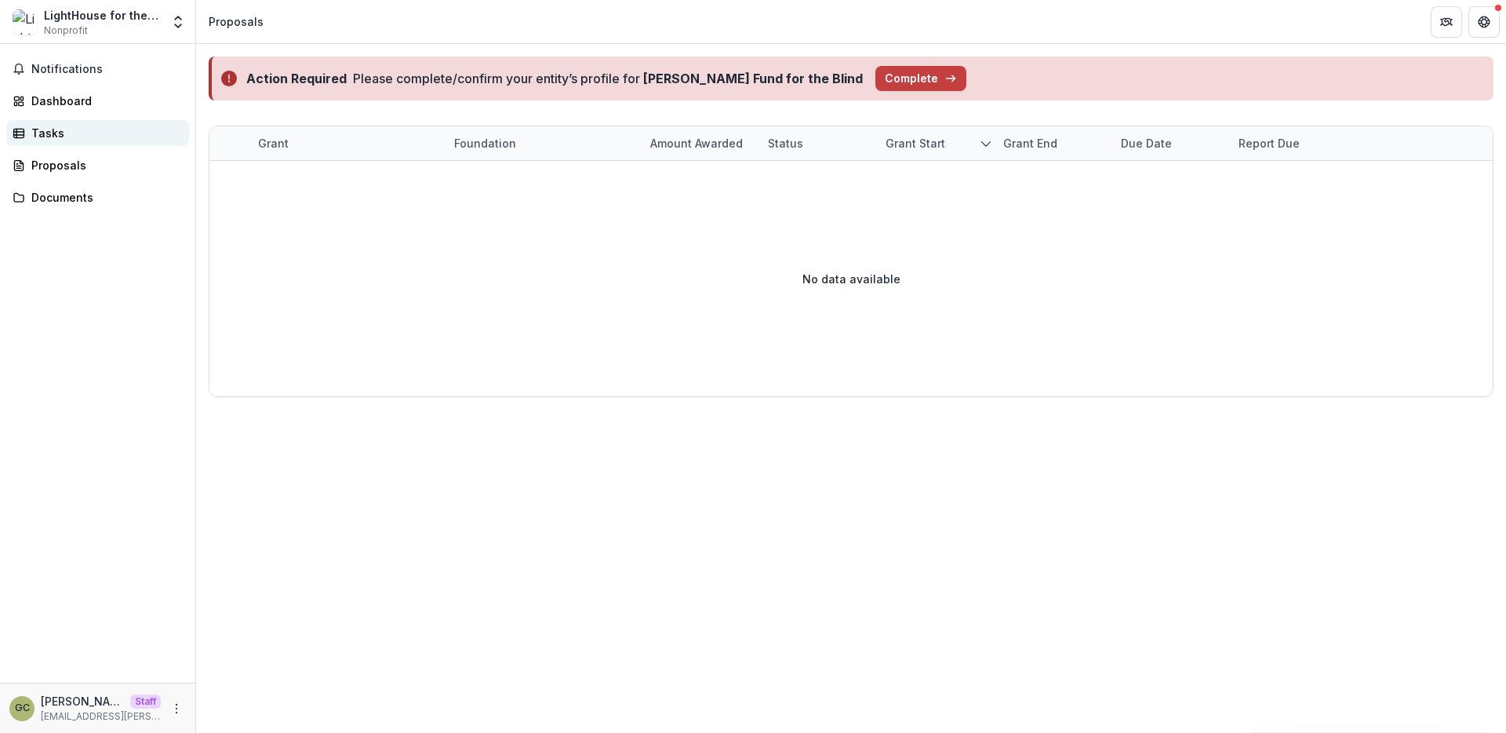
click at [57, 139] on div "Tasks" at bounding box center [103, 133] width 145 height 16
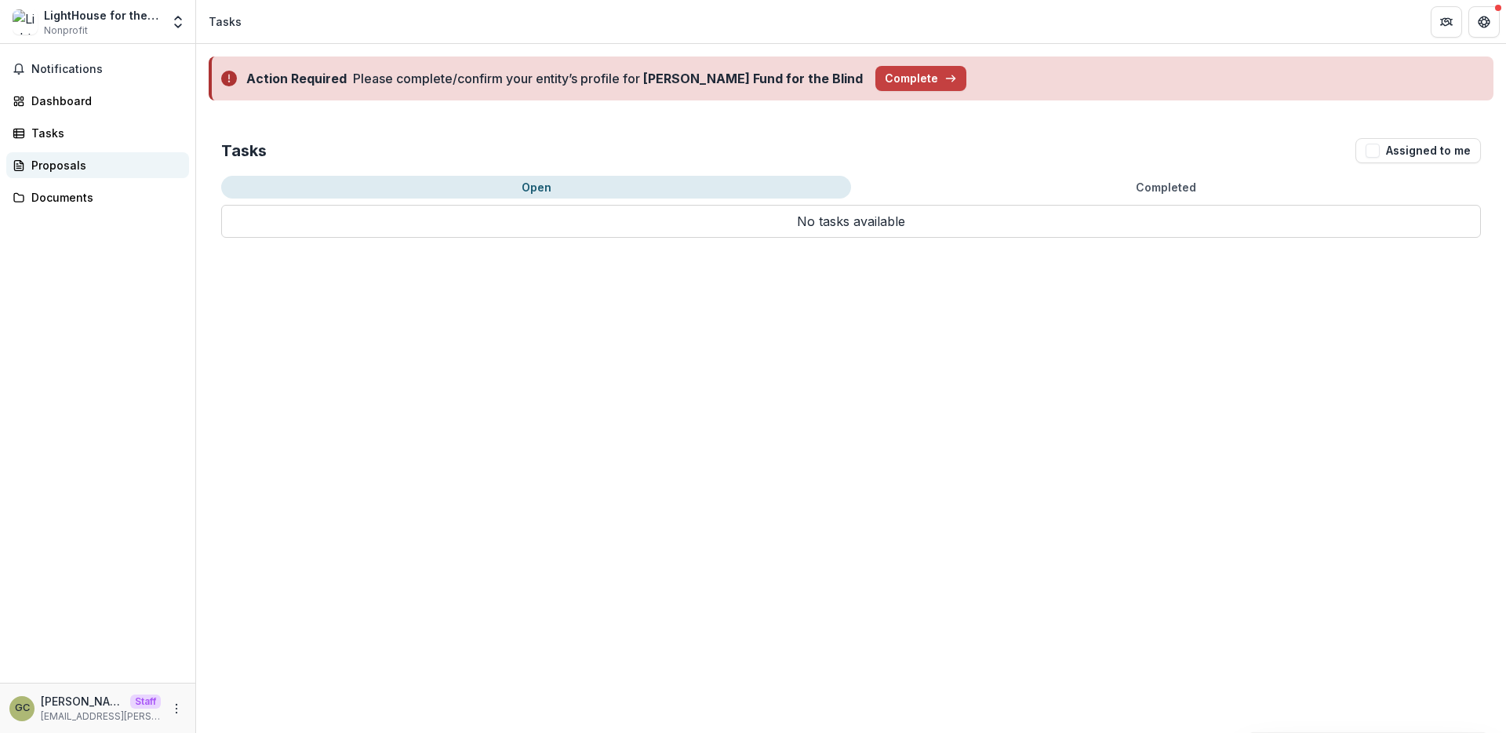
click at [65, 167] on div "Proposals" at bounding box center [103, 165] width 145 height 16
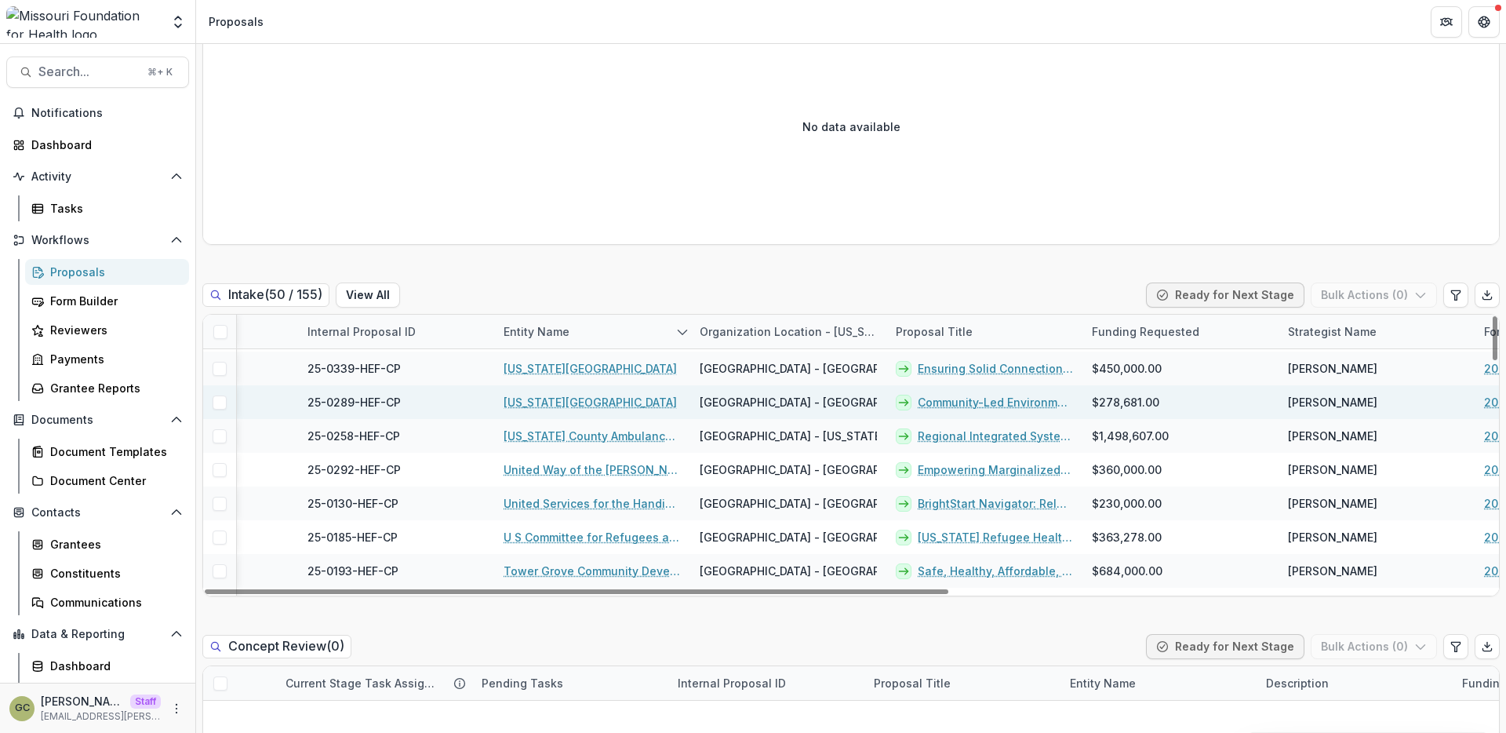
scroll to position [99, 665]
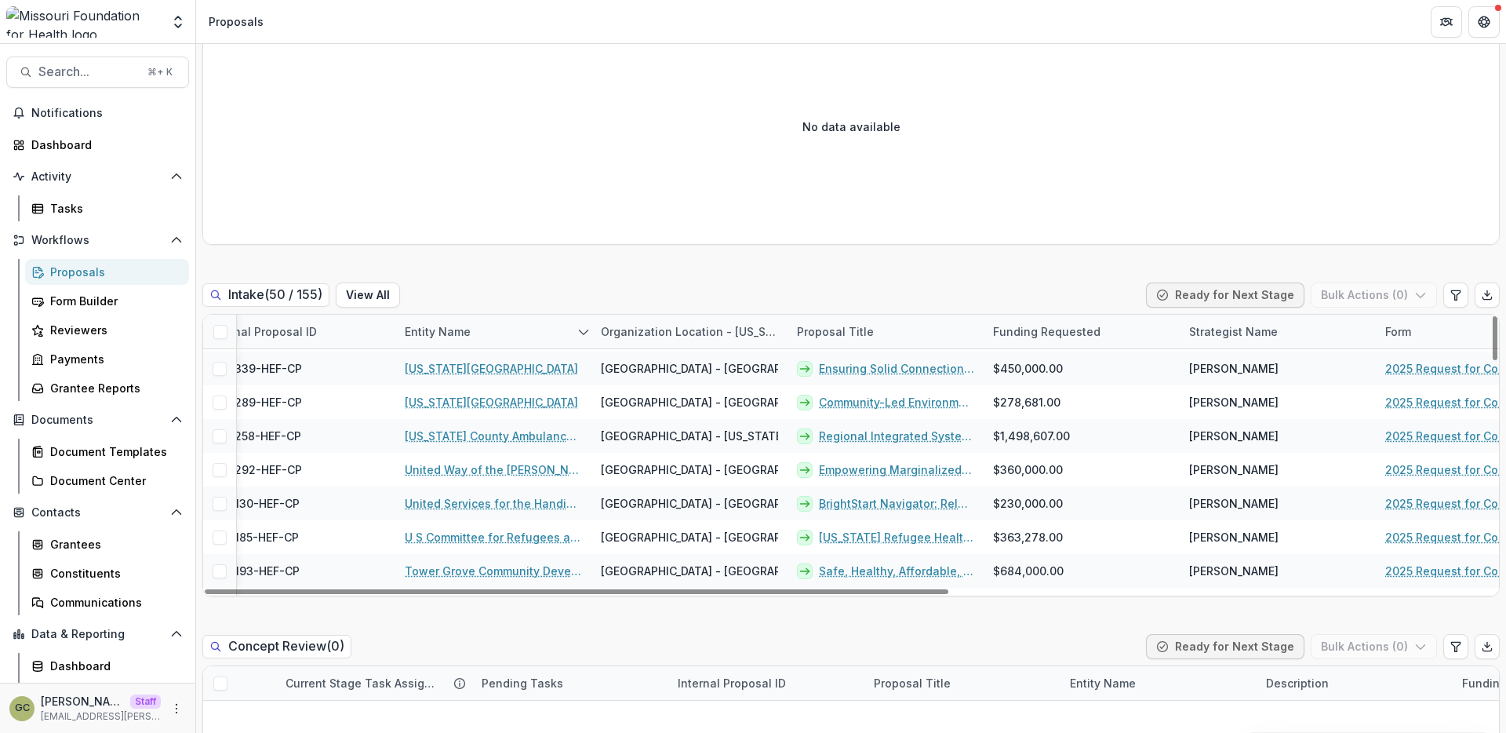
click at [1073, 337] on div "Funding Requested" at bounding box center [1047, 331] width 126 height 16
click at [1087, 323] on div "Funding Requested" at bounding box center [1047, 331] width 126 height 16
click at [1087, 326] on div "Funding Requested" at bounding box center [1047, 331] width 126 height 16
click at [1060, 398] on span "Sort Ascending" at bounding box center [1056, 399] width 83 height 13
click at [1071, 284] on div "Intake ( 50 / 155 ) View All Ready for Next Stage Bulk Actions ( 0 )" at bounding box center [850, 297] width 1297 height 31
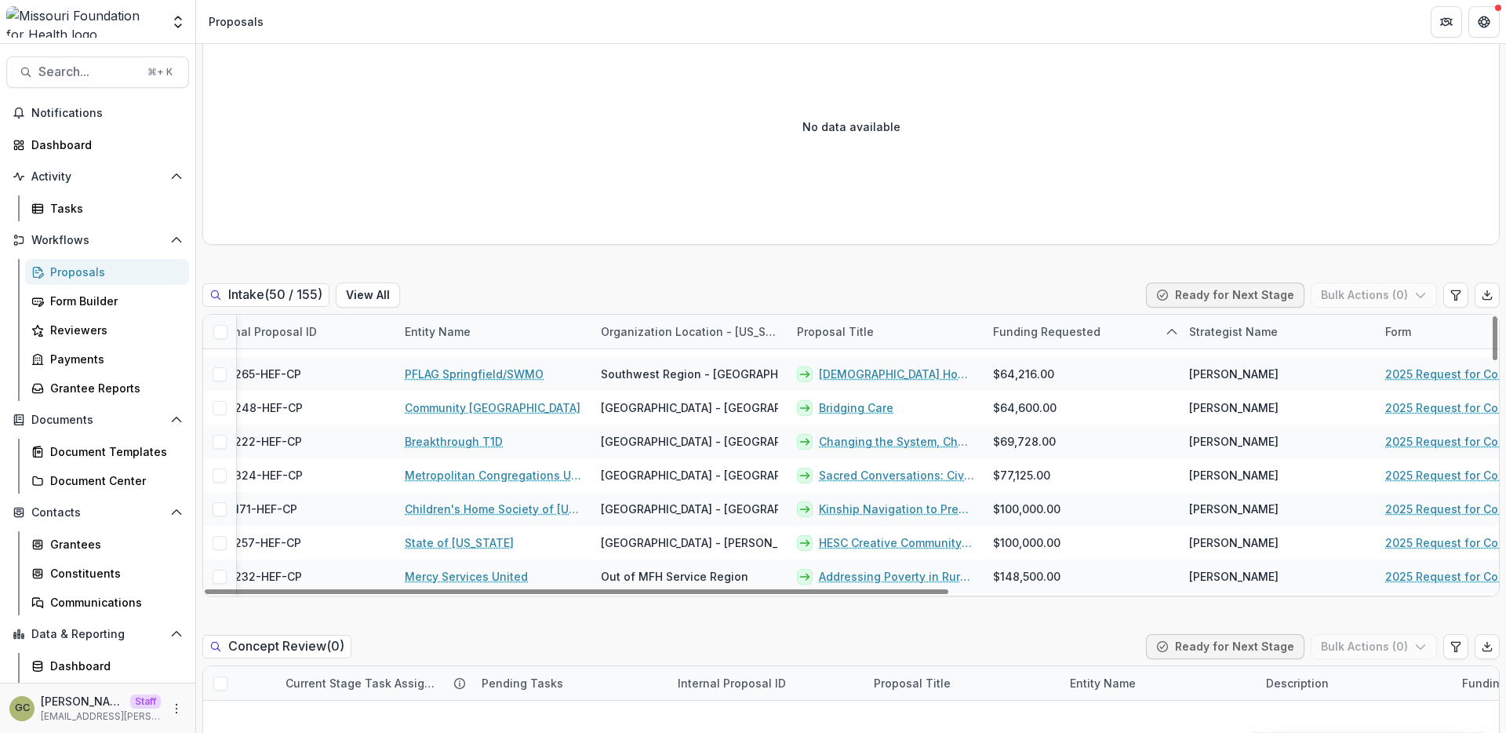
scroll to position [297, 665]
